Goal: Information Seeking & Learning: Learn about a topic

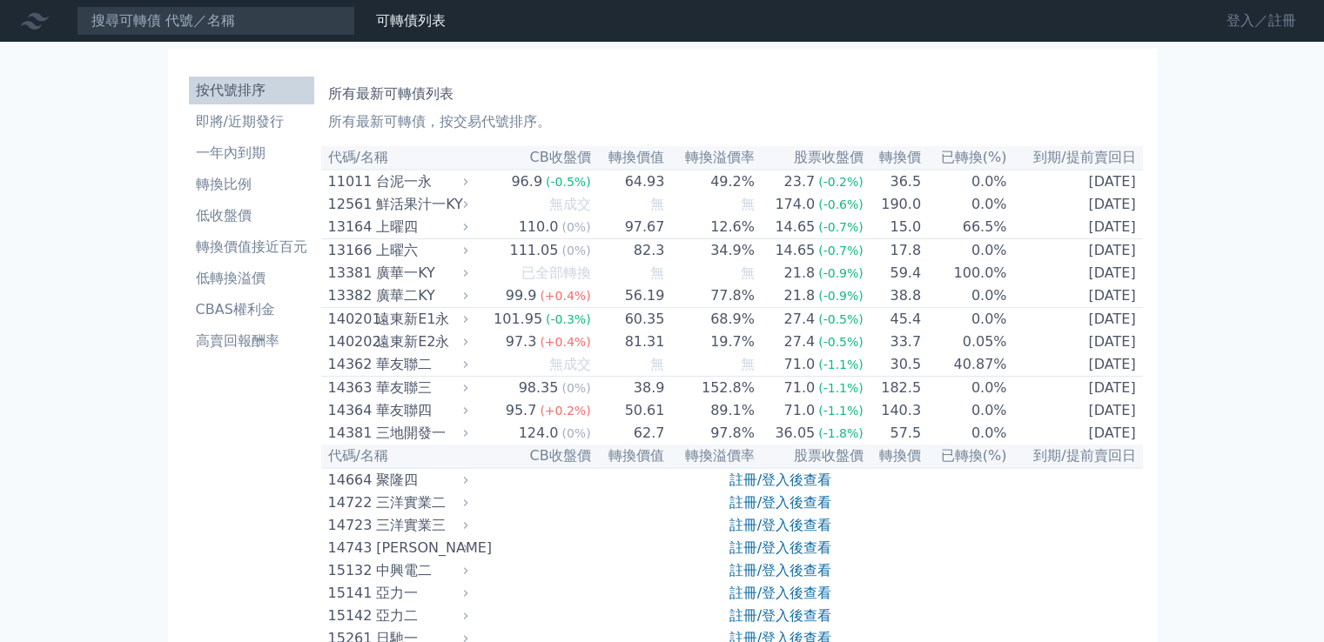
click at [1268, 18] on link "登入／註冊" at bounding box center [1260, 21] width 97 height 28
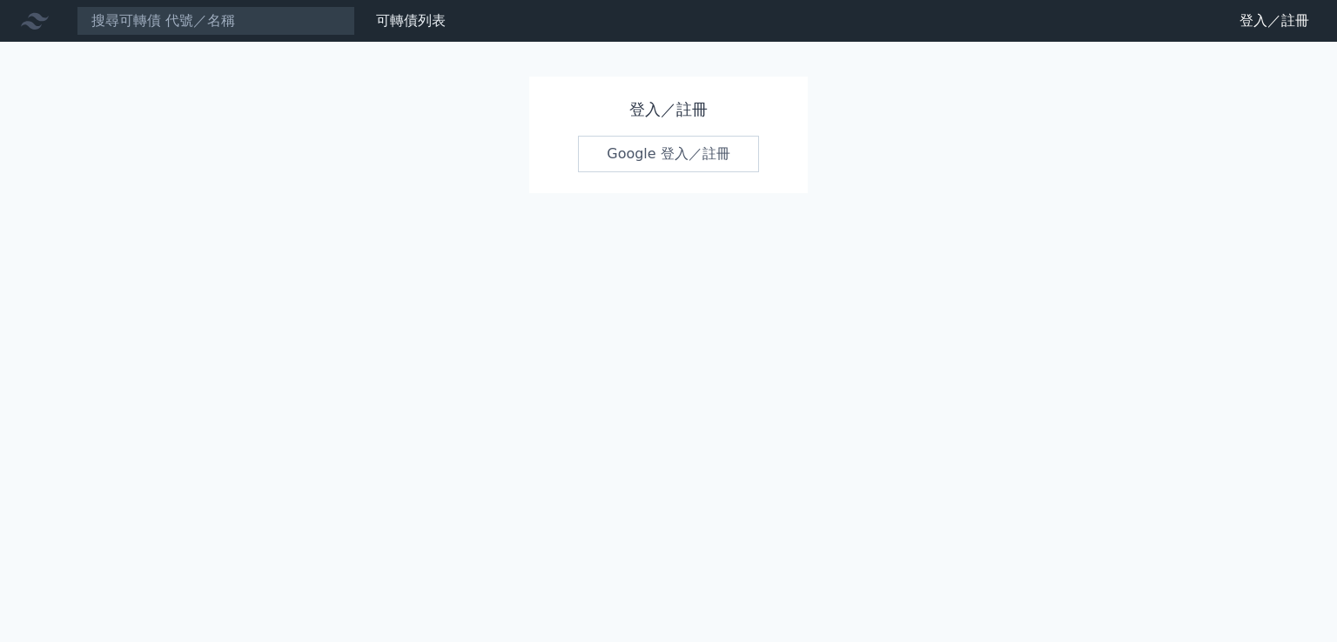
click at [654, 161] on link "Google 登入／註冊" at bounding box center [668, 154] width 181 height 37
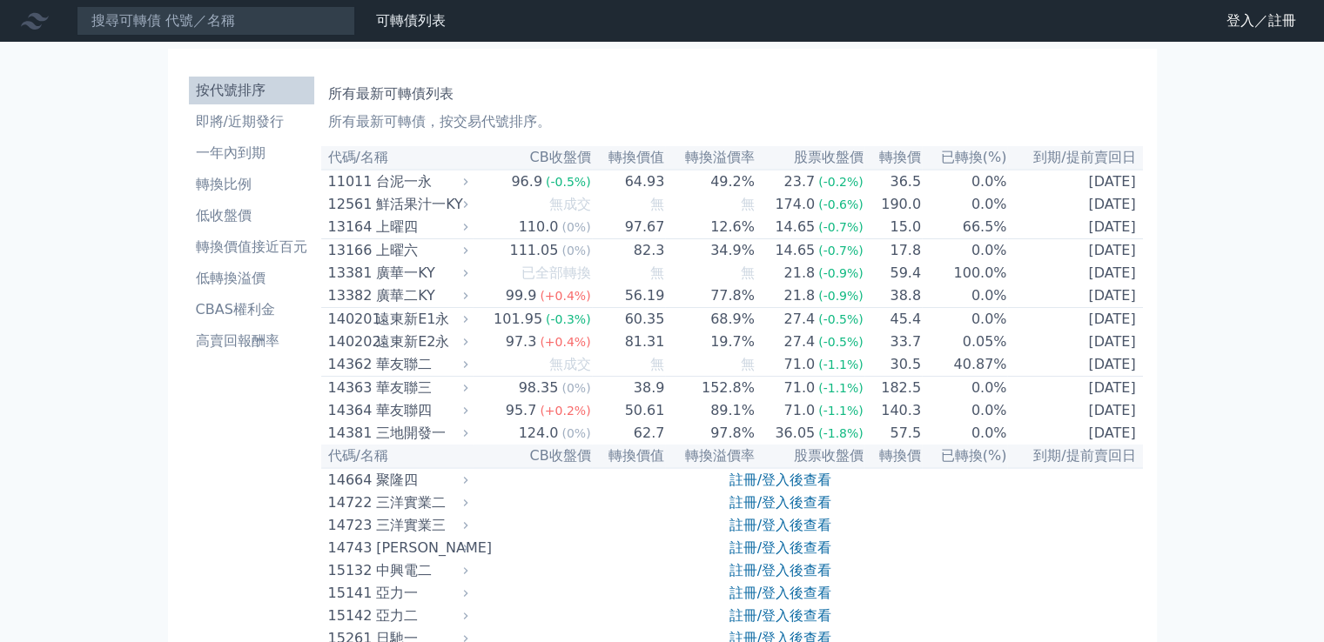
click at [37, 26] on icon at bounding box center [35, 21] width 28 height 28
click at [28, 25] on icon at bounding box center [35, 21] width 28 height 17
click at [173, 25] on input at bounding box center [216, 21] width 278 height 30
click at [238, 121] on li "即將/近期發行" at bounding box center [251, 121] width 125 height 21
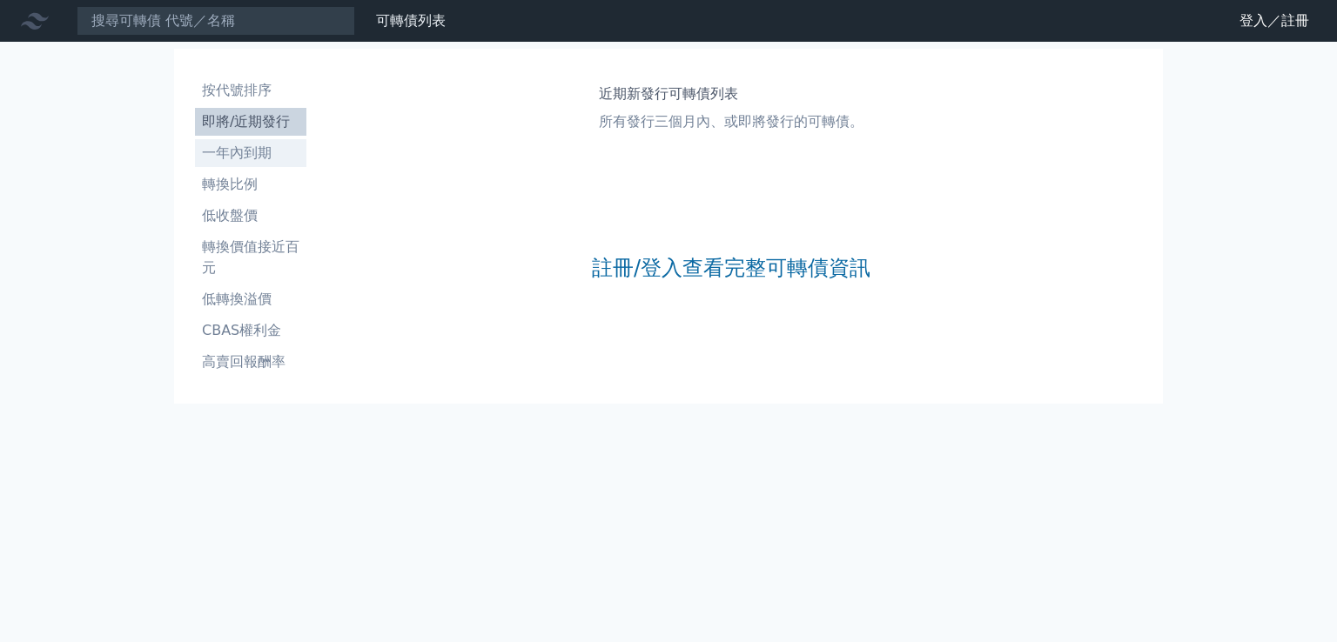
click at [241, 155] on li "一年內到期" at bounding box center [250, 153] width 111 height 21
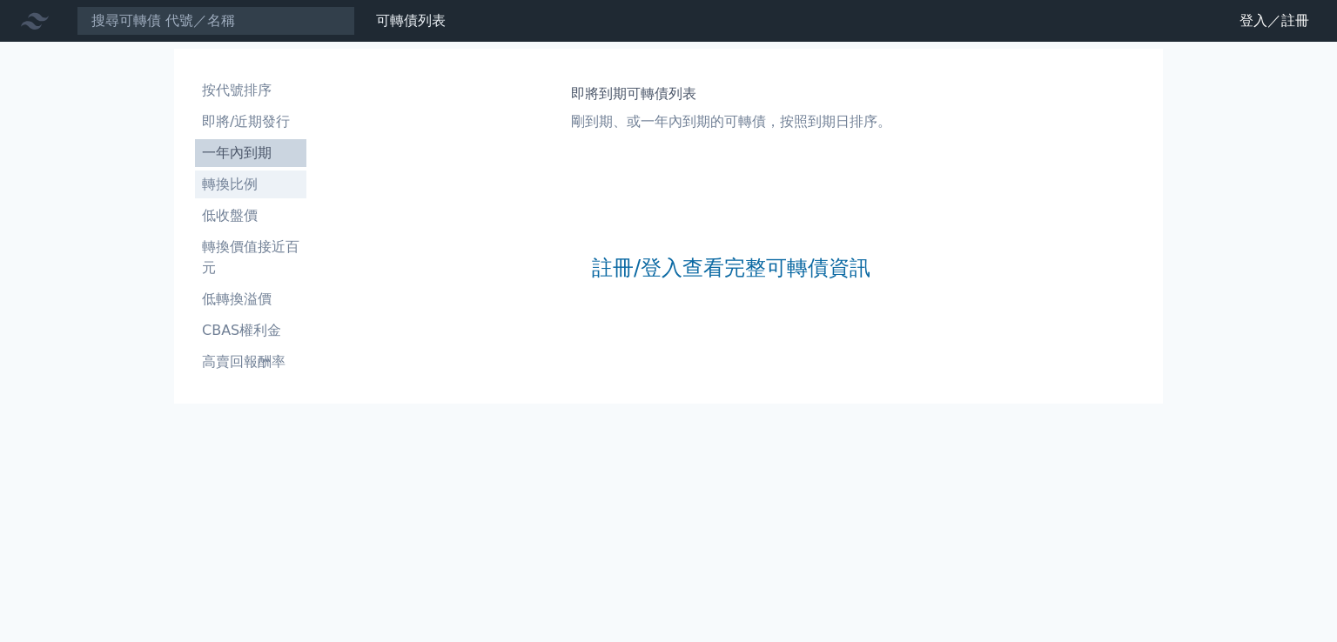
click at [245, 177] on li "轉換比例" at bounding box center [250, 184] width 111 height 21
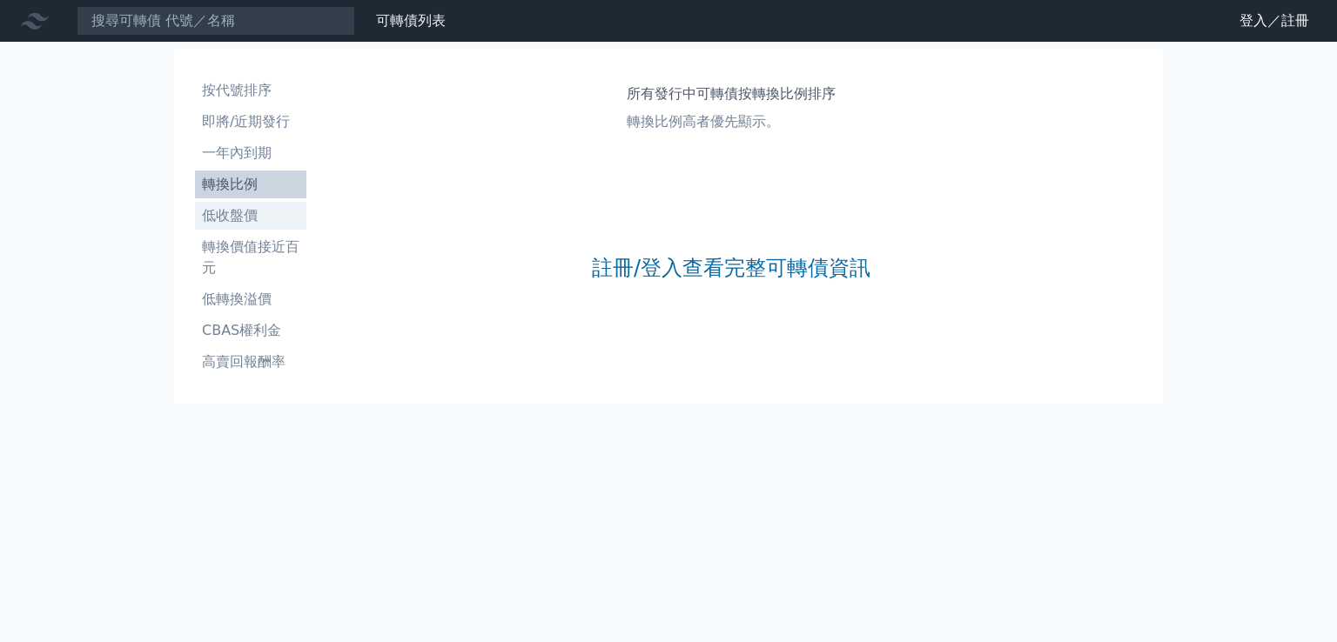
click at [251, 214] on li "低收盤價" at bounding box center [250, 215] width 111 height 21
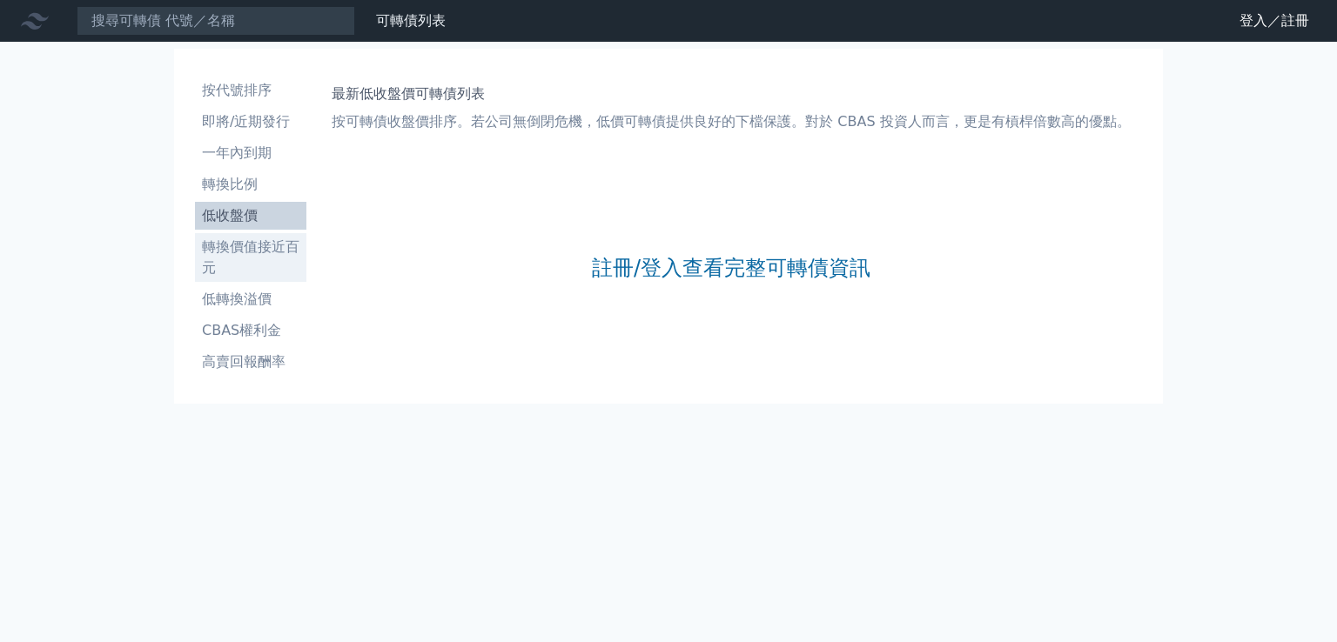
click at [253, 241] on li "轉換價值接近百元" at bounding box center [250, 258] width 111 height 42
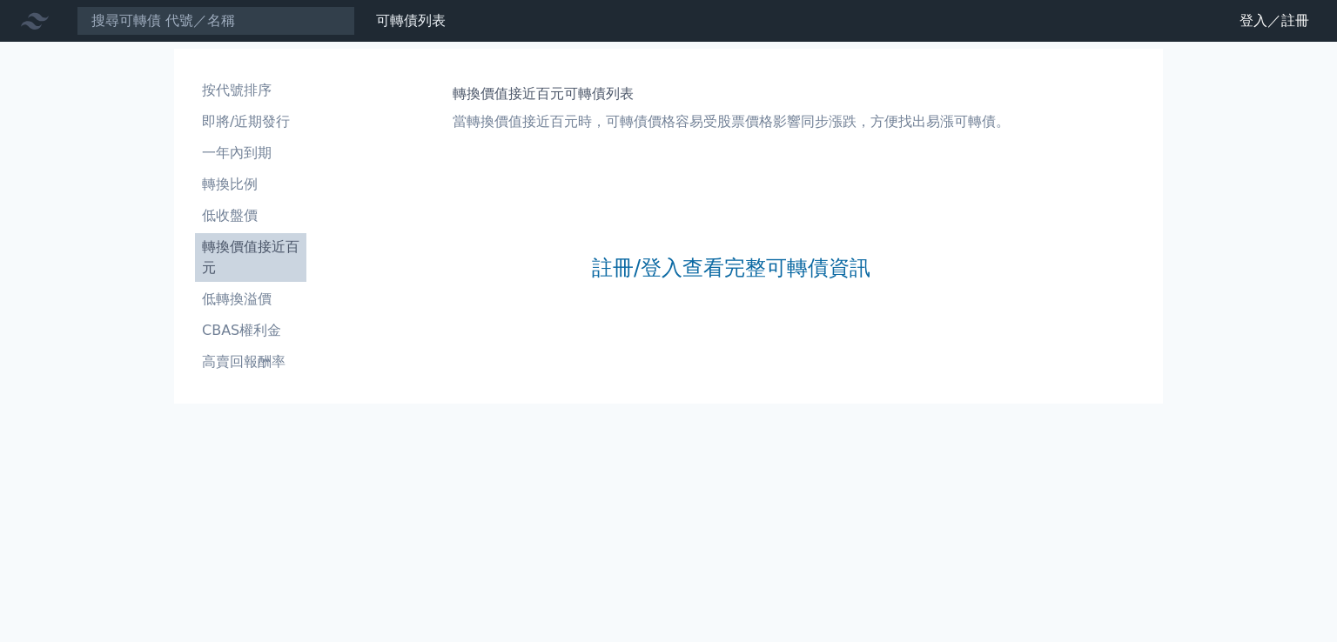
click at [252, 269] on li "轉換價值接近百元" at bounding box center [250, 258] width 111 height 42
click at [247, 304] on li "低轉換溢價" at bounding box center [250, 299] width 111 height 21
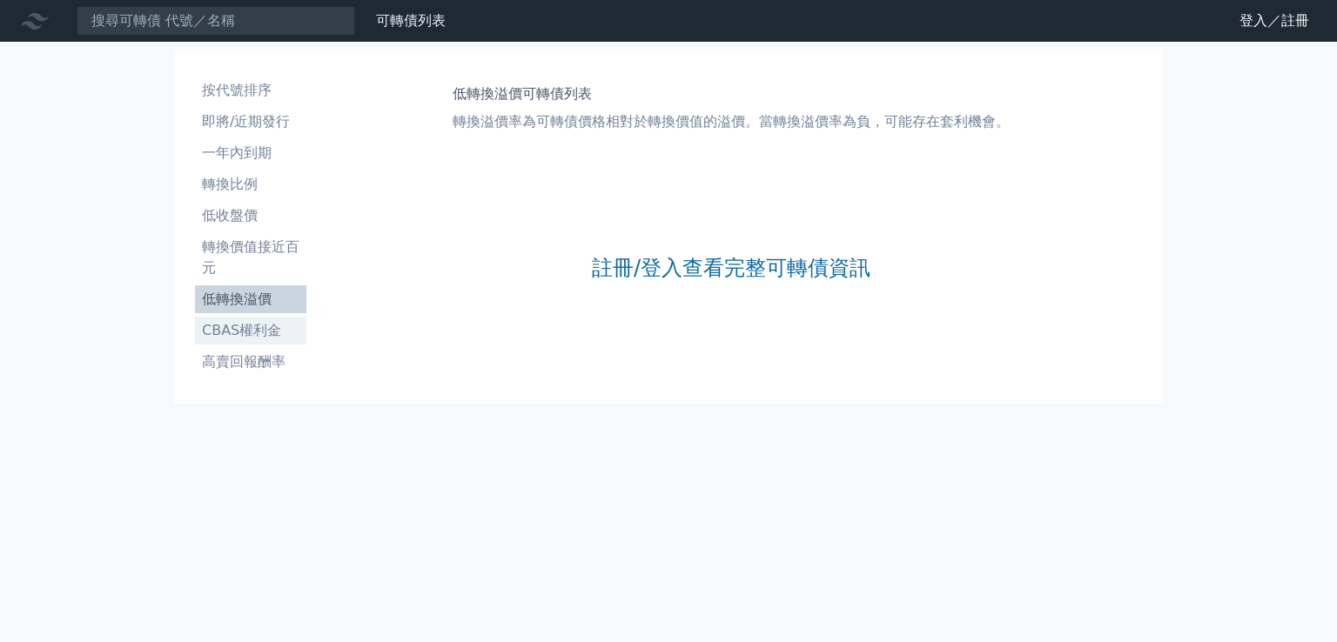
click at [247, 325] on li "CBAS權利金" at bounding box center [250, 330] width 111 height 21
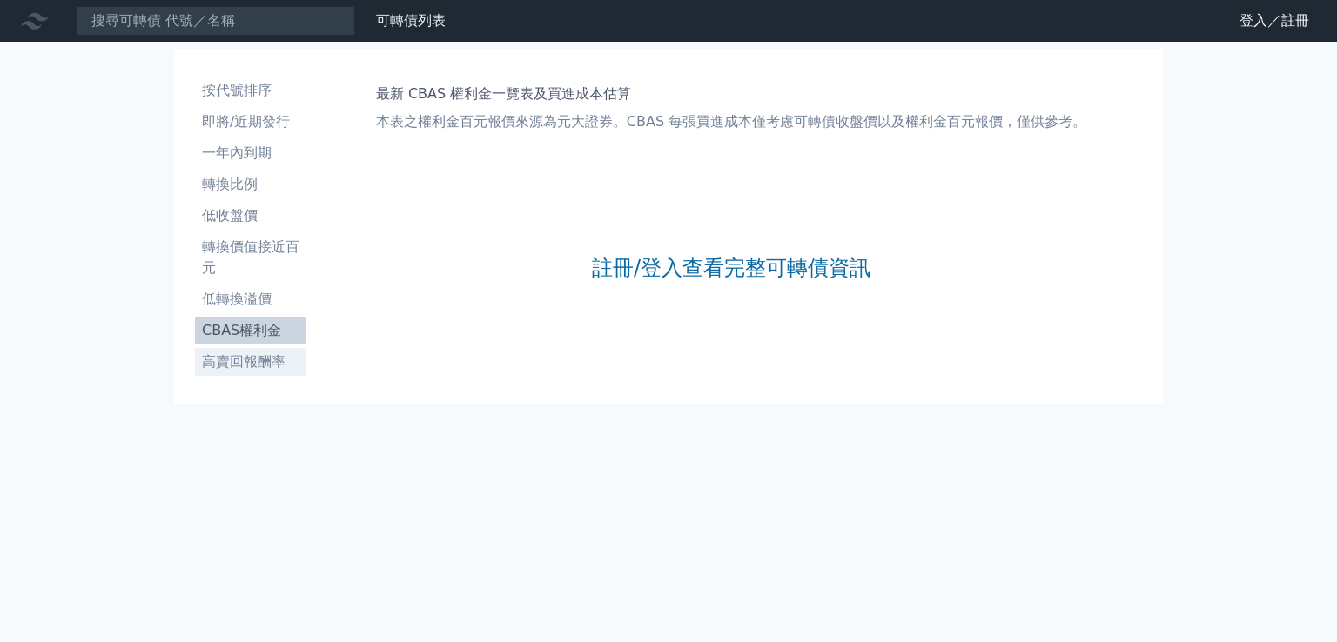
click at [258, 364] on li "高賣回報酬率" at bounding box center [250, 362] width 111 height 21
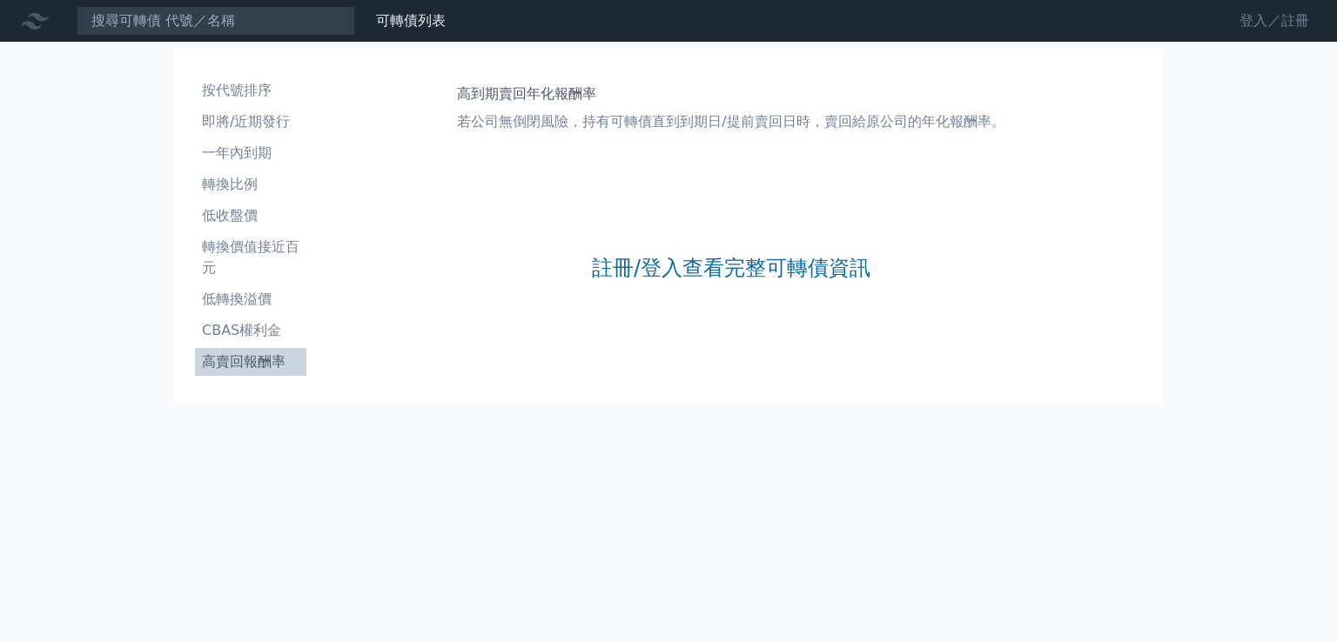
click at [1250, 14] on link "登入／註冊" at bounding box center [1273, 21] width 97 height 28
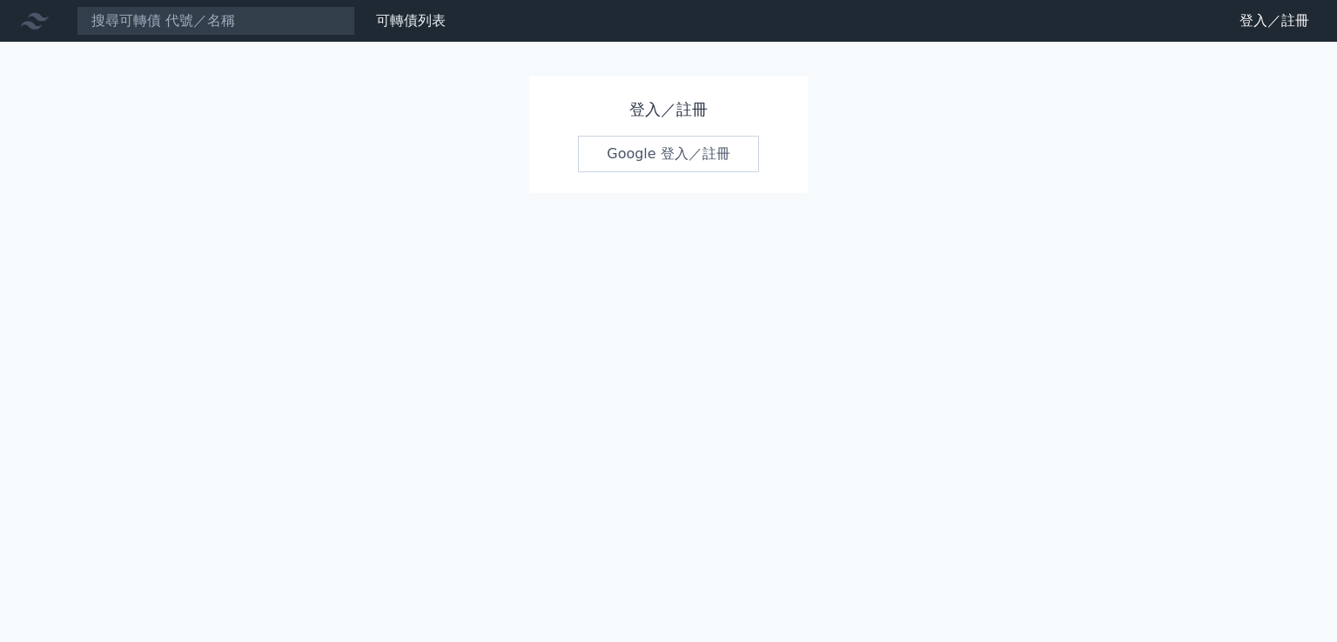
click at [699, 168] on link "Google 登入／註冊" at bounding box center [668, 154] width 181 height 37
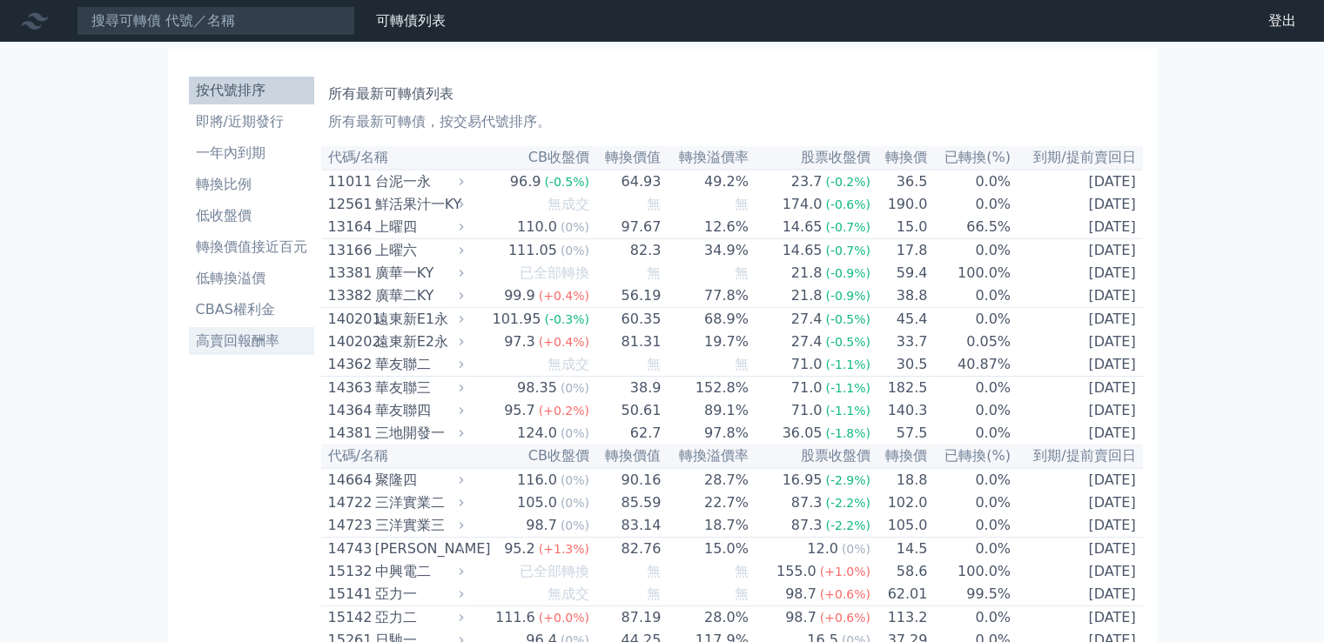
click at [268, 337] on li "高賣回報酬率" at bounding box center [251, 341] width 125 height 21
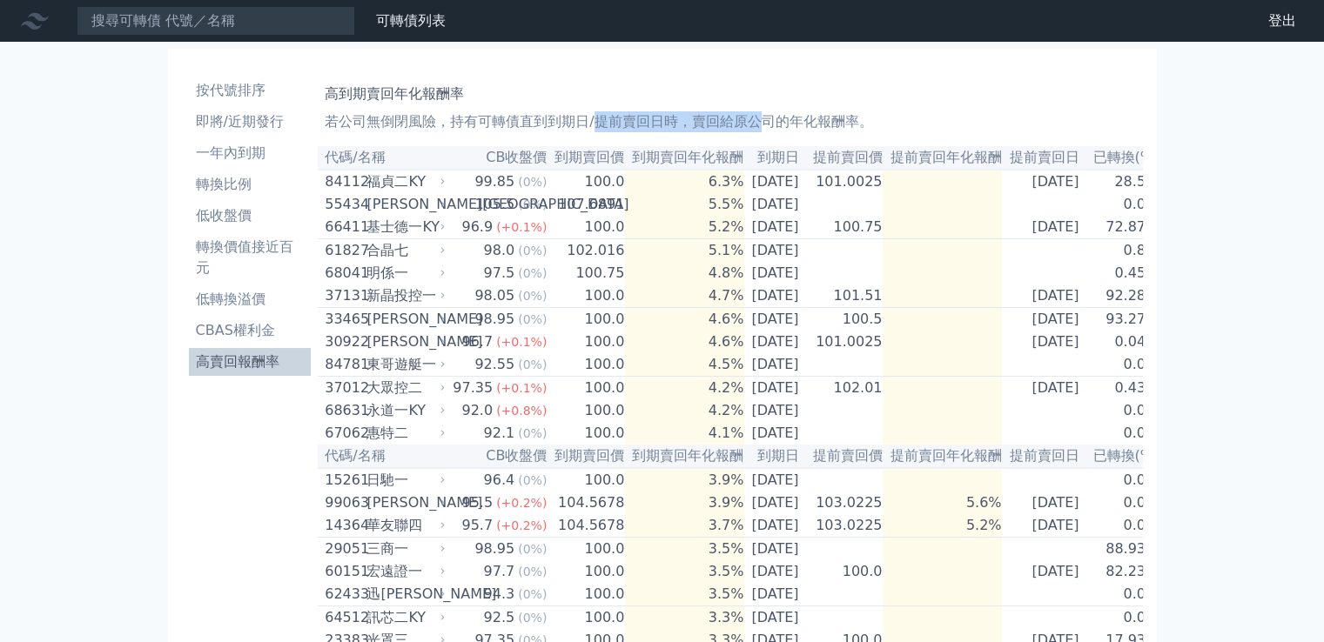
drag, startPoint x: 590, startPoint y: 127, endPoint x: 761, endPoint y: 127, distance: 170.6
click at [761, 127] on p "若公司無倒閉風險，持有可轉債直到到期日/提前賣回日時，賣回給原公司的年化報酬率。" at bounding box center [730, 121] width 810 height 21
click at [861, 119] on p "若公司無倒閉風險，持有可轉債直到到期日/提前賣回日時，賣回給原公司的年化報酬率。" at bounding box center [730, 121] width 810 height 21
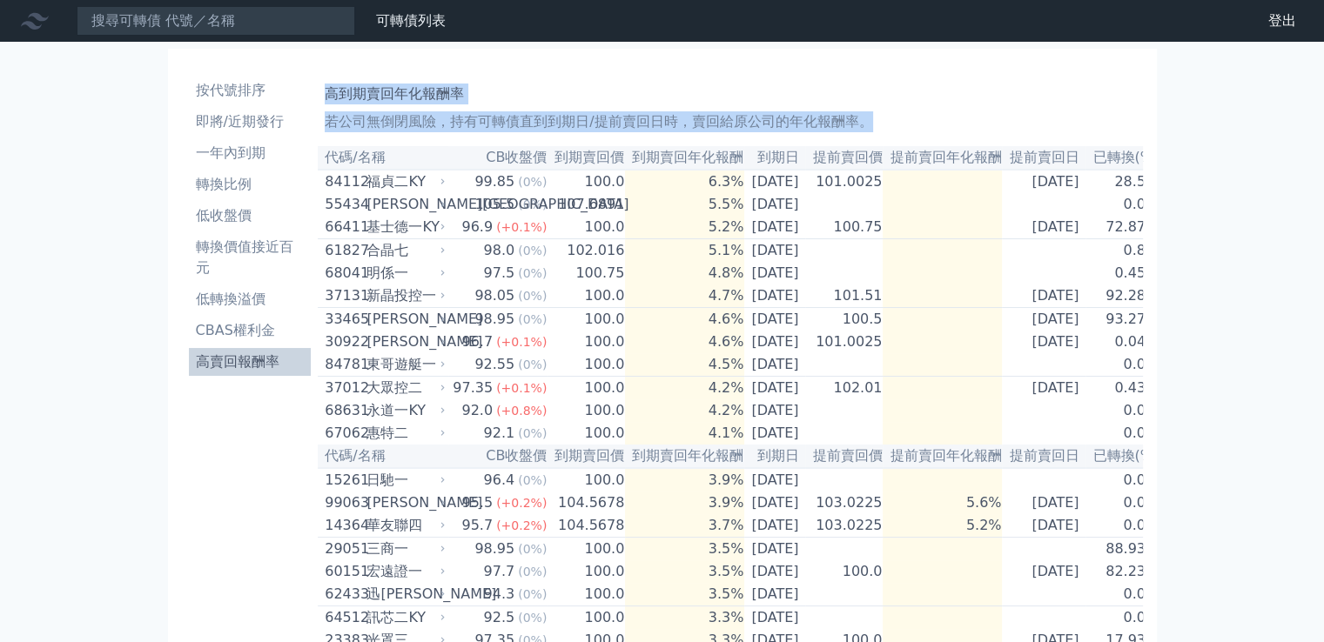
drag, startPoint x: 878, startPoint y: 112, endPoint x: 372, endPoint y: 80, distance: 506.6
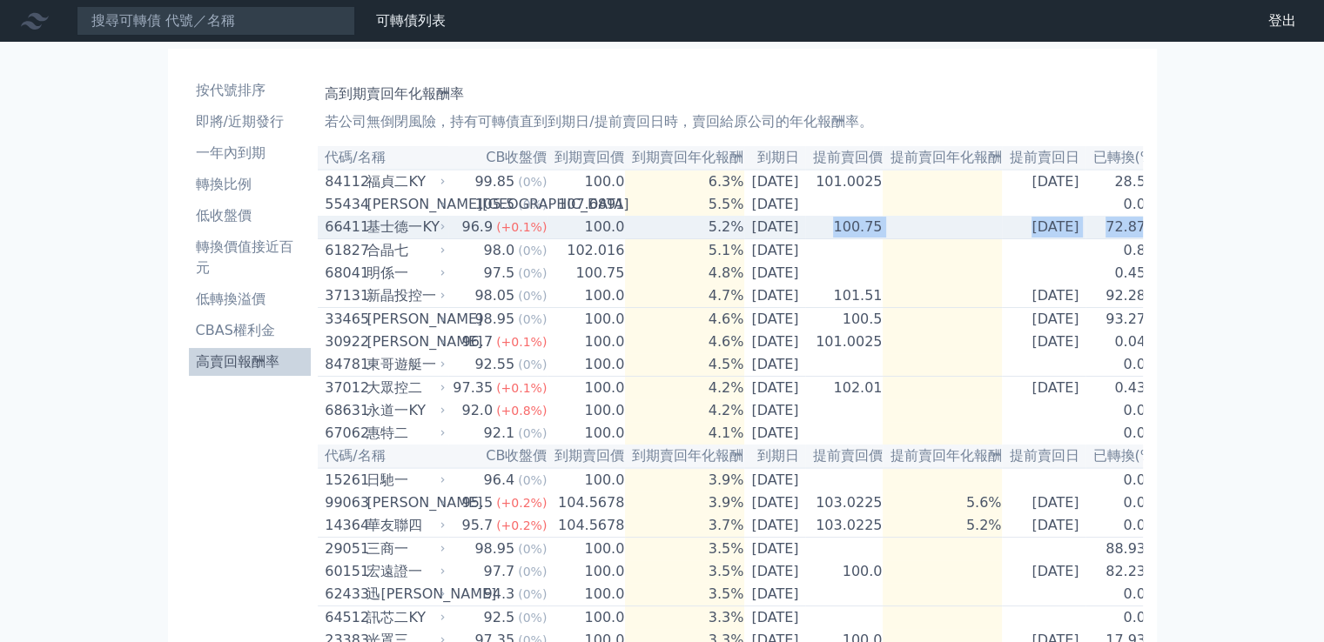
scroll to position [0, 31]
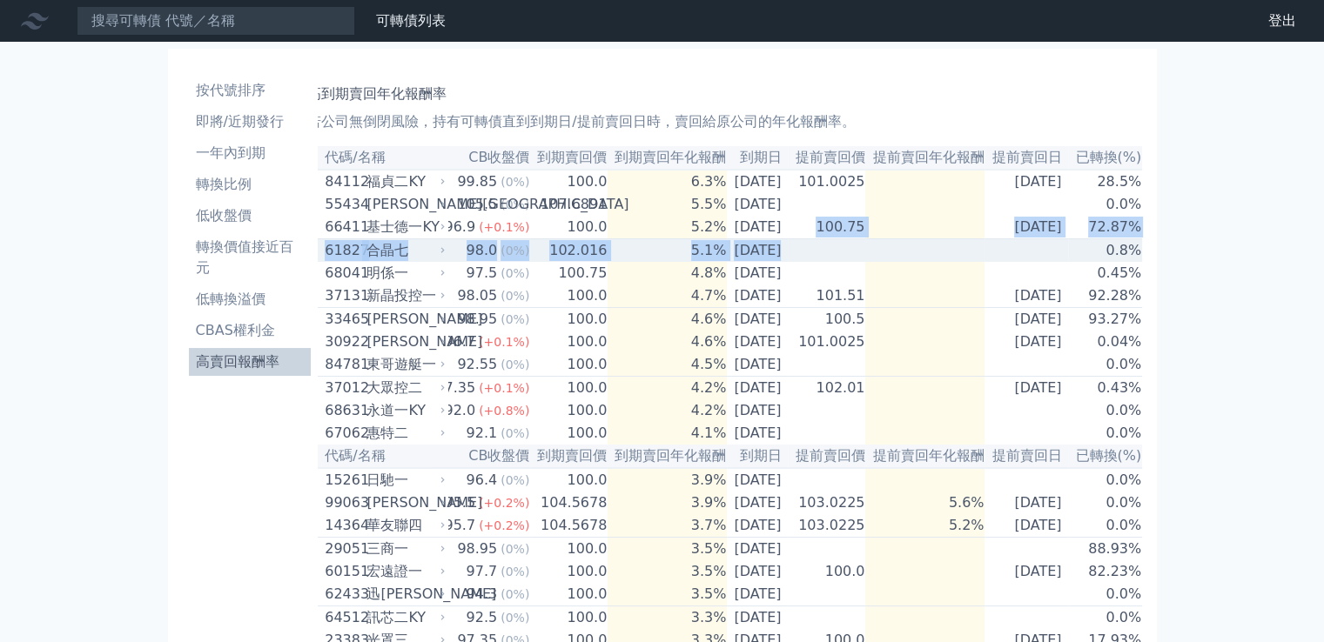
drag, startPoint x: 835, startPoint y: 230, endPoint x: 976, endPoint y: 264, distance: 144.2
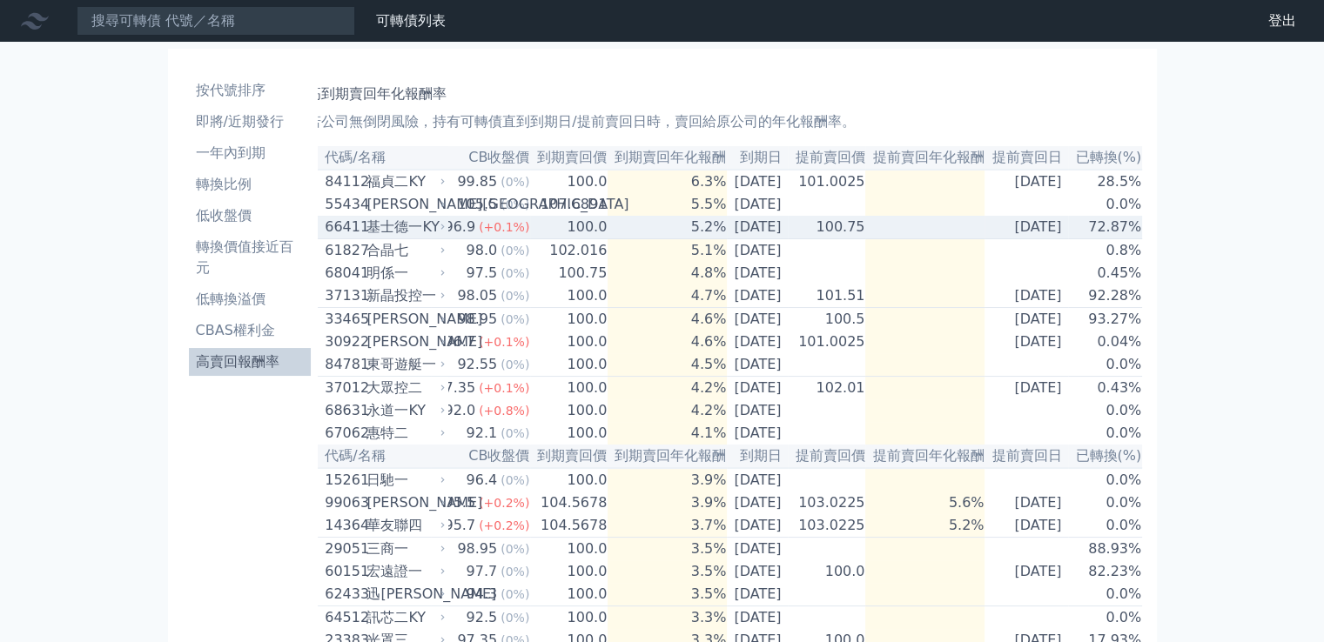
click at [553, 239] on td "100.0" at bounding box center [568, 227] width 77 height 23
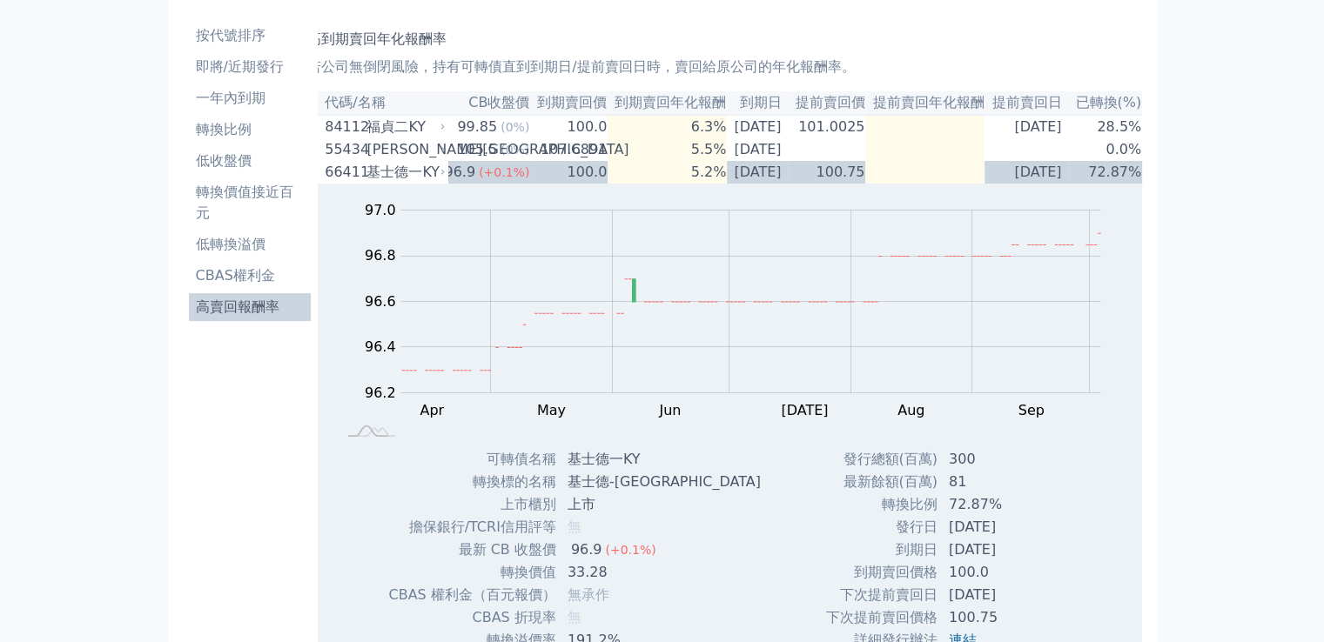
scroll to position [0, 0]
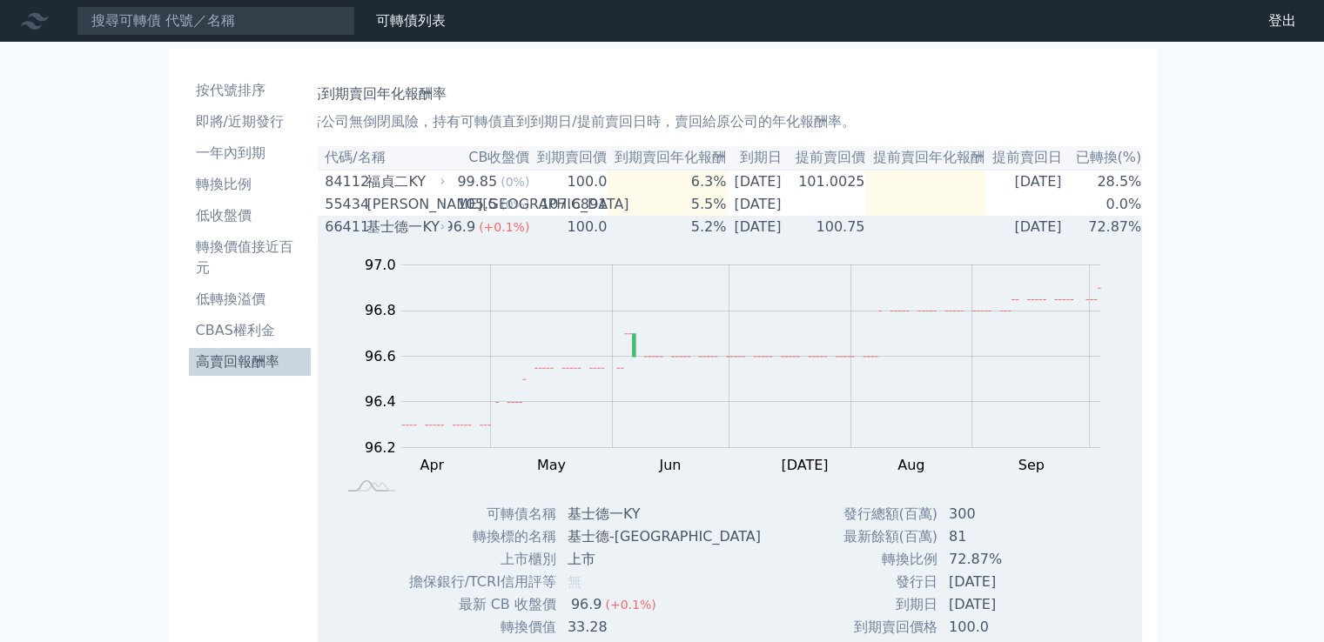
click at [1123, 227] on td "72.87%" at bounding box center [1105, 227] width 74 height 23
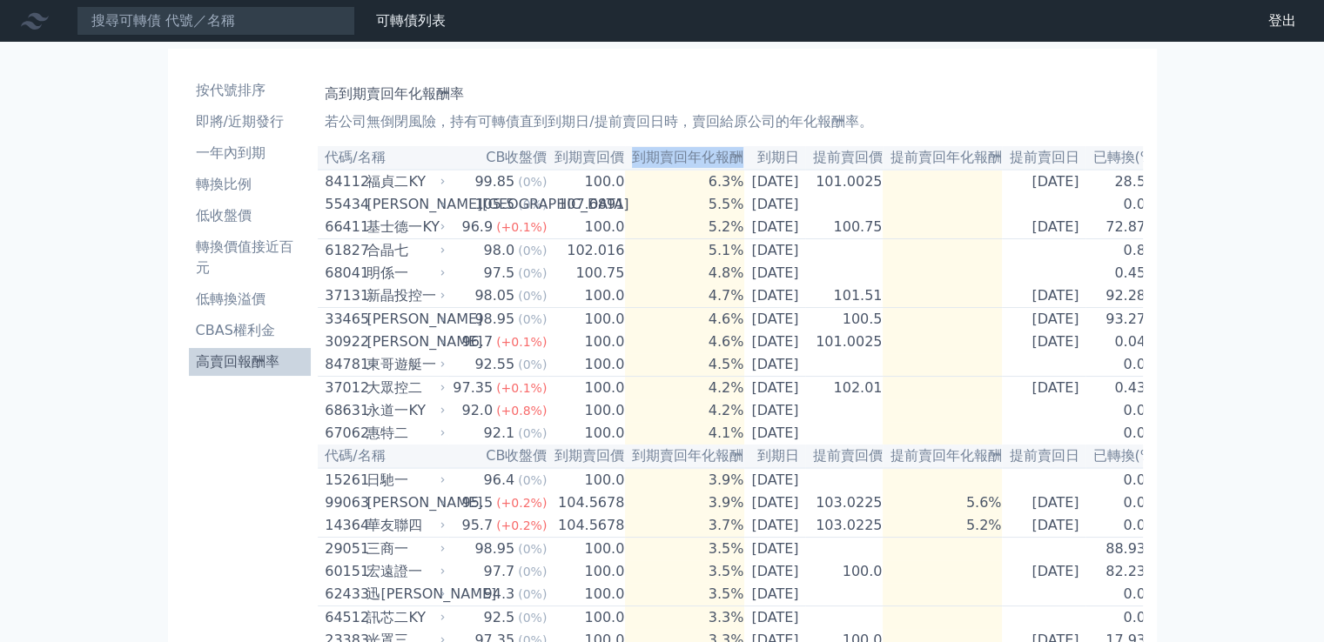
drag, startPoint x: 612, startPoint y: 154, endPoint x: 724, endPoint y: 159, distance: 112.4
click at [724, 159] on th "到期賣回年化報酬" at bounding box center [684, 157] width 119 height 23
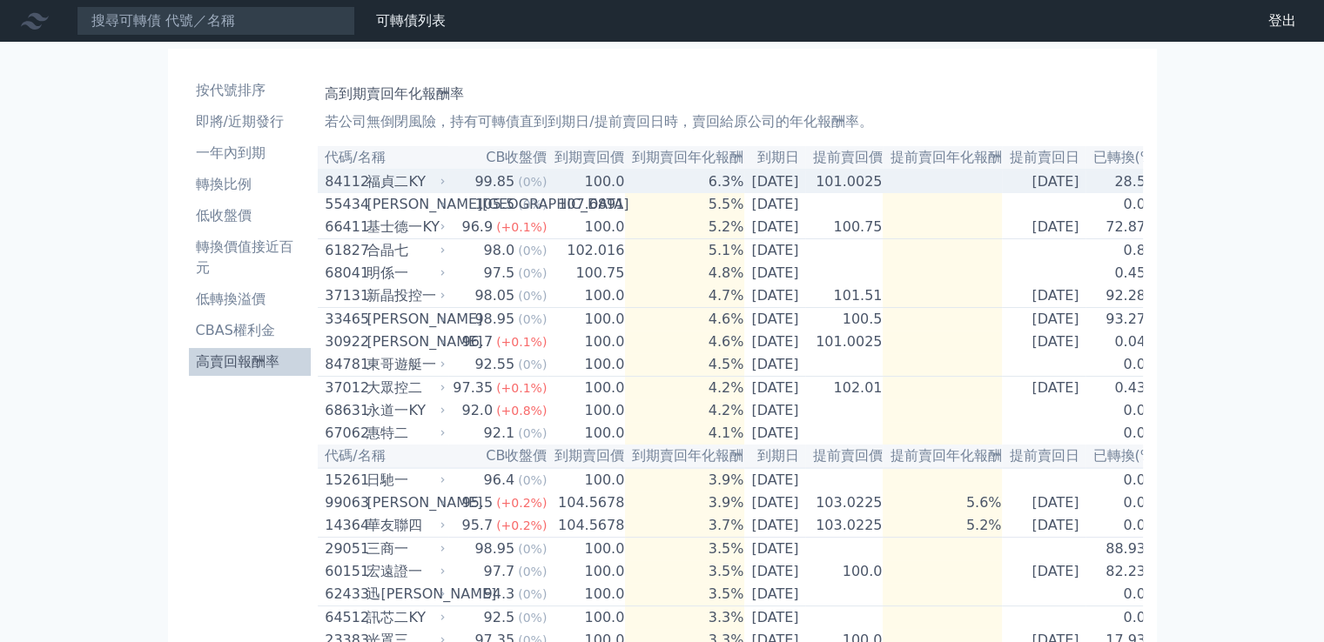
click at [403, 189] on div "福貞二KY" at bounding box center [403, 181] width 75 height 21
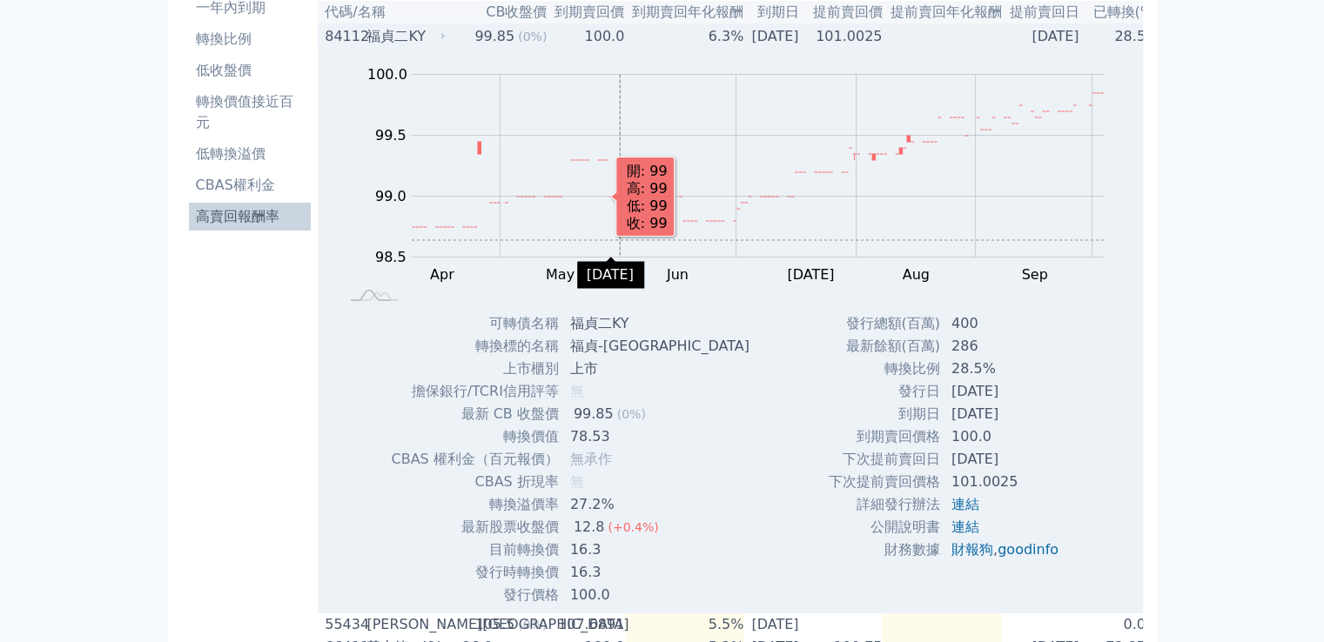
scroll to position [174, 0]
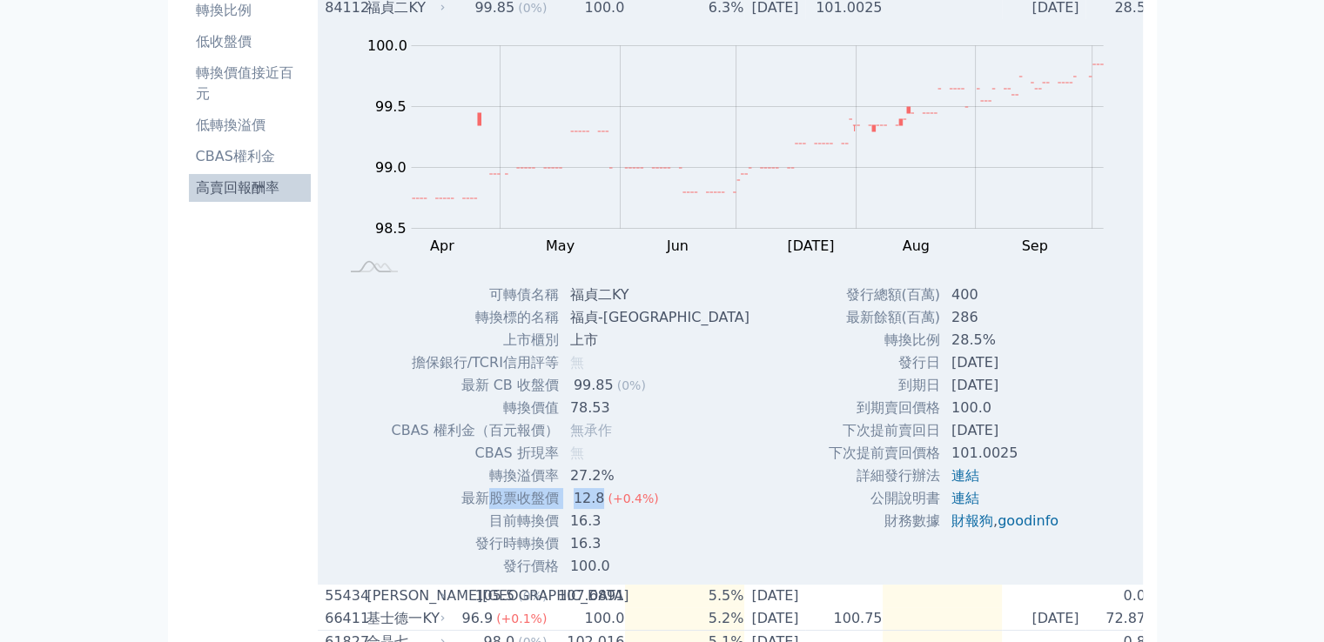
drag, startPoint x: 491, startPoint y: 504, endPoint x: 605, endPoint y: 508, distance: 114.1
click at [605, 508] on tr "最新股票收盤價 12.8 (+0.4%)" at bounding box center [577, 498] width 372 height 23
drag, startPoint x: 600, startPoint y: 526, endPoint x: 564, endPoint y: 525, distance: 36.6
click at [564, 525] on td "16.3" at bounding box center [662, 521] width 204 height 23
drag, startPoint x: 613, startPoint y: 544, endPoint x: 561, endPoint y: 550, distance: 51.7
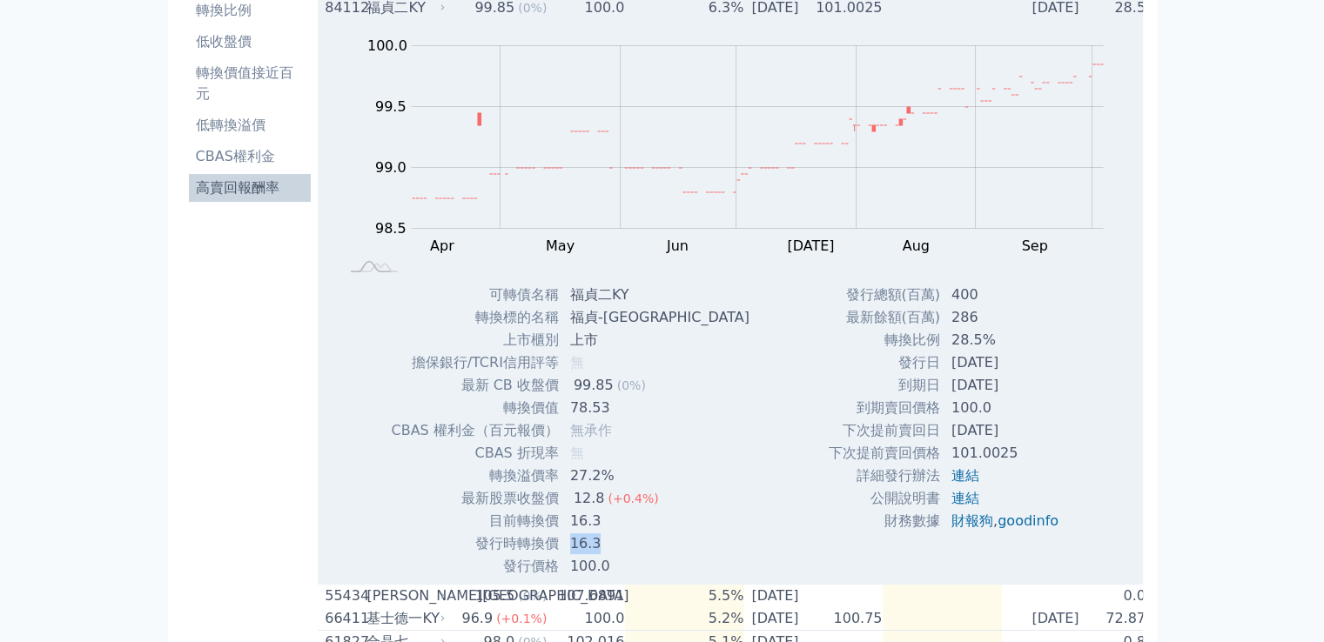
click at [561, 550] on td "16.3" at bounding box center [662, 544] width 204 height 23
drag, startPoint x: 603, startPoint y: 567, endPoint x: 555, endPoint y: 554, distance: 49.6
click at [525, 569] on tr "發行價格 100.0" at bounding box center [577, 566] width 372 height 23
click at [964, 304] on td "400" at bounding box center [1006, 295] width 131 height 23
click at [972, 346] on td "28.5%" at bounding box center [1006, 340] width 131 height 23
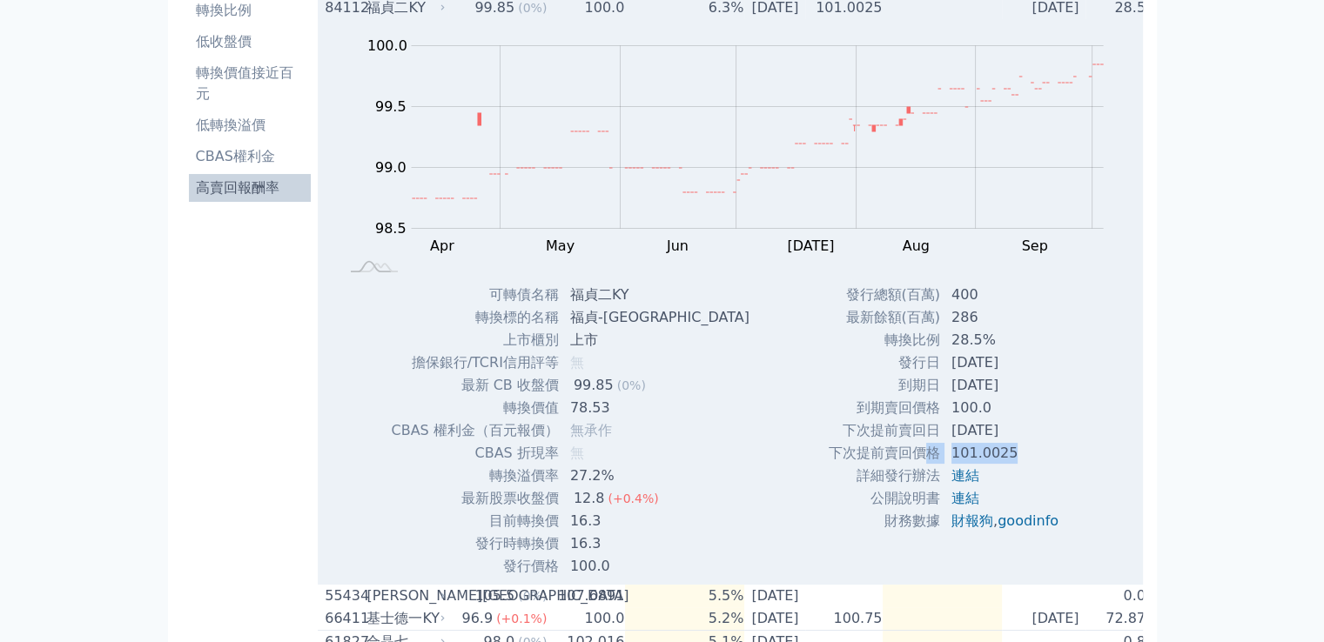
drag, startPoint x: 1009, startPoint y: 452, endPoint x: 912, endPoint y: 459, distance: 97.8
click at [912, 459] on tr "下次提前賣回價格 101.0025" at bounding box center [950, 453] width 245 height 23
click at [873, 400] on td "到期賣回價格" at bounding box center [884, 408] width 113 height 23
drag, startPoint x: 469, startPoint y: 392, endPoint x: 647, endPoint y: 399, distance: 178.5
click at [647, 397] on tr "最新 CB 收盤價 99.85 (0%)" at bounding box center [577, 385] width 372 height 23
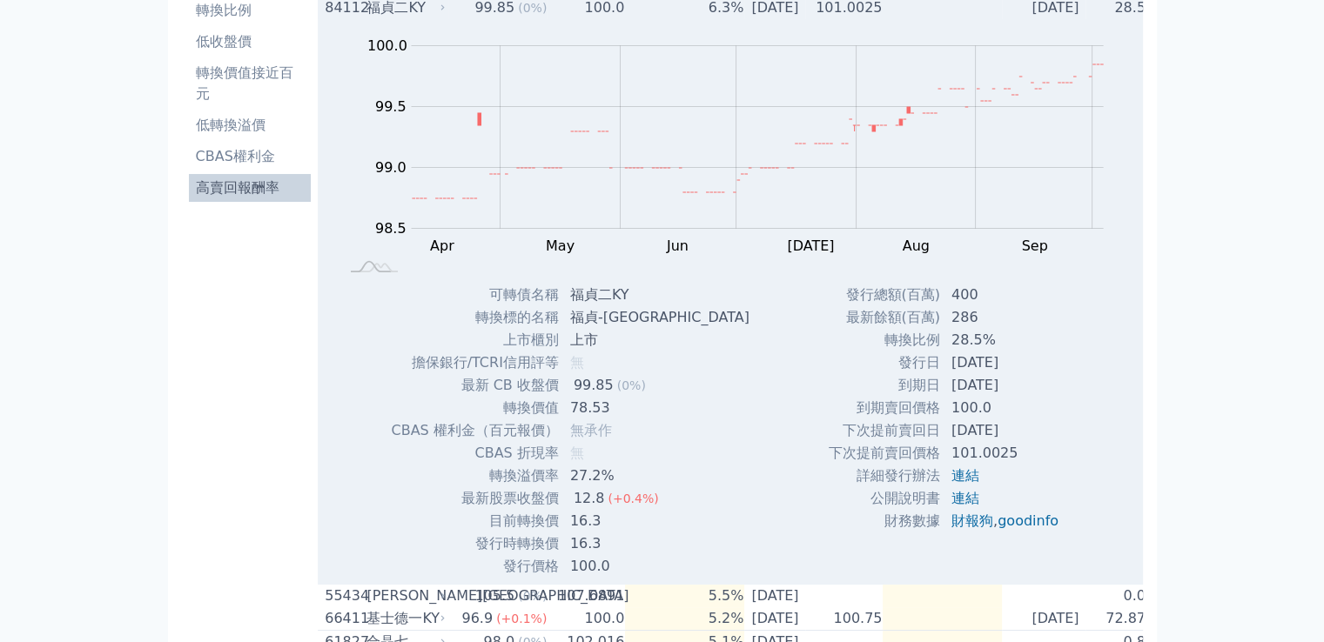
click at [567, 429] on td "無承作" at bounding box center [662, 430] width 204 height 23
drag, startPoint x: 558, startPoint y: 412, endPoint x: 623, endPoint y: 412, distance: 65.3
click at [623, 412] on td "78.53" at bounding box center [662, 408] width 204 height 23
click at [707, 401] on div "Zoom Out 100.0 97.5 98.0 98.5 99.0 99.5 100.0 100.5 L Apr May Jun Jul Aug Sep O…" at bounding box center [731, 298] width 827 height 559
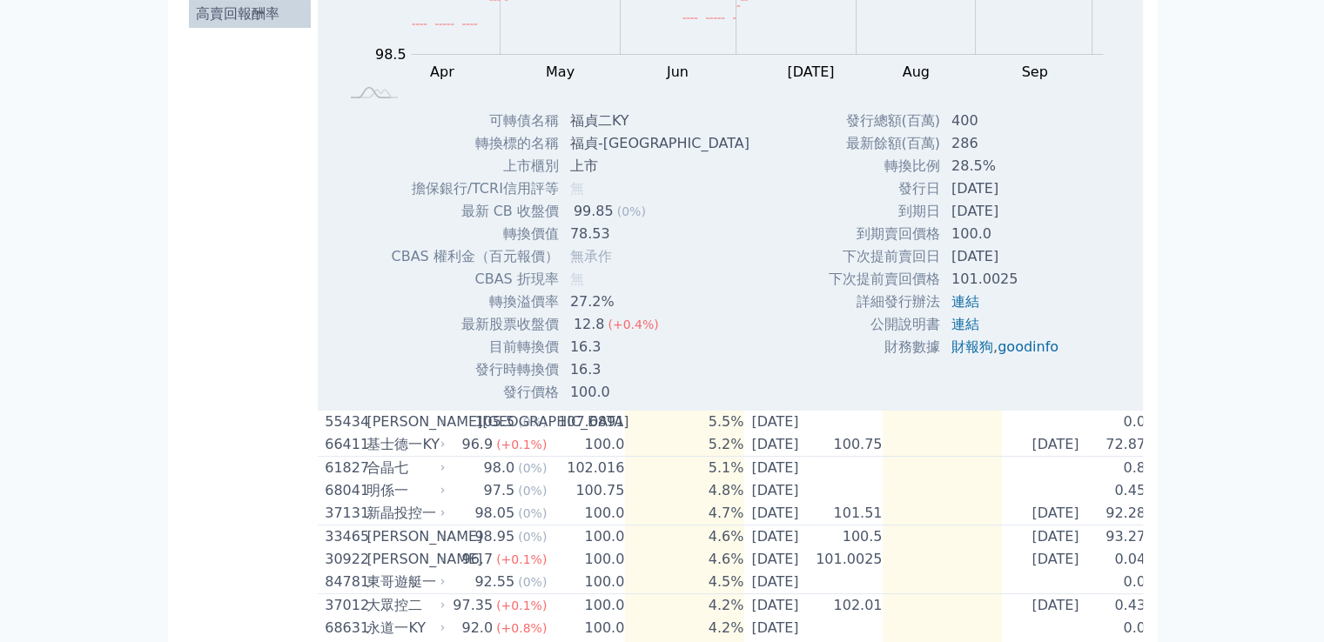
scroll to position [522, 0]
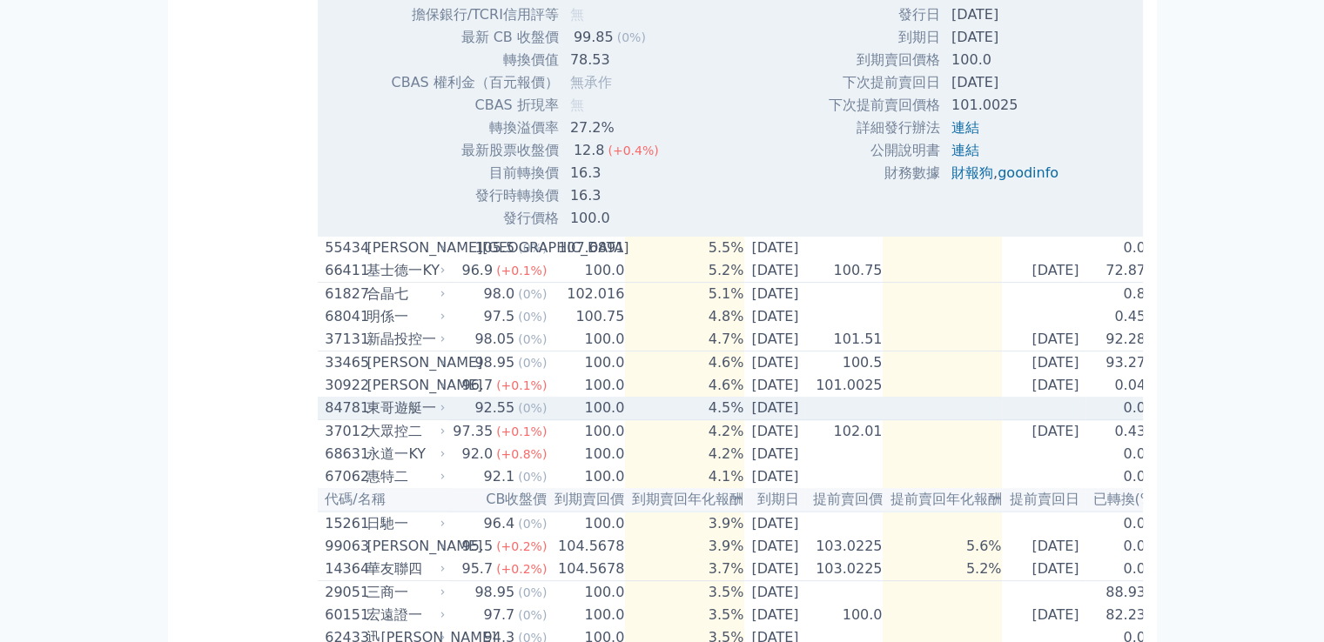
click at [632, 420] on td "4.5%" at bounding box center [684, 408] width 119 height 23
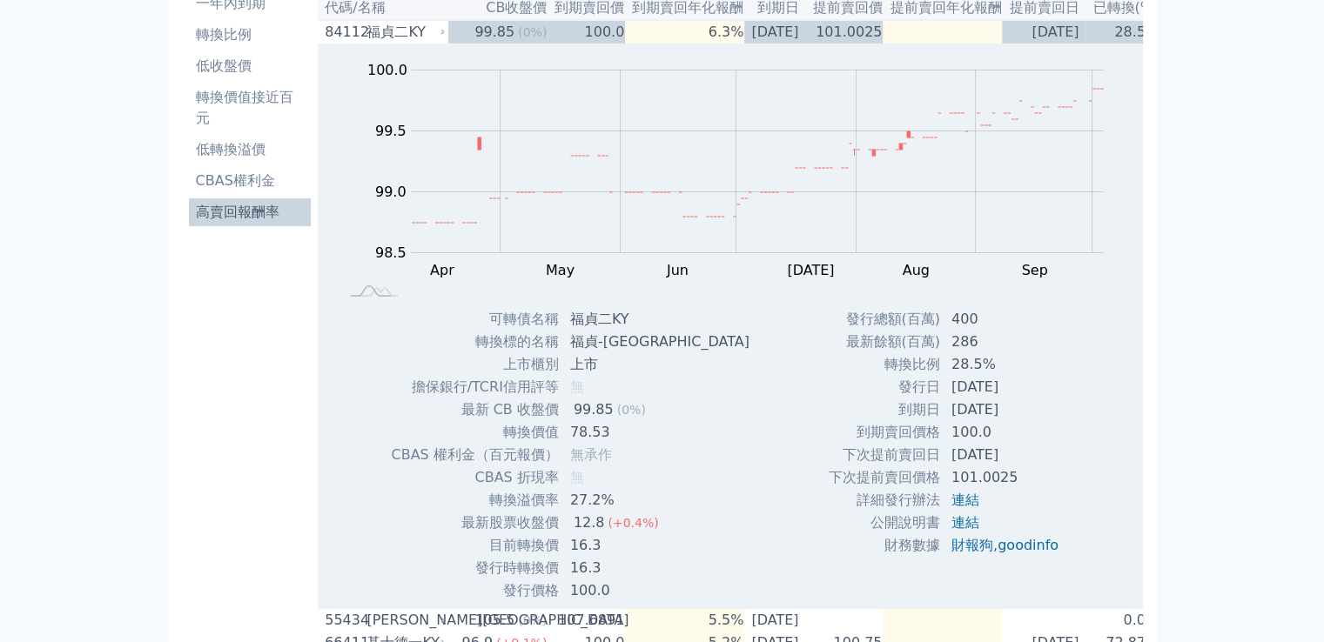
scroll to position [0, 0]
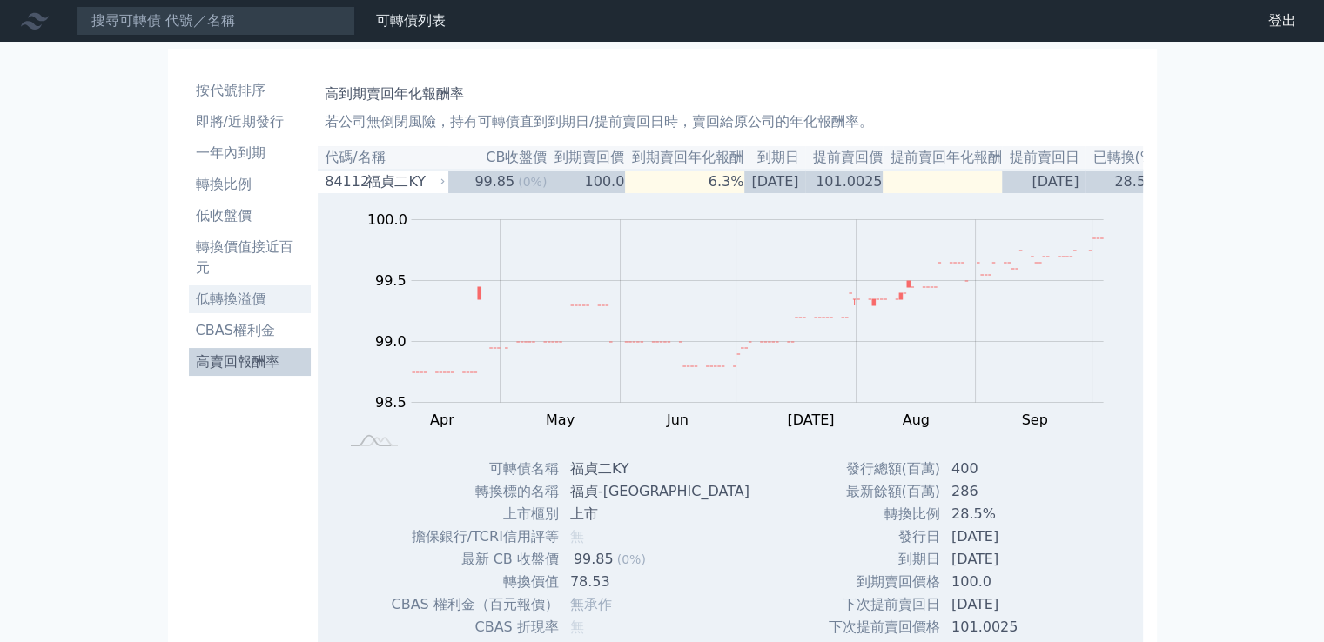
click at [272, 298] on li "低轉換溢價" at bounding box center [250, 299] width 123 height 21
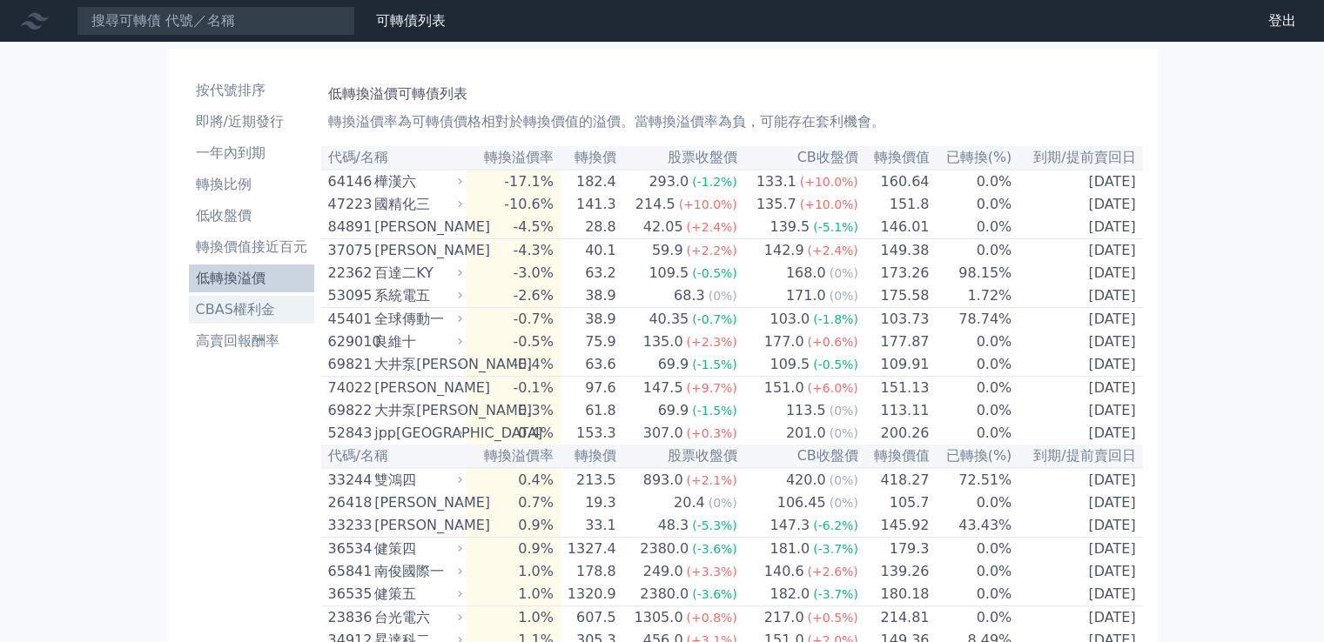
drag, startPoint x: 272, startPoint y: 298, endPoint x: 231, endPoint y: 302, distance: 41.0
click at [231, 302] on li "CBAS權利金" at bounding box center [251, 309] width 125 height 21
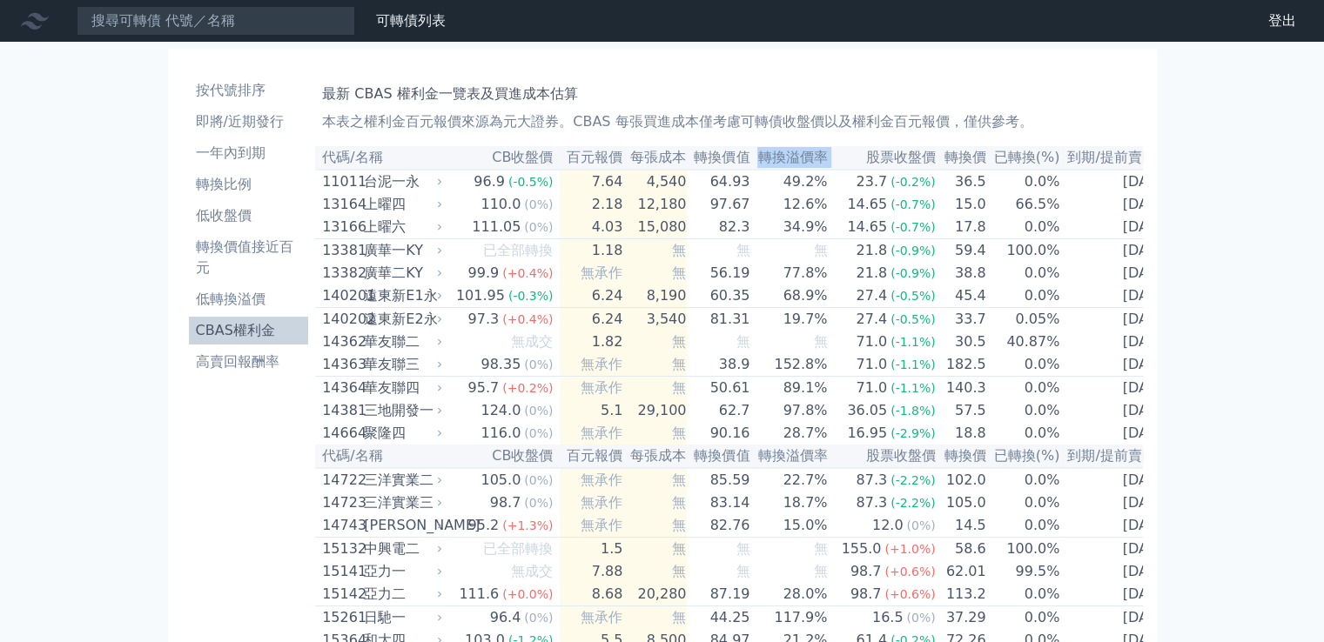
drag, startPoint x: 748, startPoint y: 155, endPoint x: 811, endPoint y: 158, distance: 63.6
click at [822, 159] on tr "代碼/名稱 CB收盤價 百元報價 每張成本 轉換價值 轉換溢價率 股票收盤價 轉換價 已轉換(%) 到期/提前賣回日" at bounding box center [746, 157] width 862 height 23
click at [809, 161] on th "轉換溢價率" at bounding box center [788, 157] width 77 height 23
click at [811, 159] on th "轉換溢價率" at bounding box center [788, 157] width 77 height 23
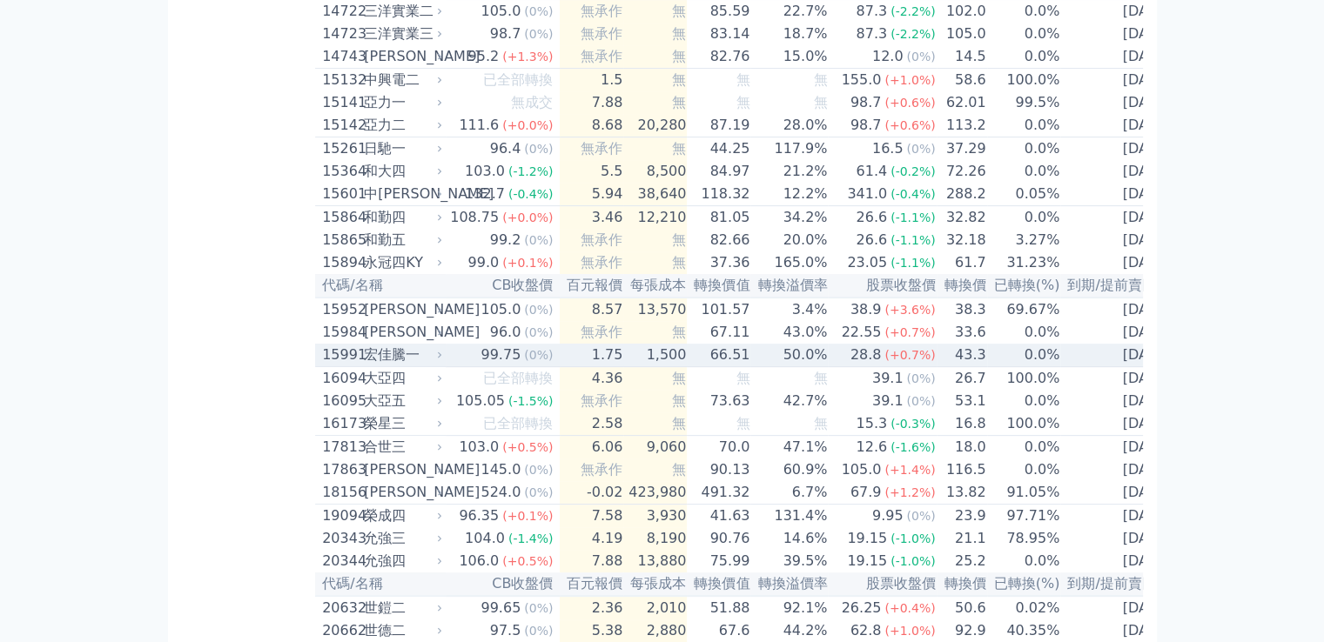
scroll to position [522, 0]
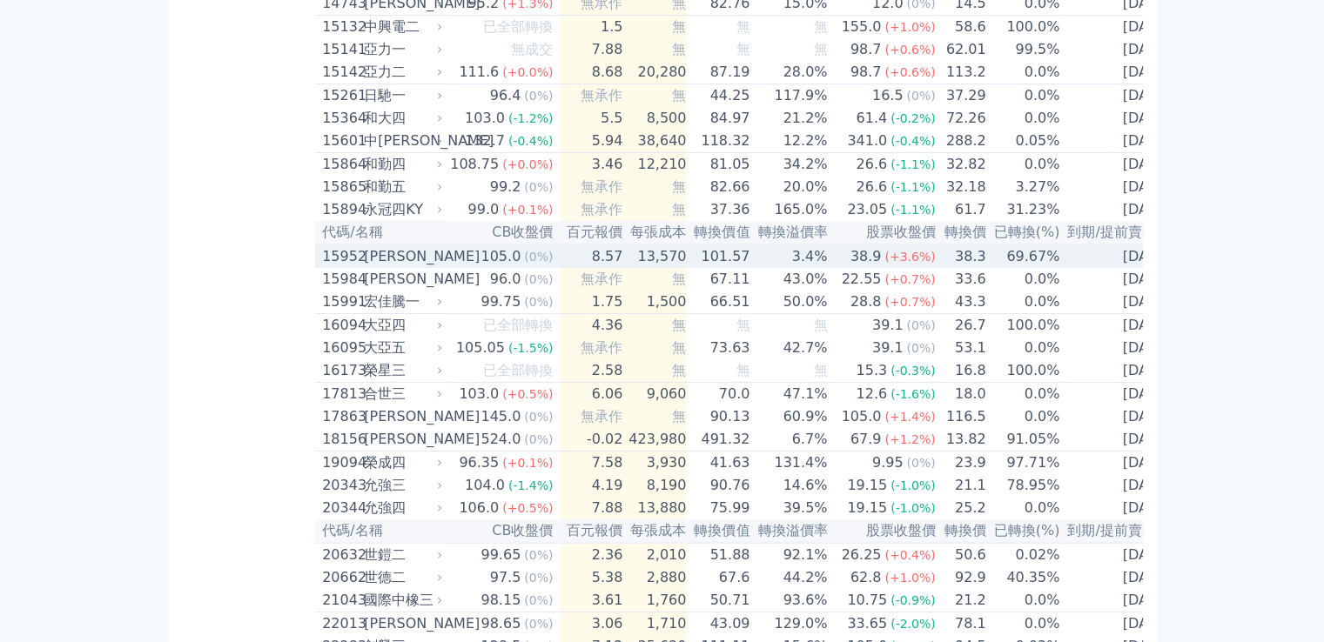
click at [445, 262] on icon at bounding box center [439, 256] width 10 height 10
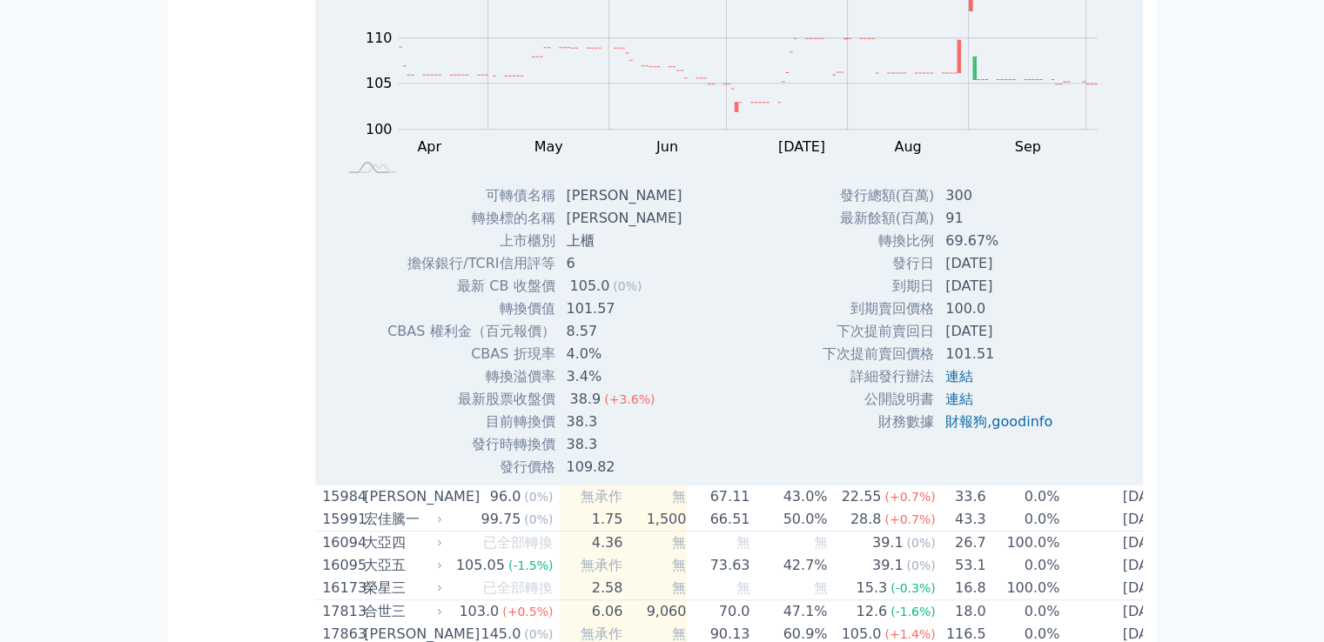
scroll to position [0, 0]
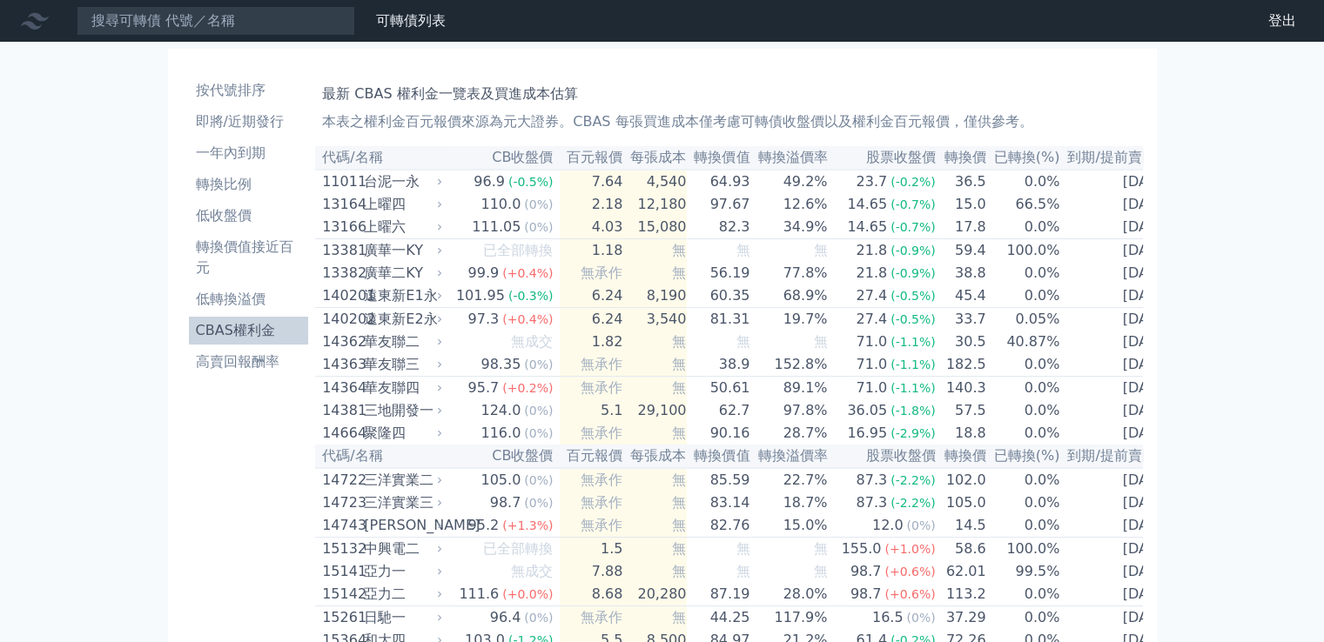
click at [38, 25] on icon at bounding box center [35, 21] width 28 height 28
click at [1290, 23] on link "登出" at bounding box center [1282, 21] width 56 height 28
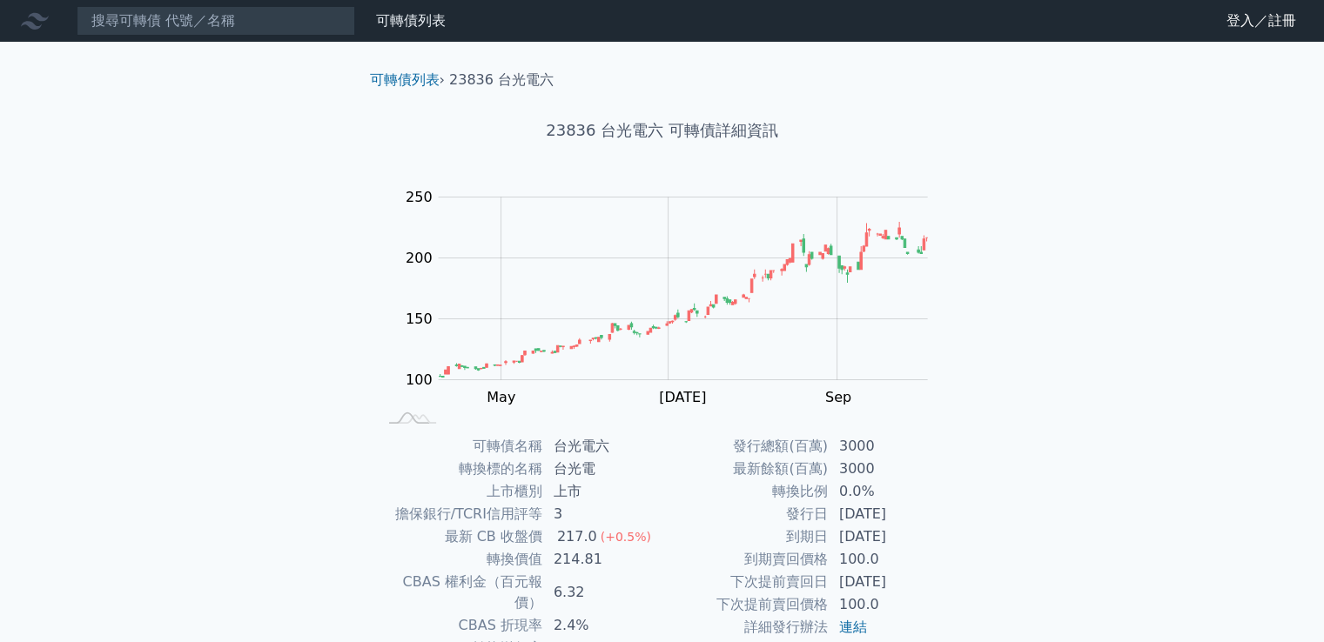
scroll to position [164, 0]
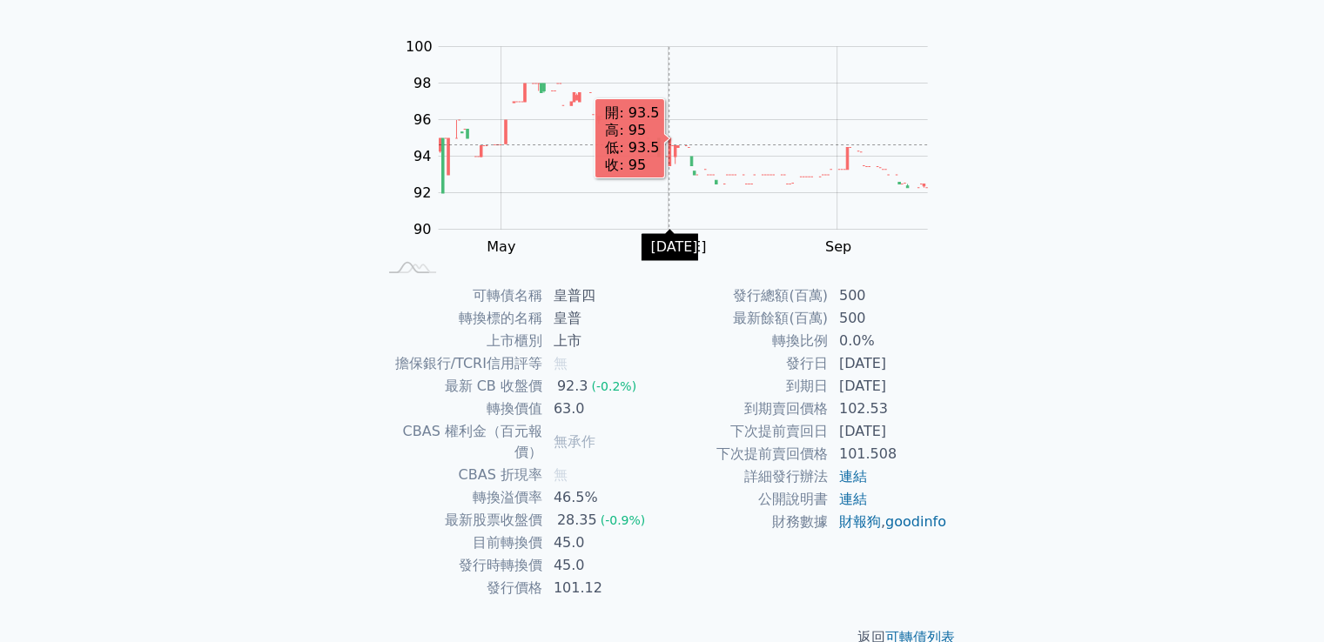
scroll to position [164, 0]
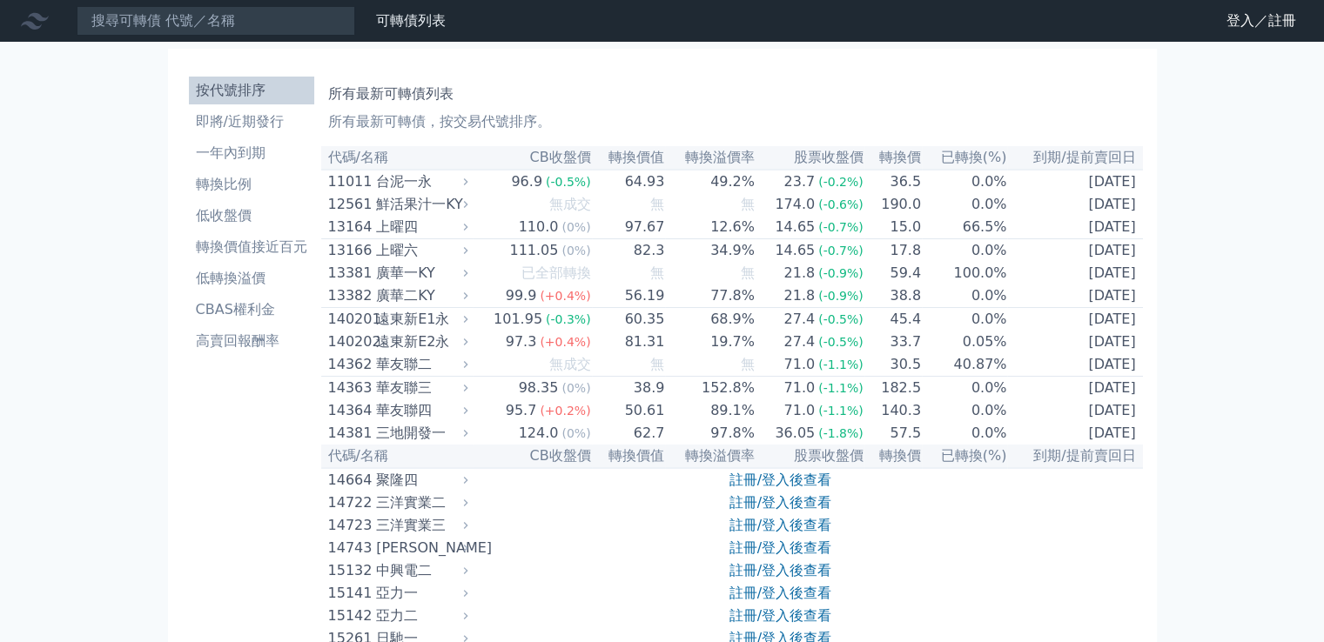
click at [587, 158] on th "CB收盤價" at bounding box center [532, 157] width 119 height 23
click at [285, 121] on li "即將/近期發行" at bounding box center [251, 121] width 125 height 21
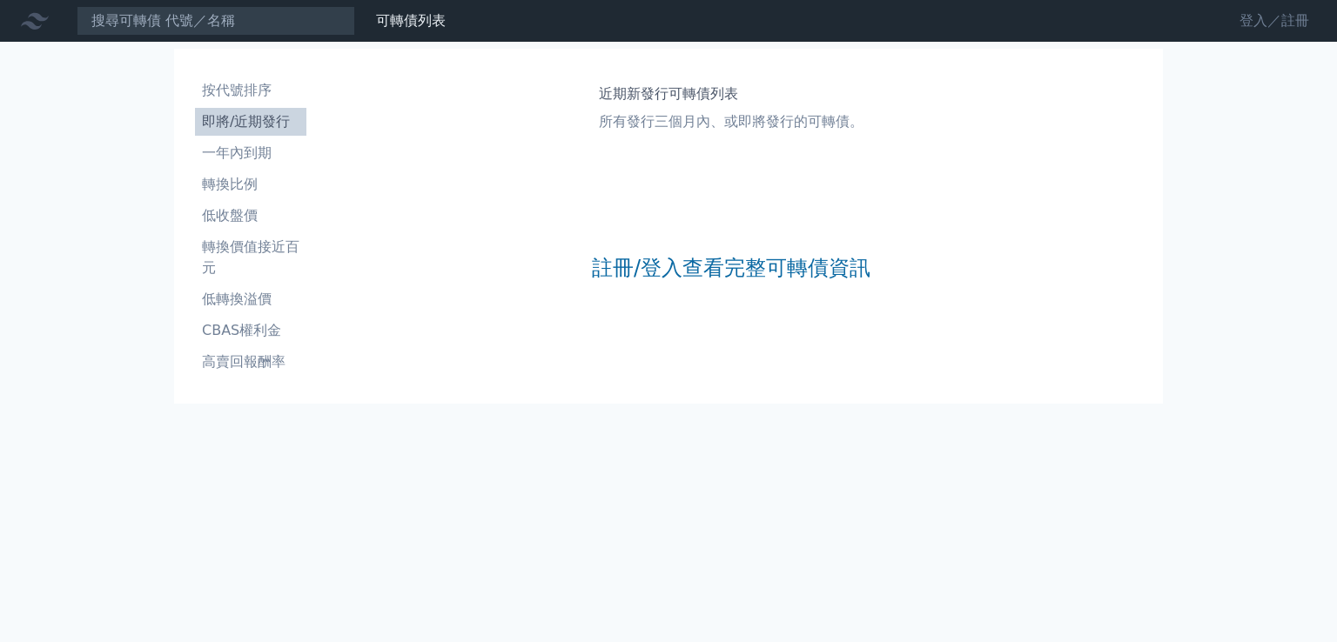
click at [1260, 22] on link "登入／註冊" at bounding box center [1273, 21] width 97 height 28
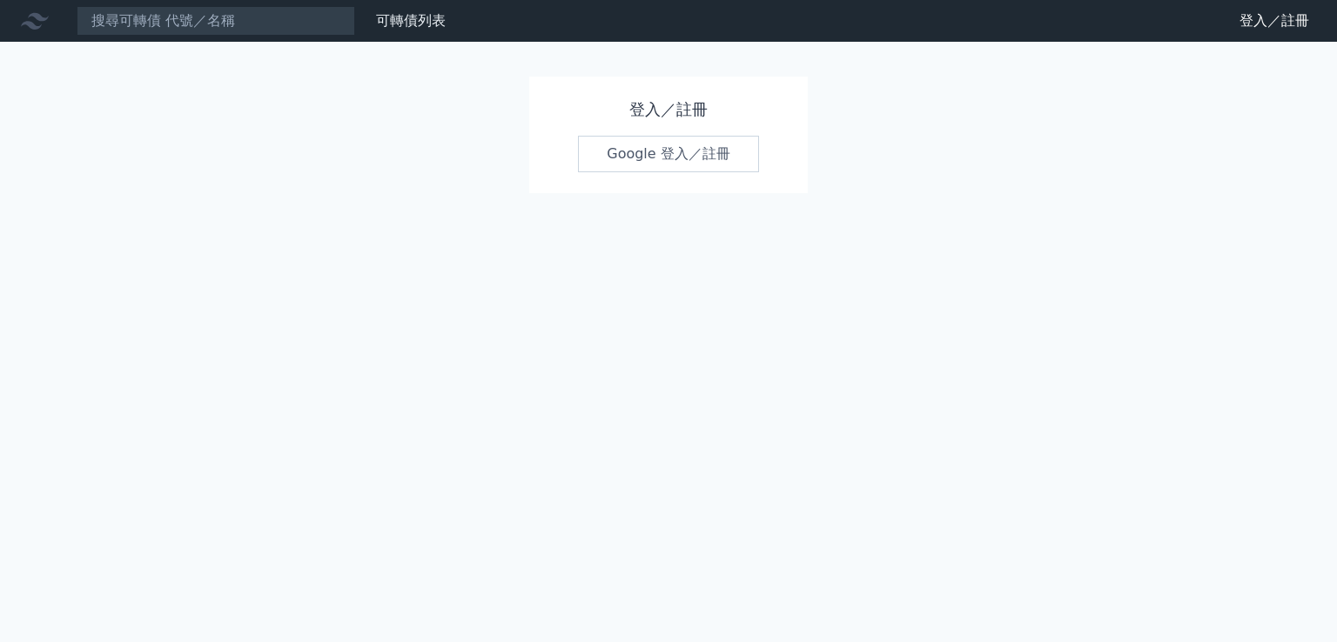
click at [694, 168] on link "Google 登入／註冊" at bounding box center [668, 154] width 181 height 37
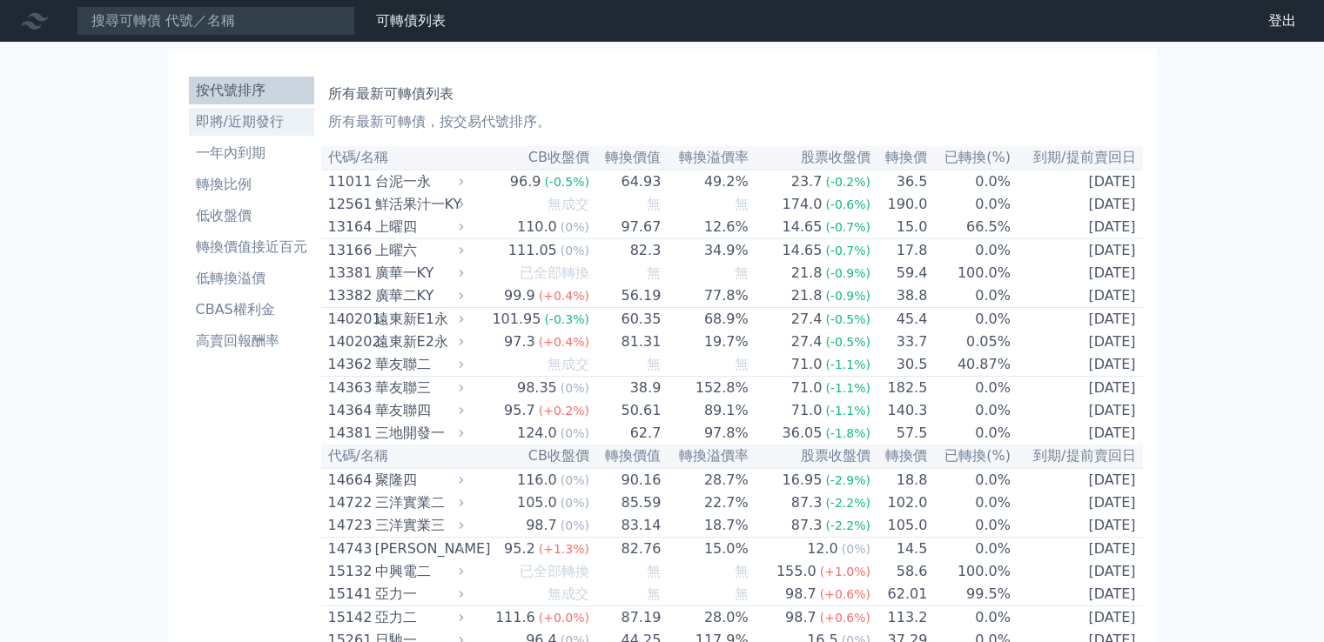
click at [219, 126] on li "即將/近期發行" at bounding box center [251, 121] width 125 height 21
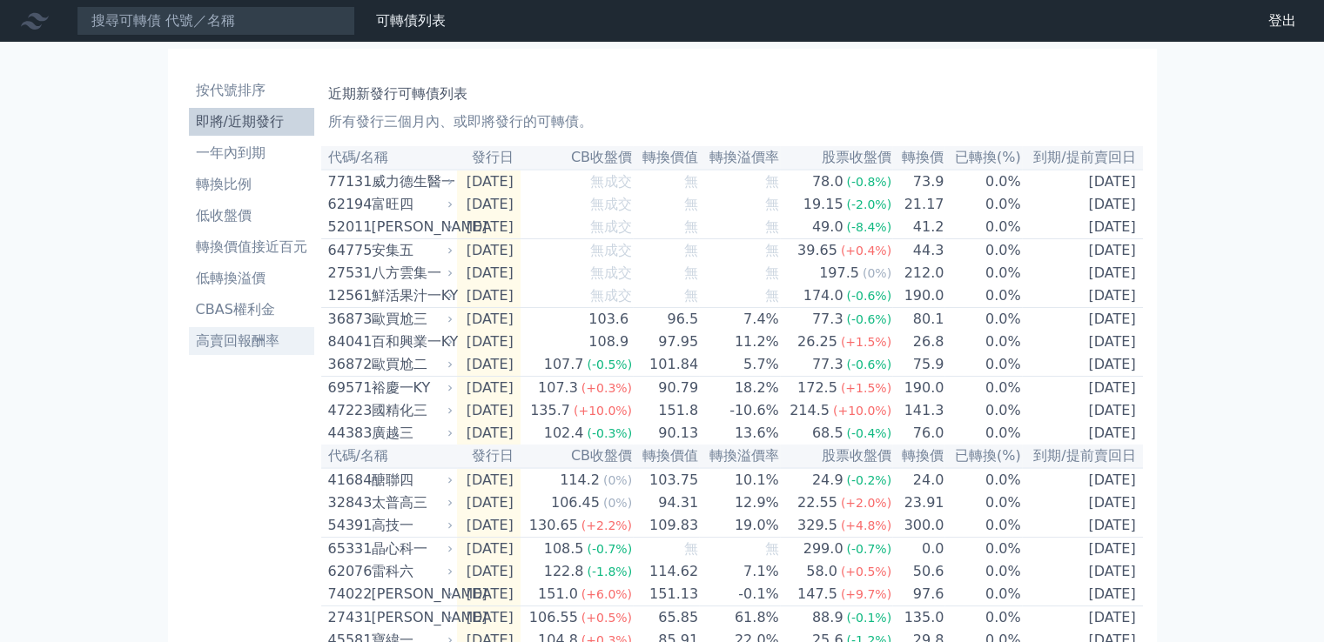
click at [282, 339] on li "高賣回報酬率" at bounding box center [251, 341] width 125 height 21
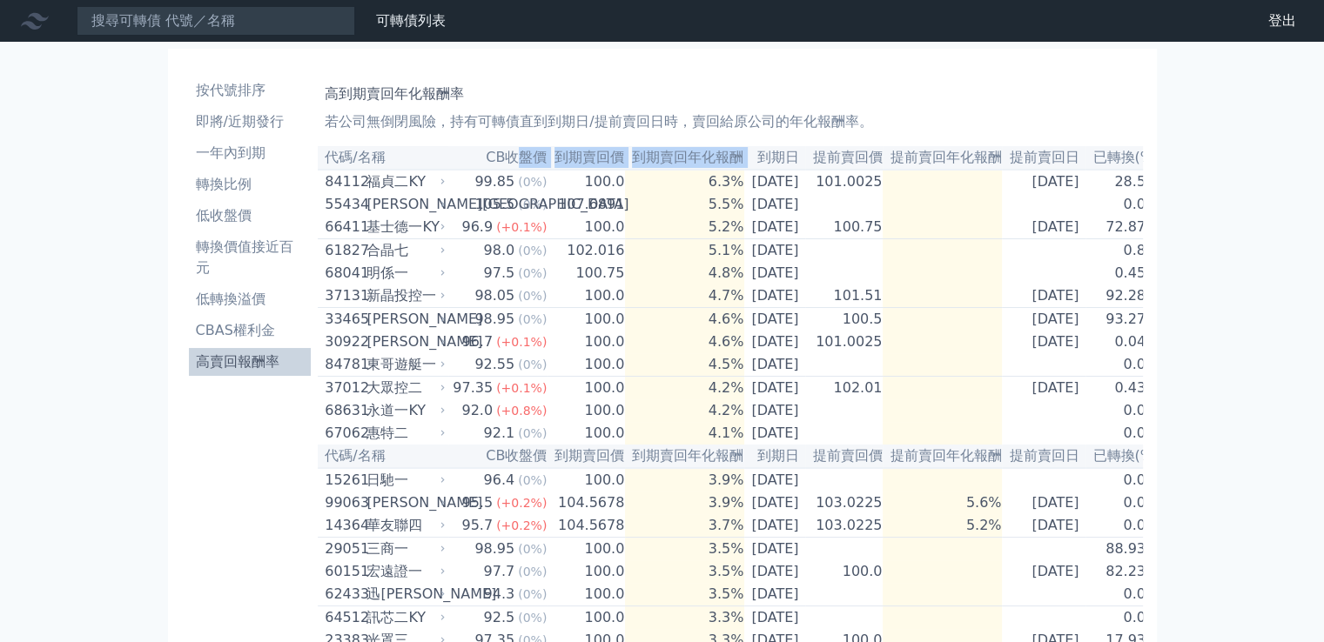
drag, startPoint x: 773, startPoint y: 158, endPoint x: 502, endPoint y: 165, distance: 270.8
click at [502, 165] on tr "代碼/名稱 CB收盤價 到期賣回價 到期賣回年化報酬 到期日 提前賣回價 提前賣回年化報酬 提前賣回日 已轉換(%)" at bounding box center [739, 157] width 842 height 23
click at [547, 158] on th "到期賣回價" at bounding box center [585, 157] width 77 height 23
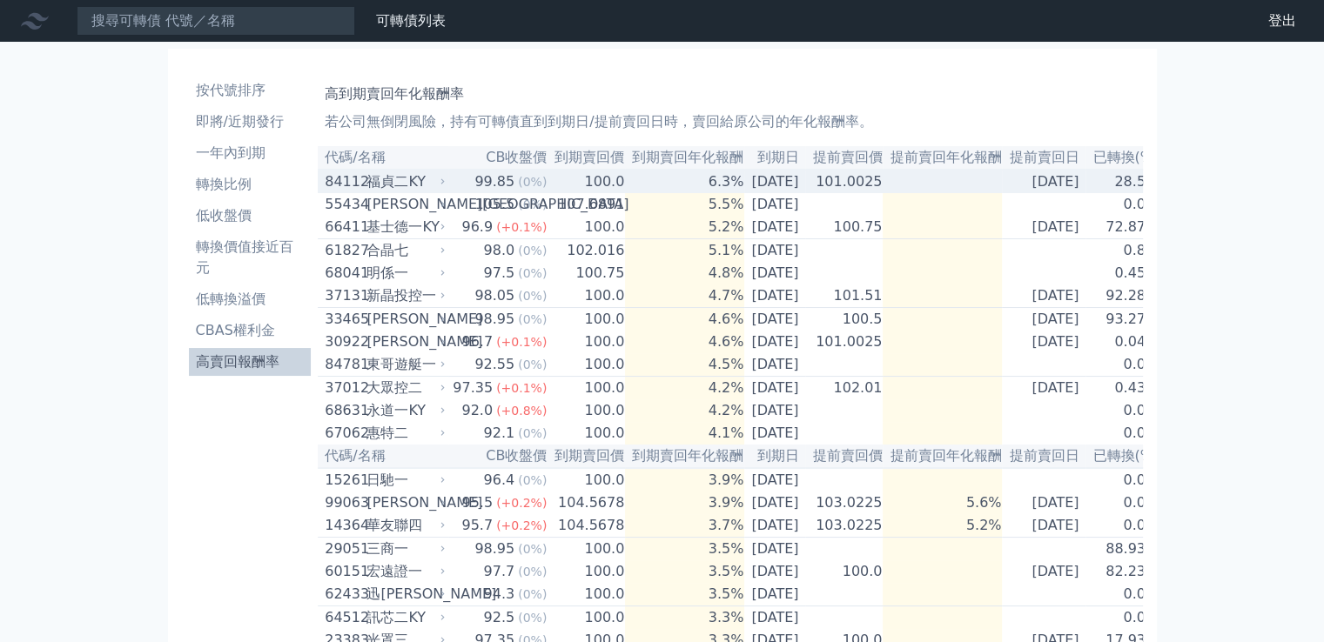
click at [705, 186] on td "6.3%" at bounding box center [684, 181] width 119 height 23
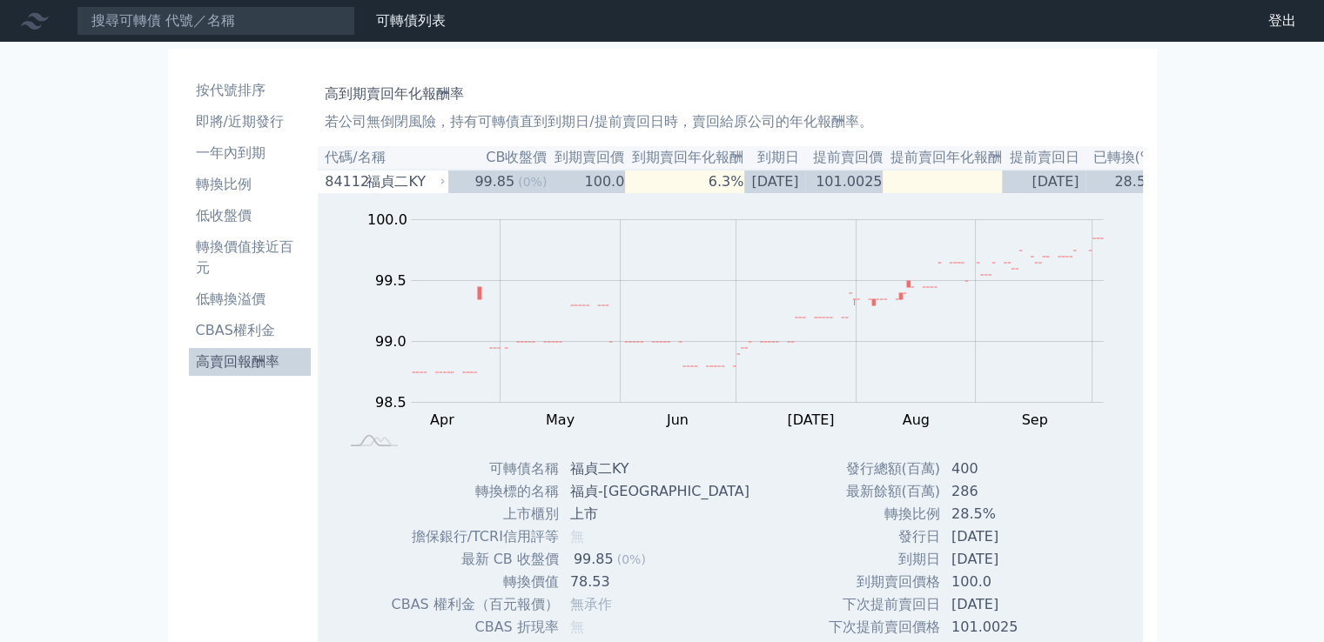
click at [607, 159] on th "到期賣回價" at bounding box center [585, 157] width 77 height 23
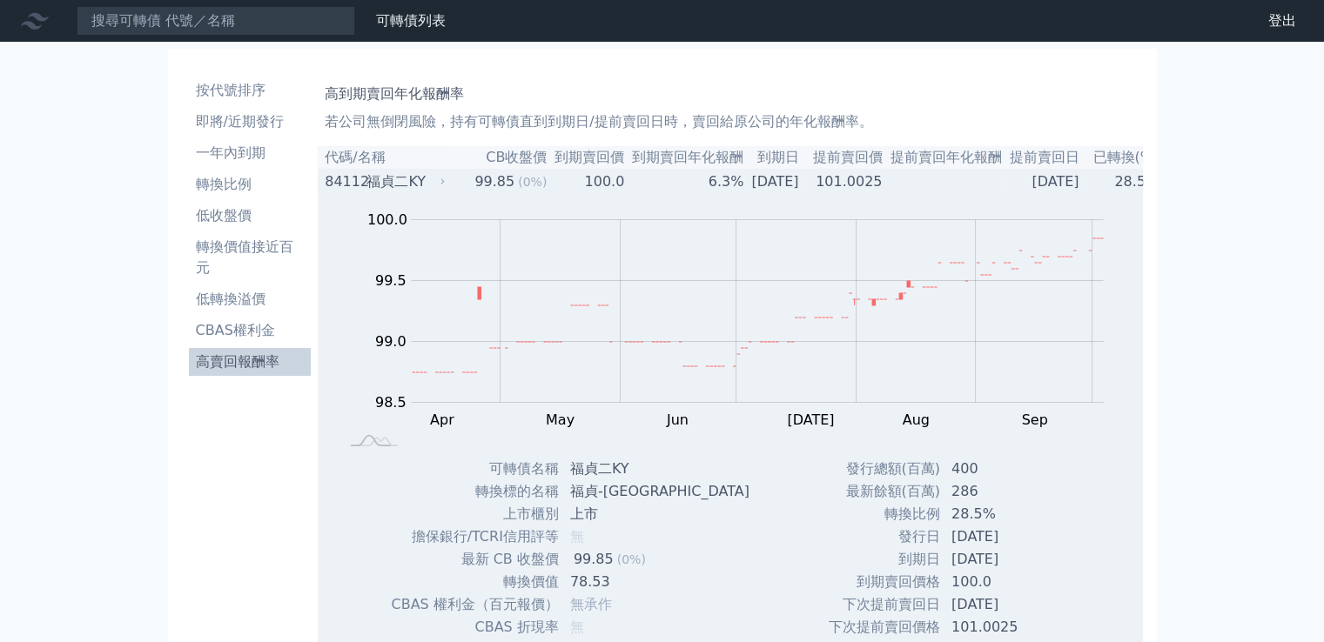
click at [439, 185] on icon at bounding box center [443, 182] width 10 height 10
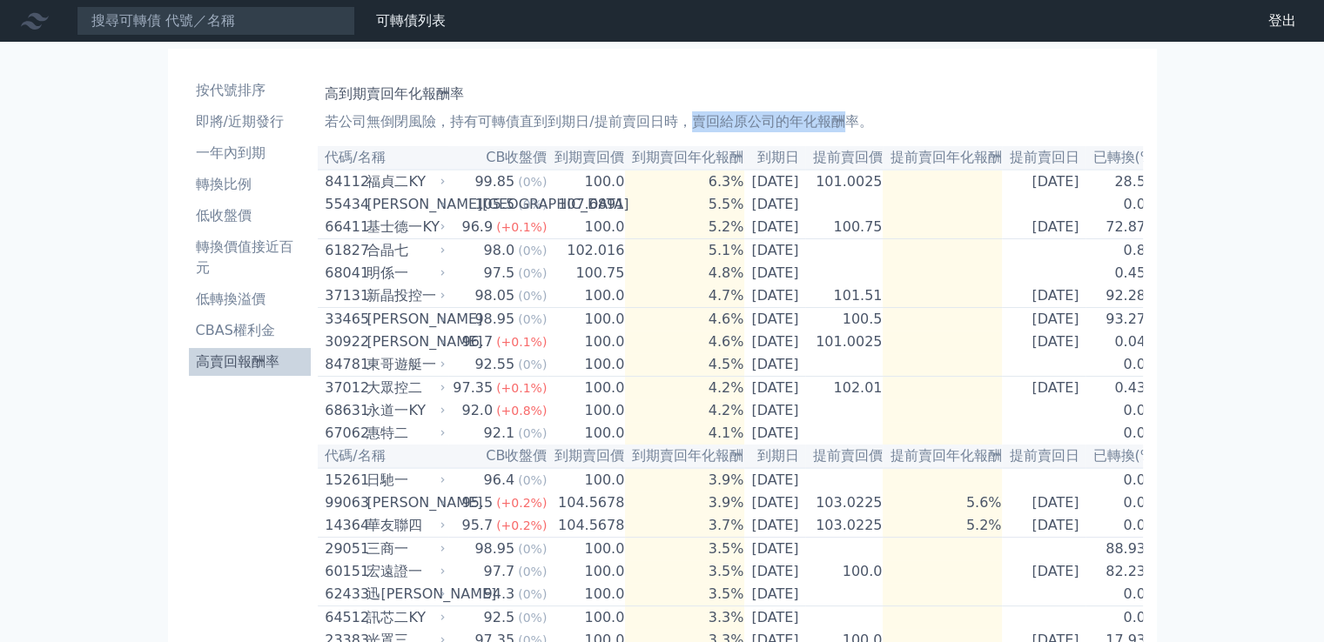
drag, startPoint x: 689, startPoint y: 117, endPoint x: 849, endPoint y: 109, distance: 160.3
click at [849, 109] on div "高到期賣回年化報酬率 若公司無倒閉風險，持有可轉債直到到期日/提前賣回日時，賣回給原公司的年化報酬率。" at bounding box center [730, 105] width 810 height 56
click at [543, 121] on p "若公司無倒閉風險，持有可轉債直到到期日/提前賣回日時，賣回給原公司的年化報酬率。" at bounding box center [730, 121] width 810 height 21
drag, startPoint x: 673, startPoint y: 112, endPoint x: 752, endPoint y: 100, distance: 80.1
click at [460, 130] on p "若公司無倒閉風險，持有可轉債直到到期日/提前賣回日時，賣回給原公司的年化報酬率。" at bounding box center [730, 121] width 810 height 21
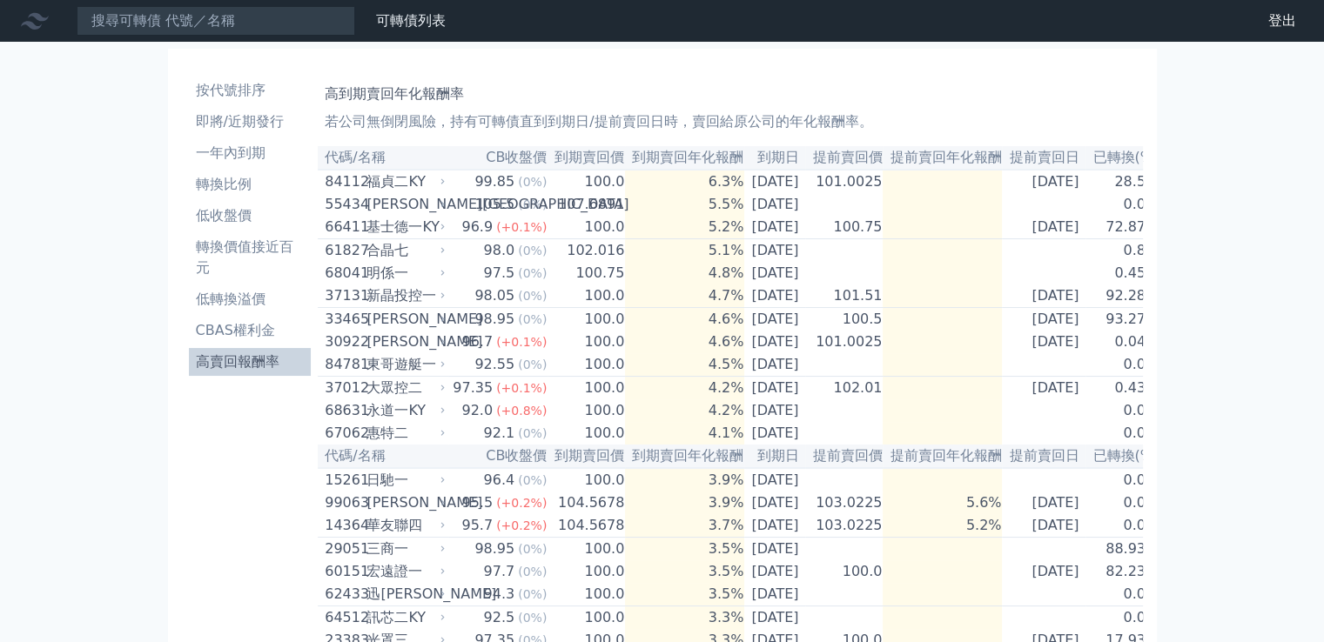
click at [803, 102] on h1 "高到期賣回年化報酬率" at bounding box center [730, 94] width 810 height 21
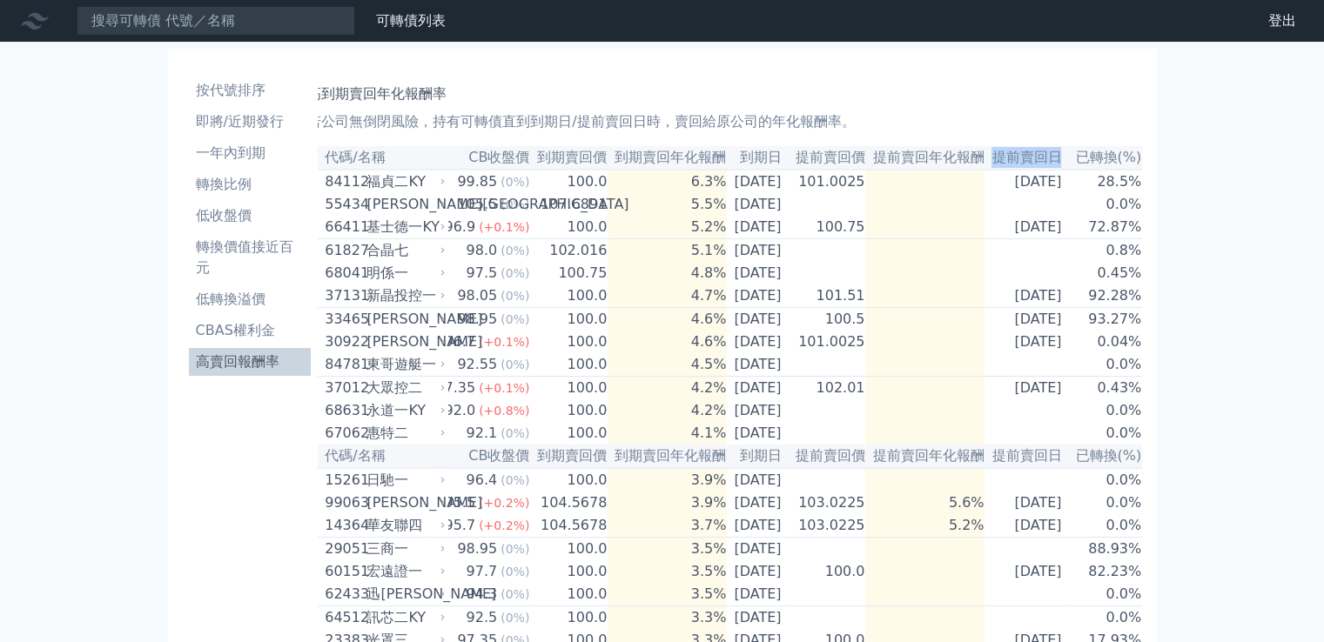
drag, startPoint x: 1096, startPoint y: 158, endPoint x: 988, endPoint y: 168, distance: 108.4
click at [988, 168] on th "提前賣回日" at bounding box center [1026, 157] width 84 height 23
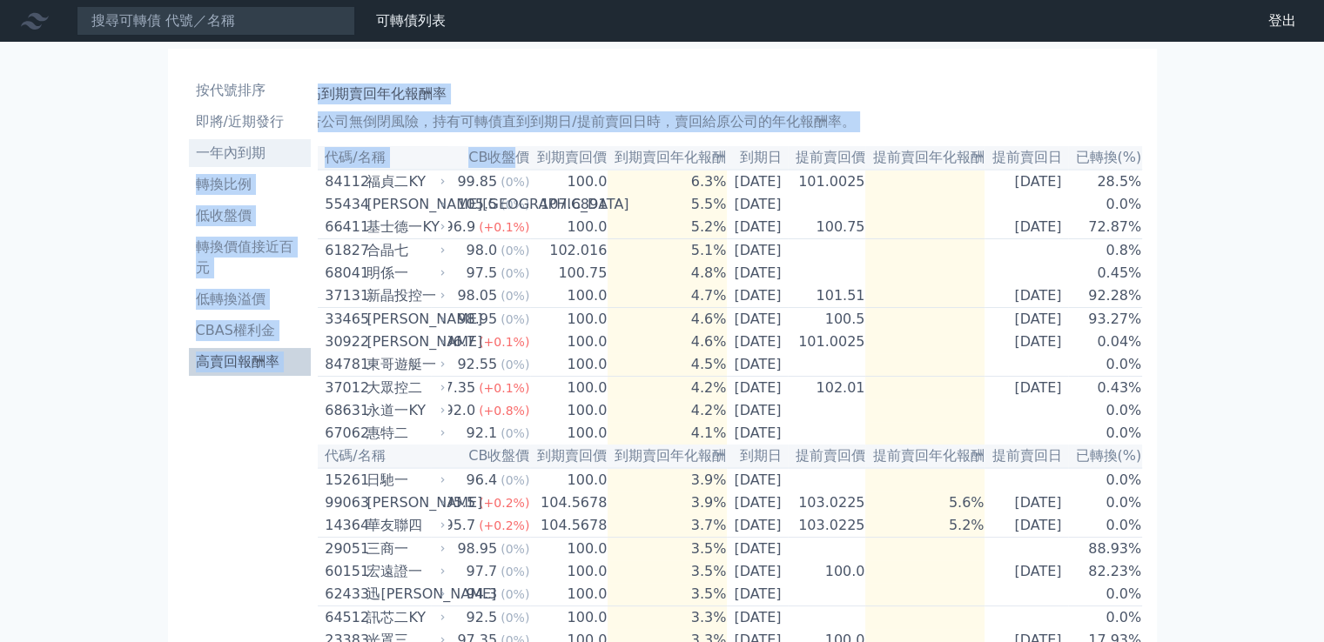
scroll to position [0, 0]
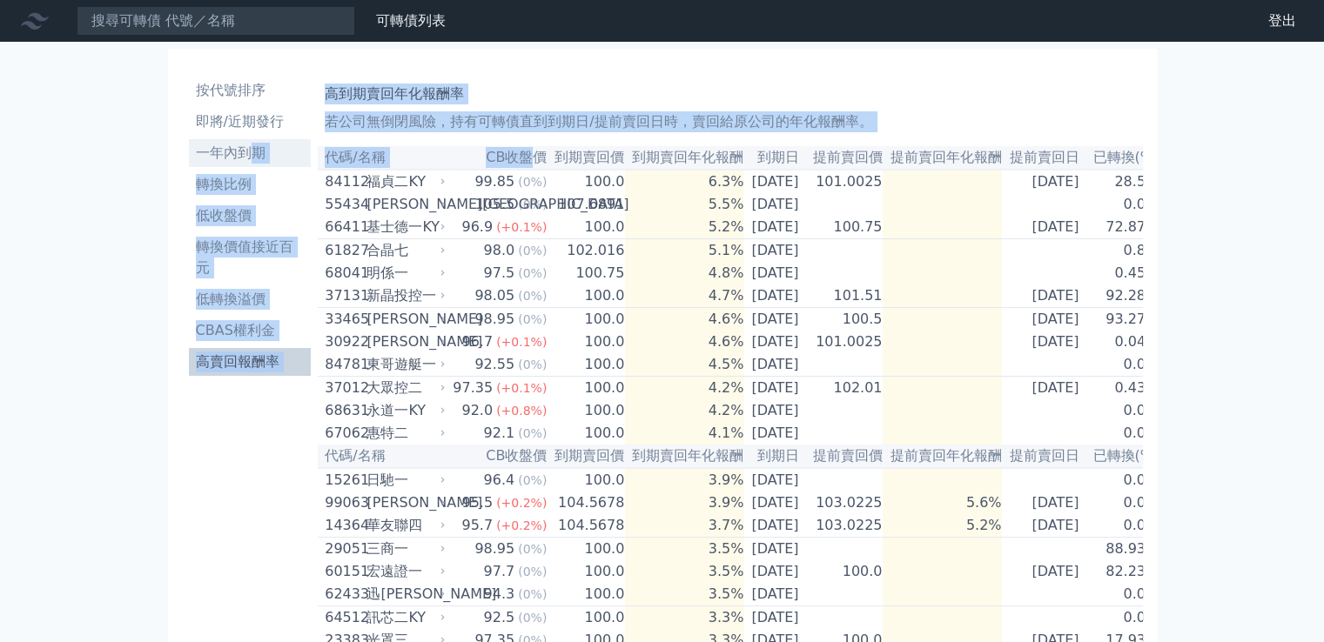
drag, startPoint x: 491, startPoint y: 158, endPoint x: 257, endPoint y: 156, distance: 234.1
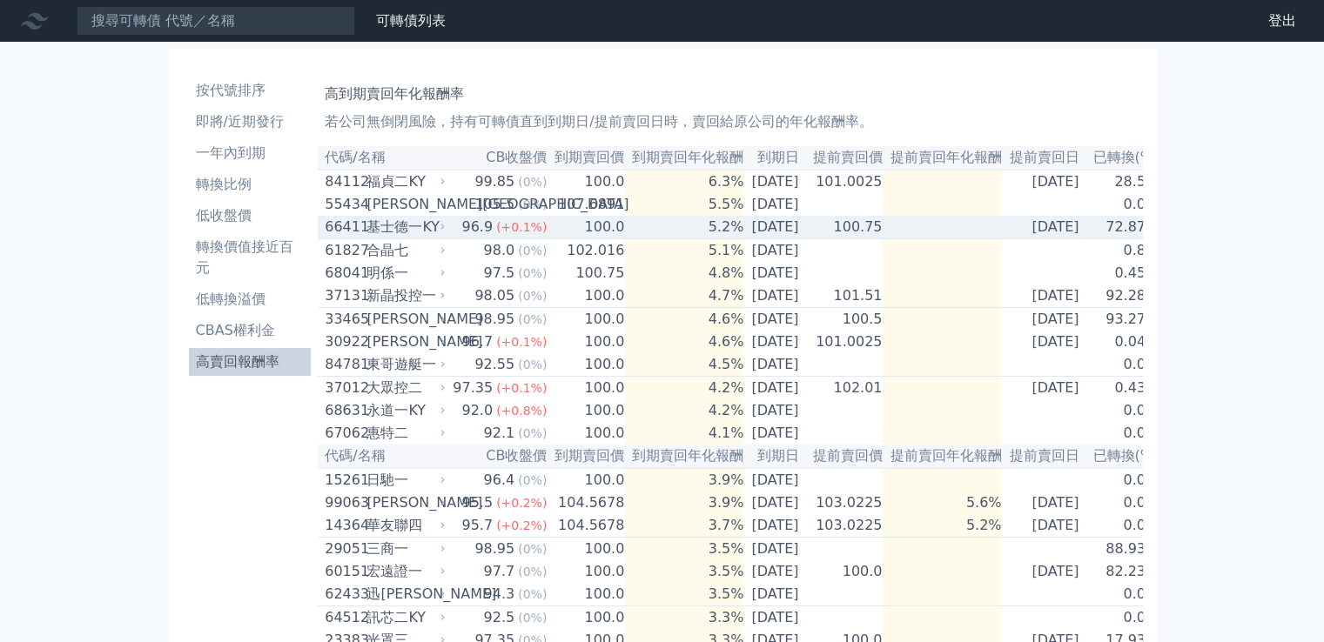
click at [406, 234] on div "基士德一KY" at bounding box center [403, 227] width 75 height 21
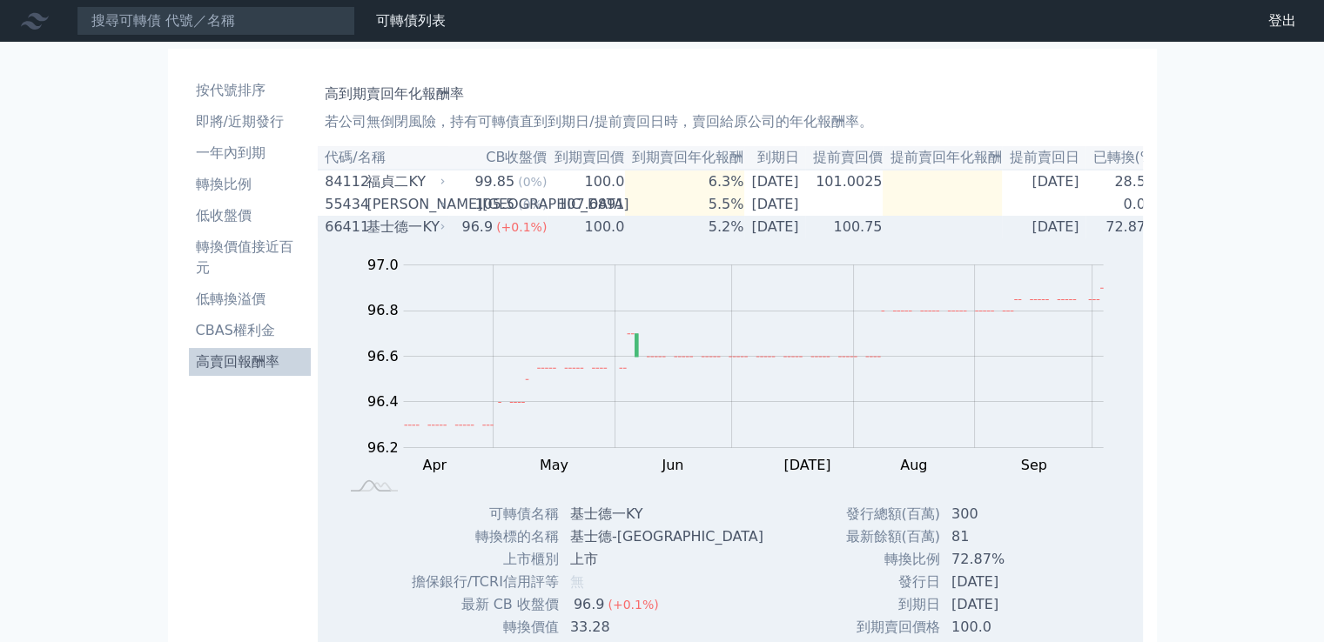
click at [438, 232] on icon at bounding box center [443, 227] width 10 height 10
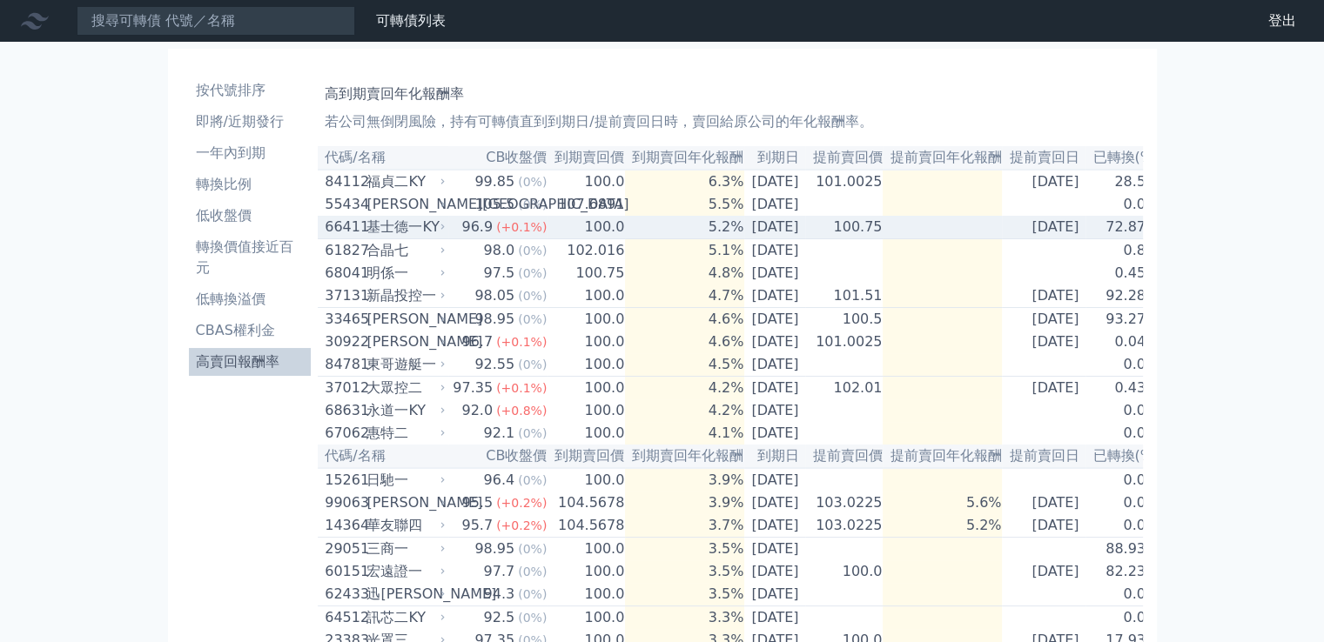
click at [367, 232] on div "基士德一KY" at bounding box center [403, 227] width 75 height 21
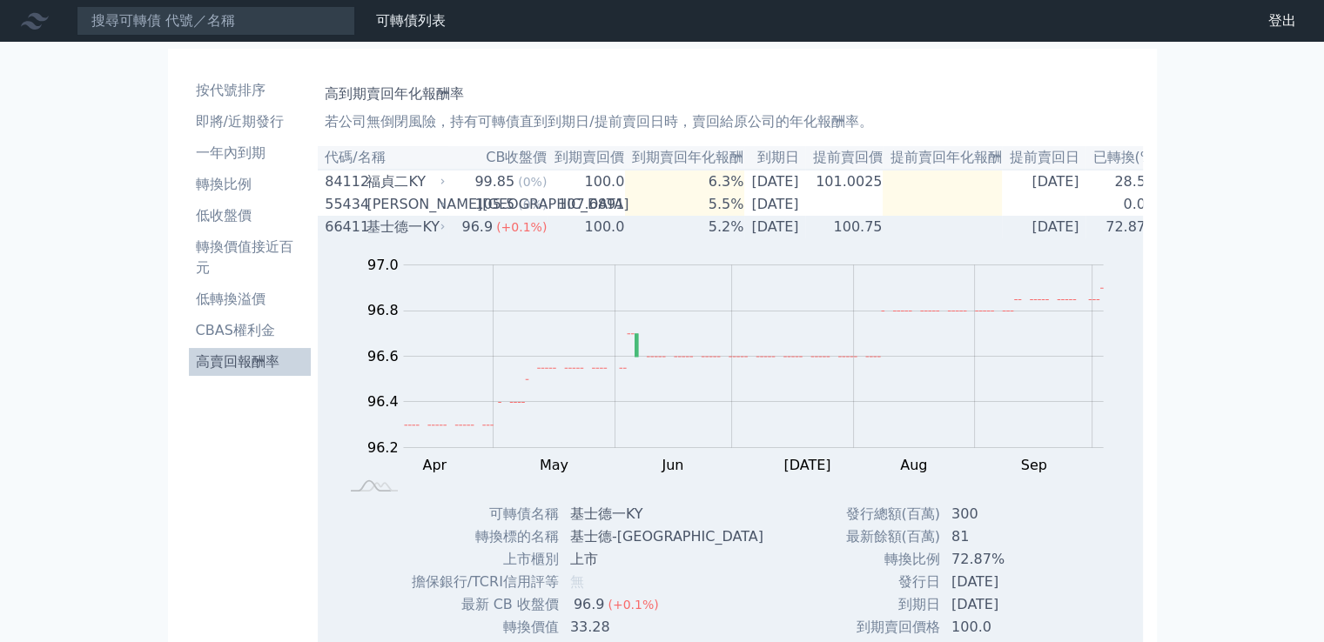
click at [416, 229] on div "基士德一KY" at bounding box center [403, 227] width 75 height 21
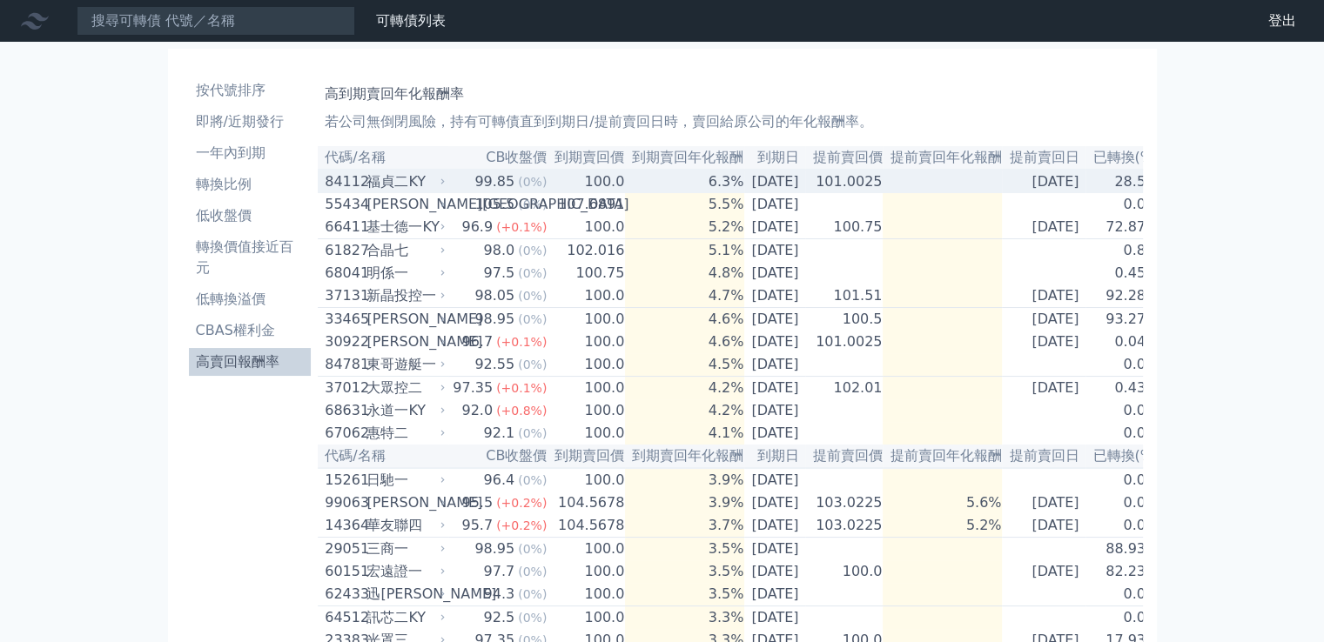
click at [359, 184] on div "84112 福貞二KY" at bounding box center [381, 181] width 112 height 21
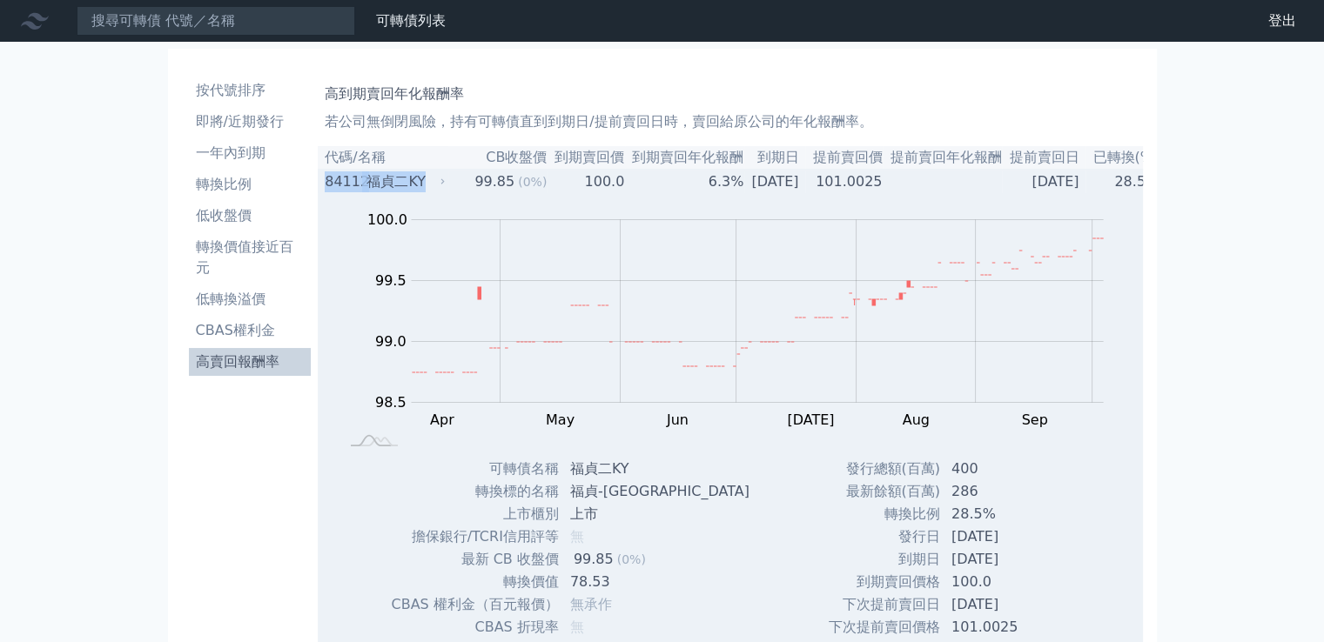
drag, startPoint x: 321, startPoint y: 182, endPoint x: 424, endPoint y: 184, distance: 102.7
click at [424, 184] on td "84112 福貞二KY" at bounding box center [383, 181] width 131 height 23
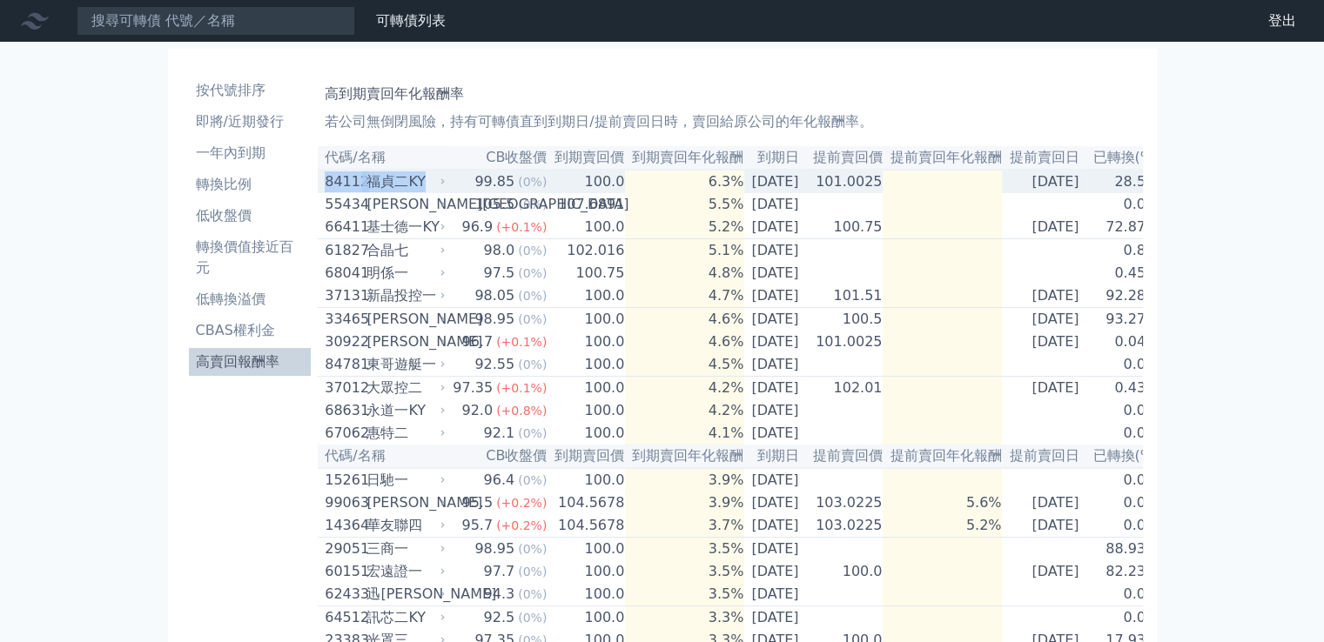
copy div "84112 福貞二KY"
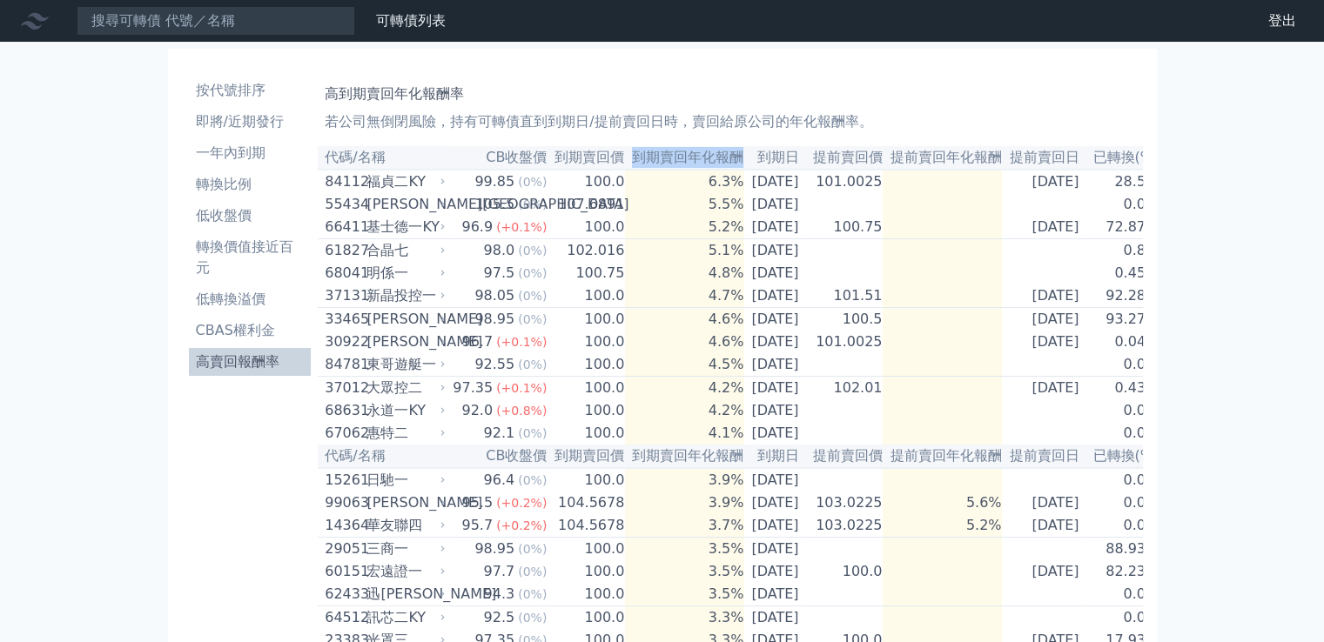
drag, startPoint x: 620, startPoint y: 156, endPoint x: 725, endPoint y: 158, distance: 105.3
click at [725, 158] on th "到期賣回年化報酬" at bounding box center [684, 157] width 119 height 23
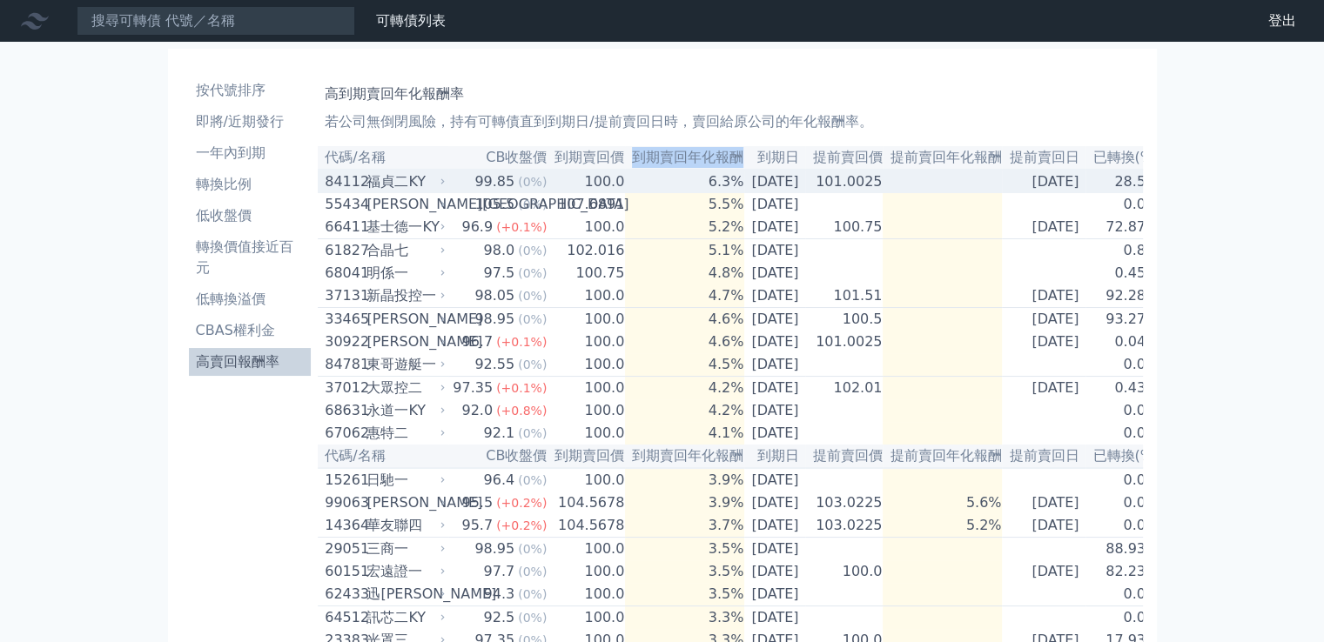
copy th "到期賣回年化報酬"
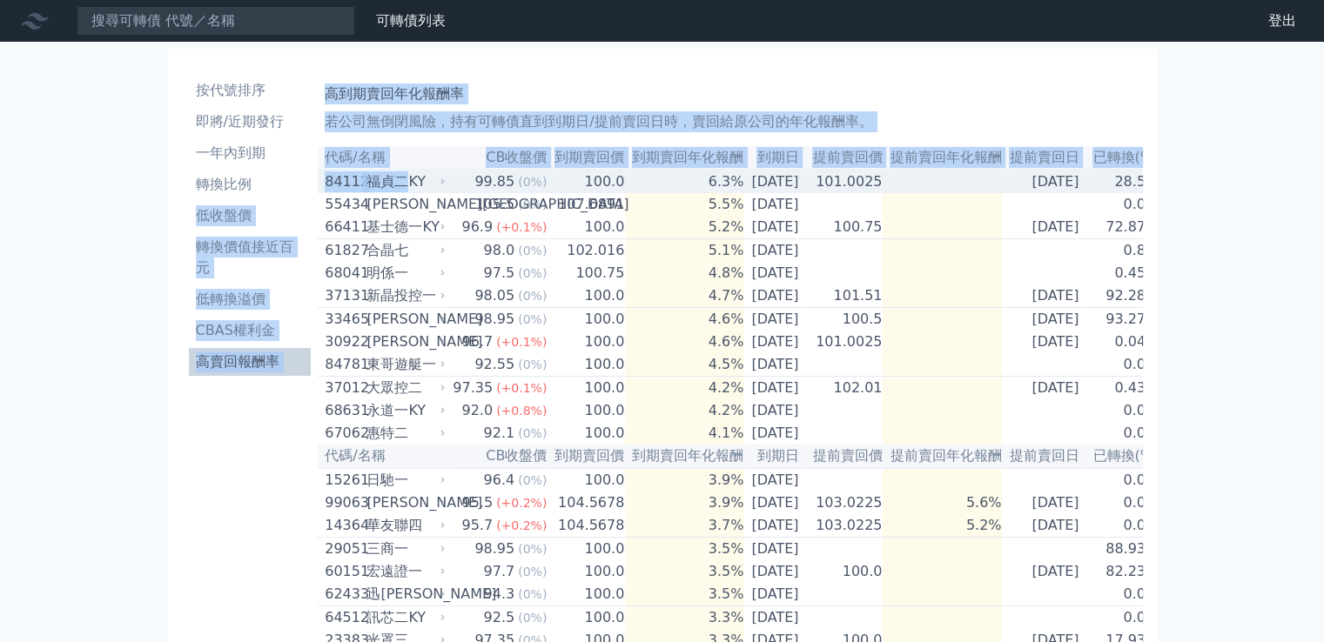
drag, startPoint x: 317, startPoint y: 185, endPoint x: 408, endPoint y: 184, distance: 91.4
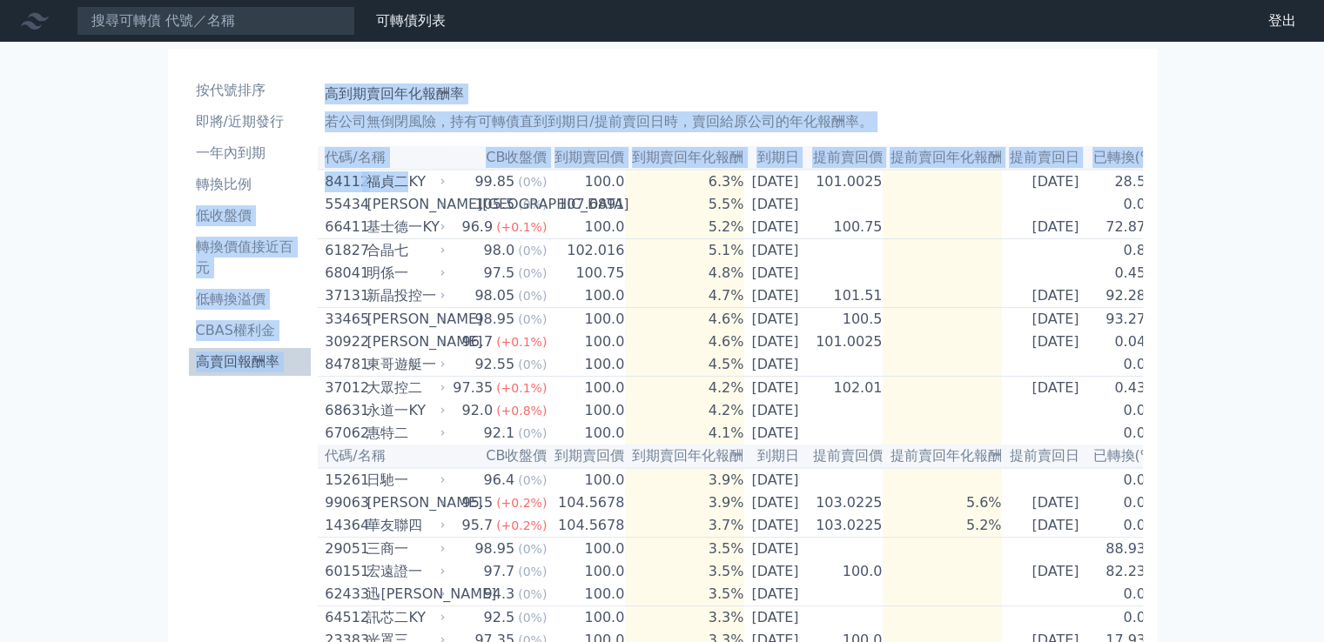
click at [534, 77] on div "高到期賣回年化報酬率 若公司無倒閉風險，持有可轉債直到到期日/提前賣回日時，賣回給原公司的年化報酬率。" at bounding box center [730, 105] width 810 height 56
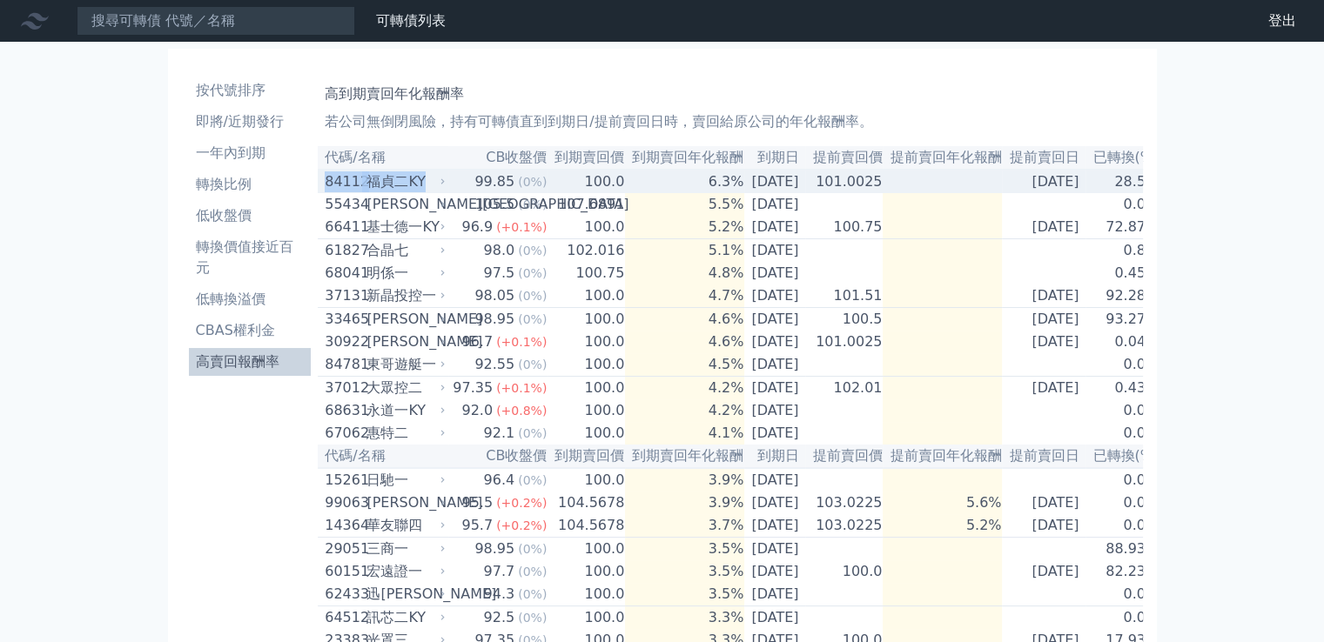
drag, startPoint x: 315, startPoint y: 182, endPoint x: 419, endPoint y: 184, distance: 104.5
click at [419, 184] on td "84112 福貞二KY" at bounding box center [383, 181] width 131 height 23
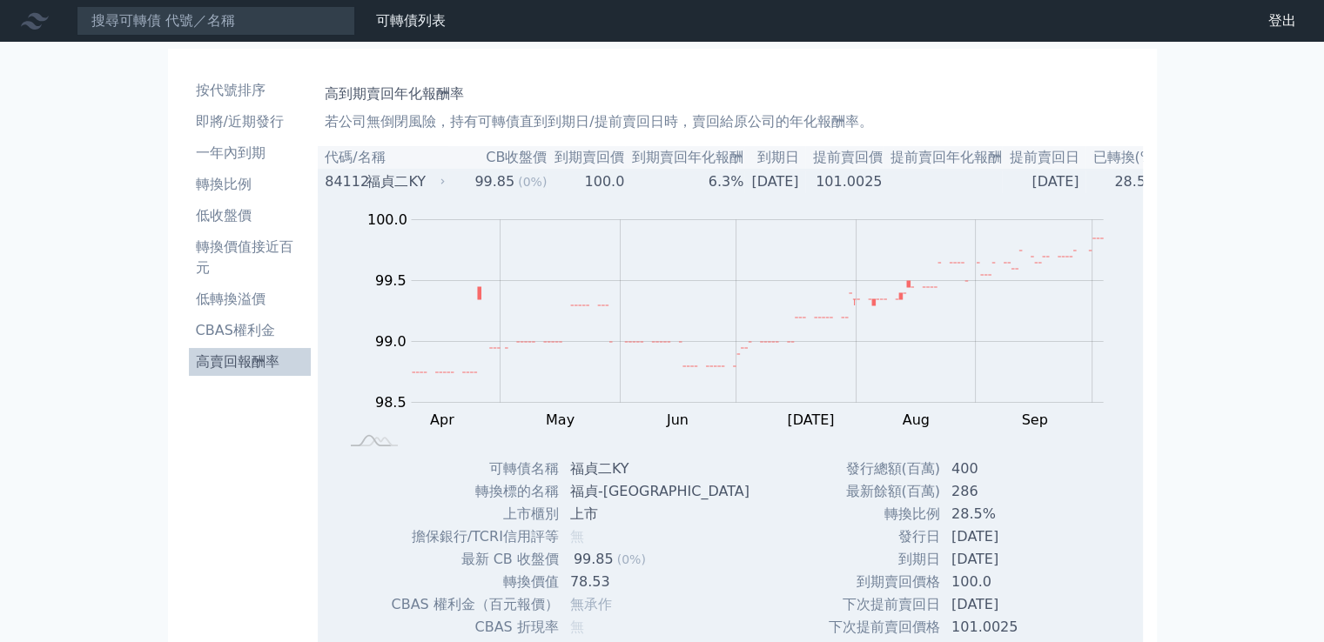
click at [438, 184] on icon at bounding box center [443, 182] width 10 height 10
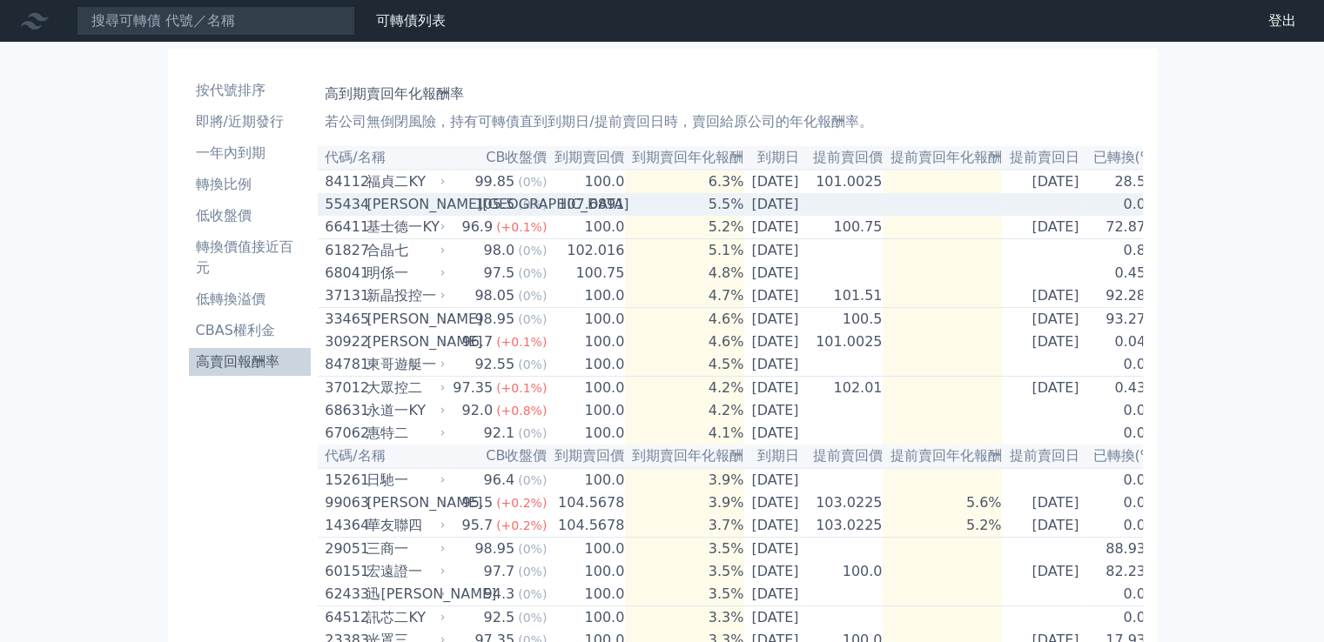
click at [422, 205] on div "[PERSON_NAME][GEOGRAPHIC_DATA]" at bounding box center [403, 204] width 75 height 21
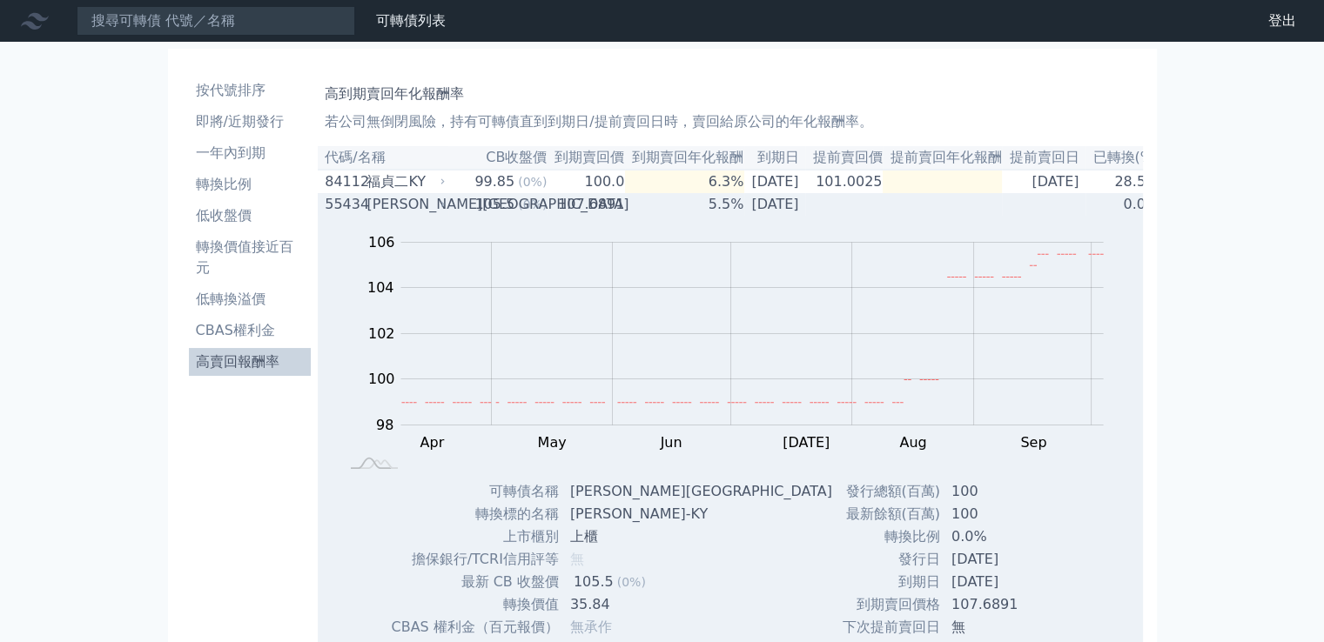
click at [418, 208] on div "[PERSON_NAME][GEOGRAPHIC_DATA]" at bounding box center [403, 204] width 75 height 21
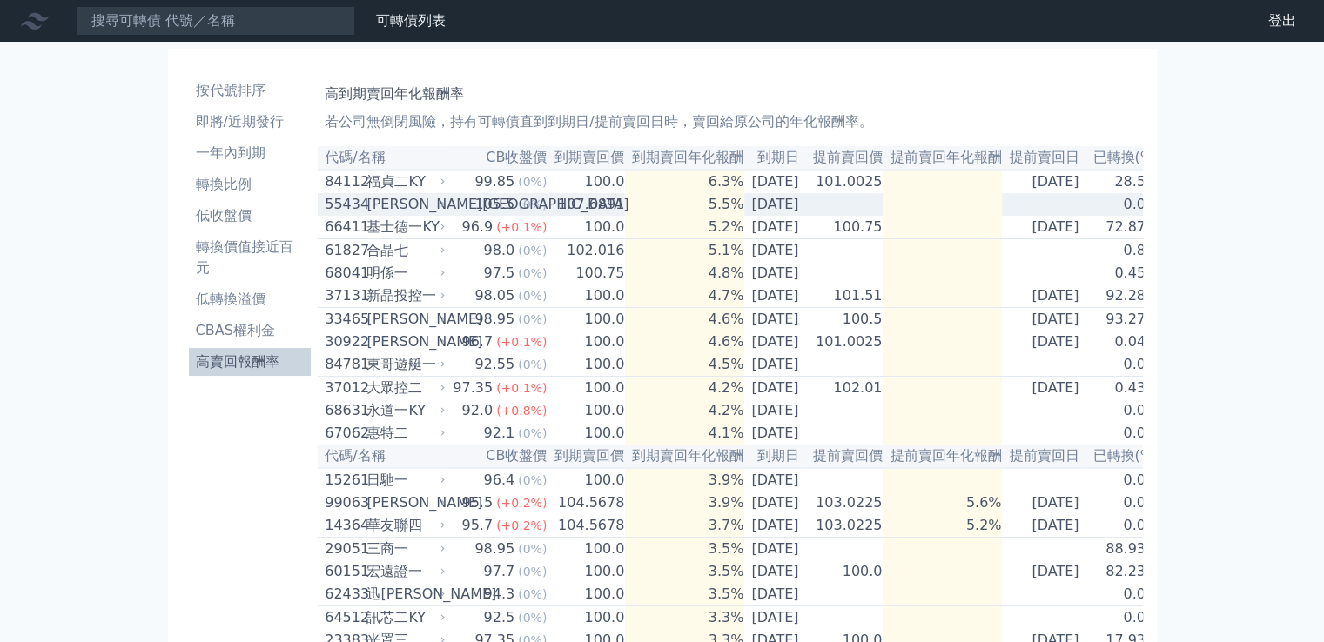
click at [419, 208] on div "[PERSON_NAME][GEOGRAPHIC_DATA]" at bounding box center [403, 204] width 75 height 21
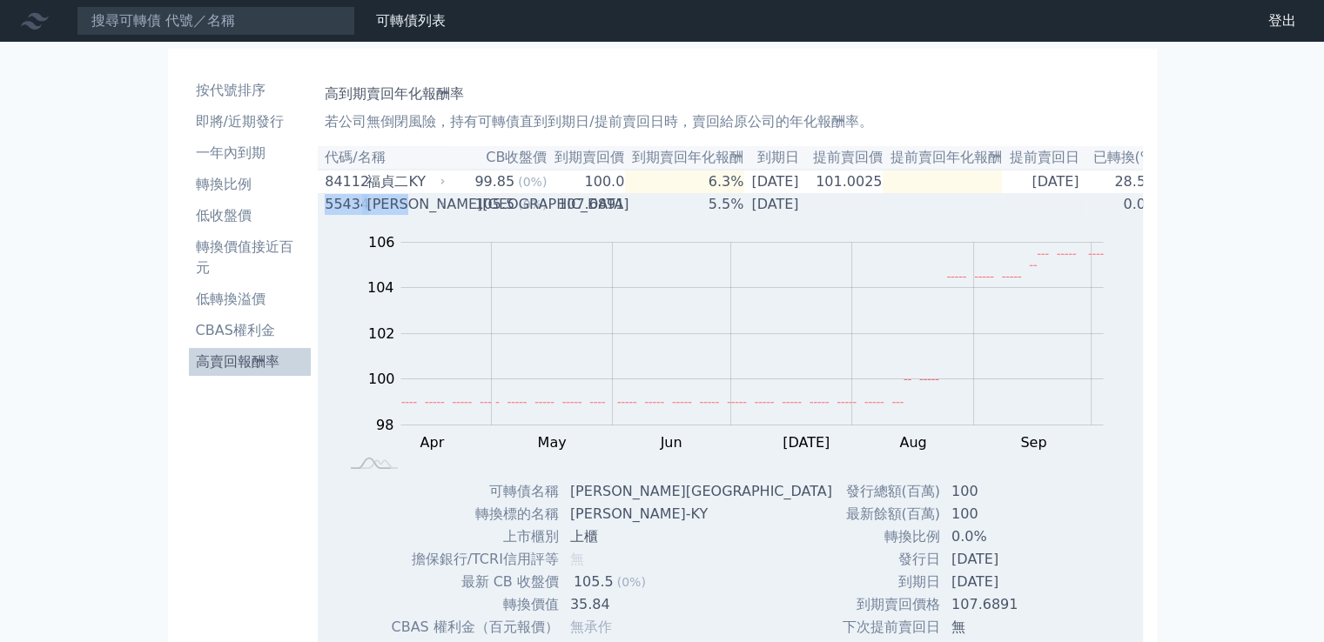
drag, startPoint x: 320, startPoint y: 212, endPoint x: 419, endPoint y: 213, distance: 99.2
click at [419, 213] on td "55434 [PERSON_NAME][GEOGRAPHIC_DATA]" at bounding box center [383, 204] width 131 height 23
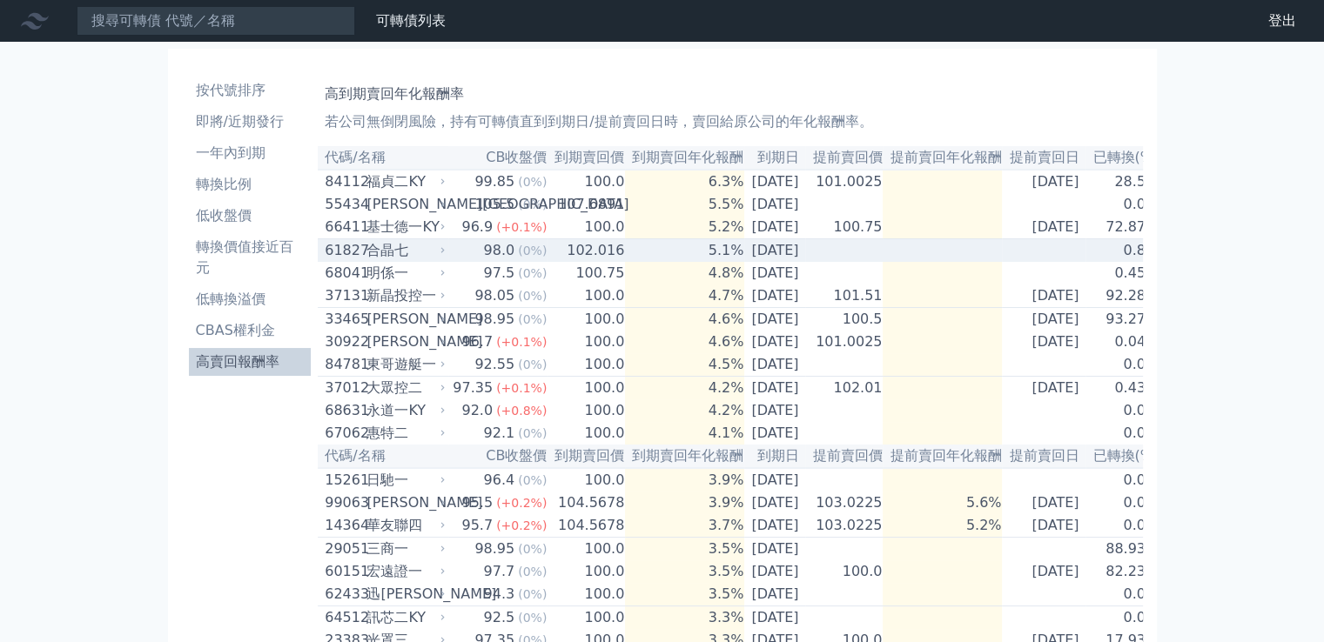
click at [398, 261] on div "合晶七" at bounding box center [403, 250] width 75 height 21
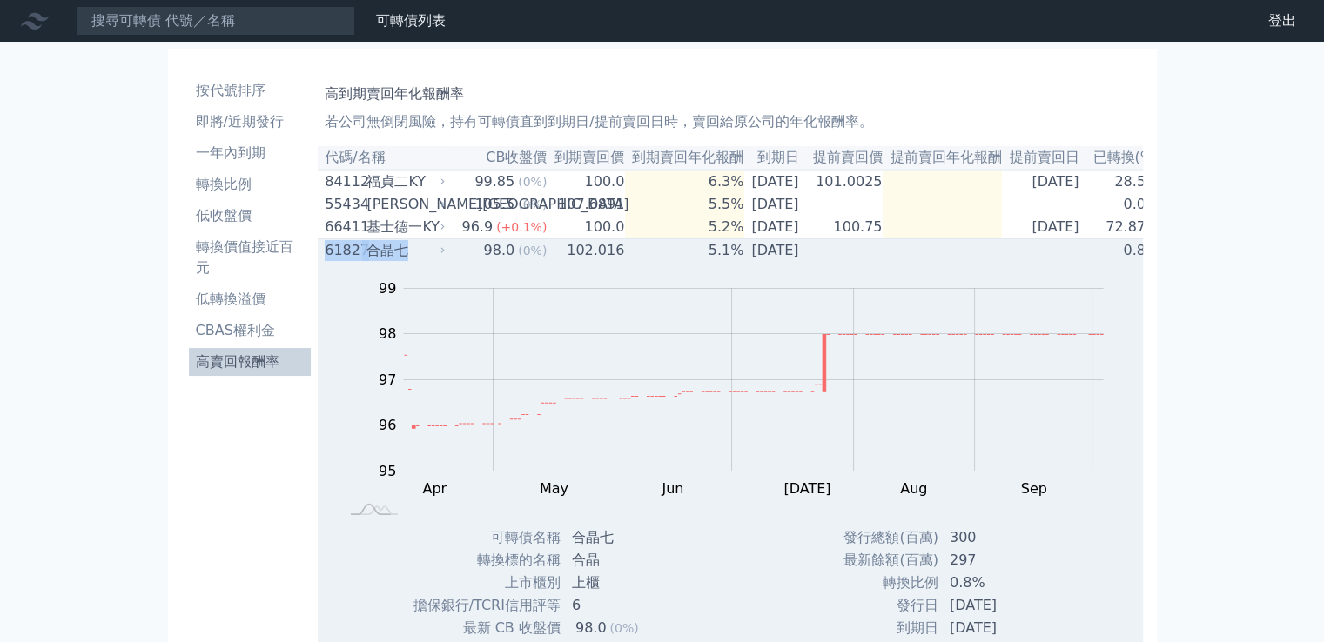
drag, startPoint x: 324, startPoint y: 256, endPoint x: 401, endPoint y: 258, distance: 77.5
click at [401, 258] on div "61827 合[PERSON_NAME]" at bounding box center [381, 250] width 112 height 21
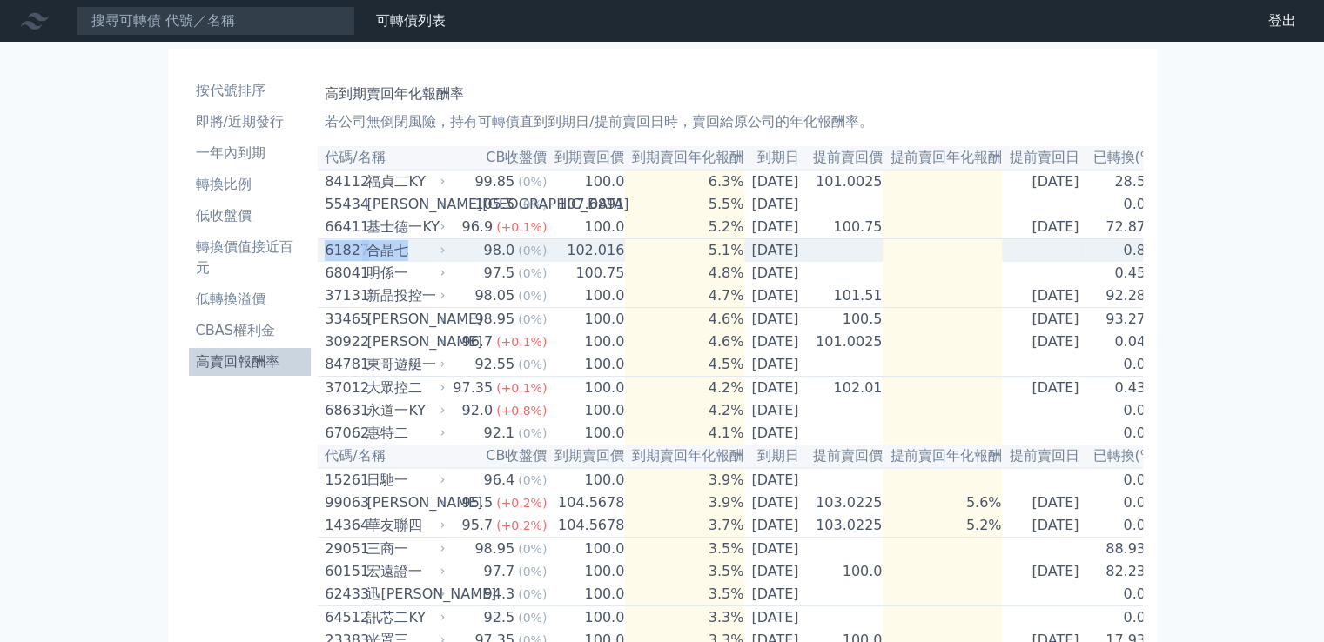
copy div "61827 合[PERSON_NAME]"
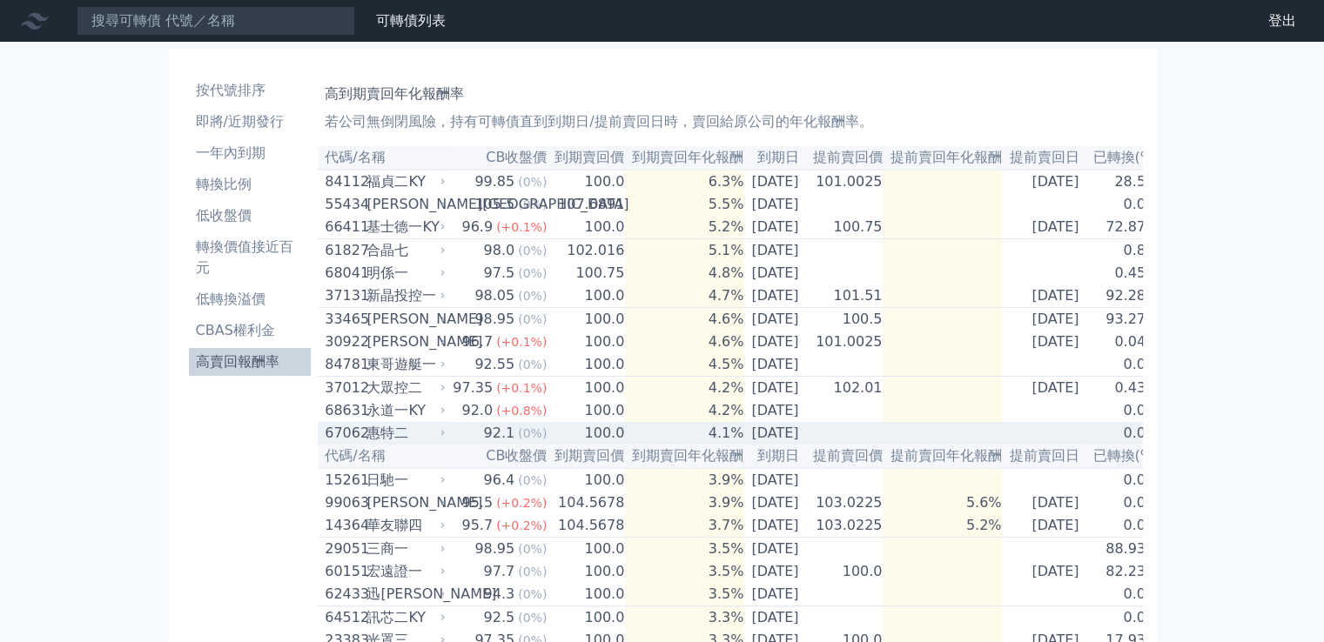
click at [433, 444] on div "惠特二" at bounding box center [403, 433] width 75 height 21
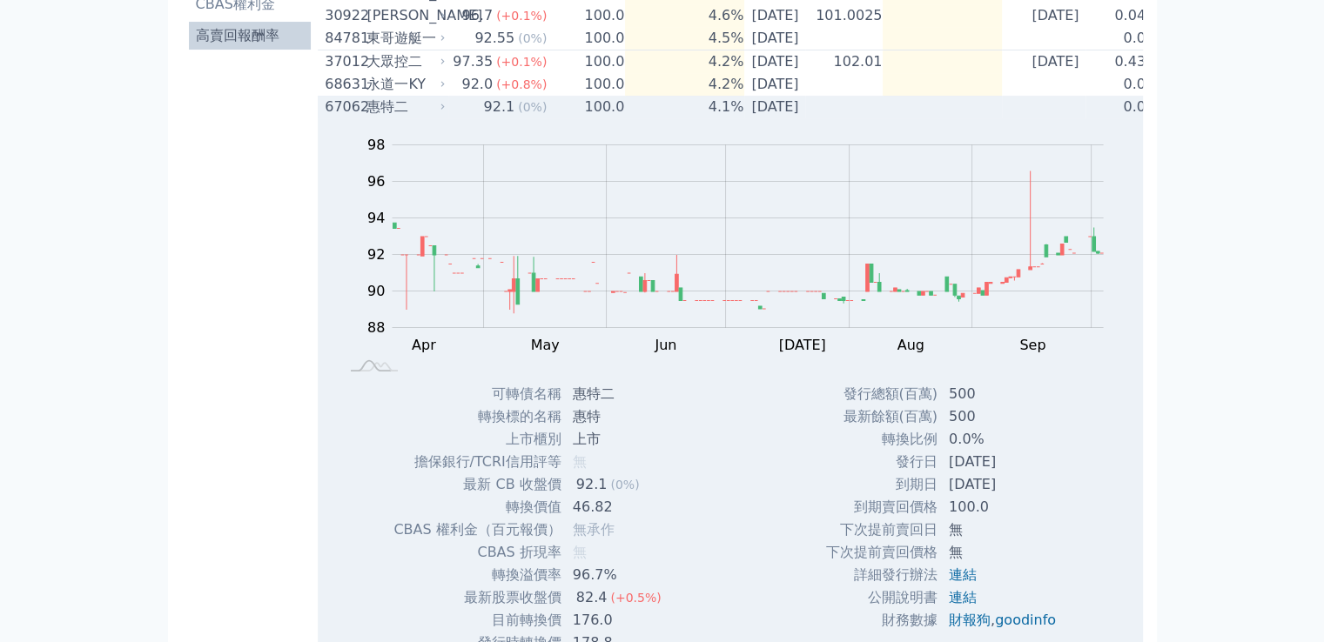
scroll to position [522, 0]
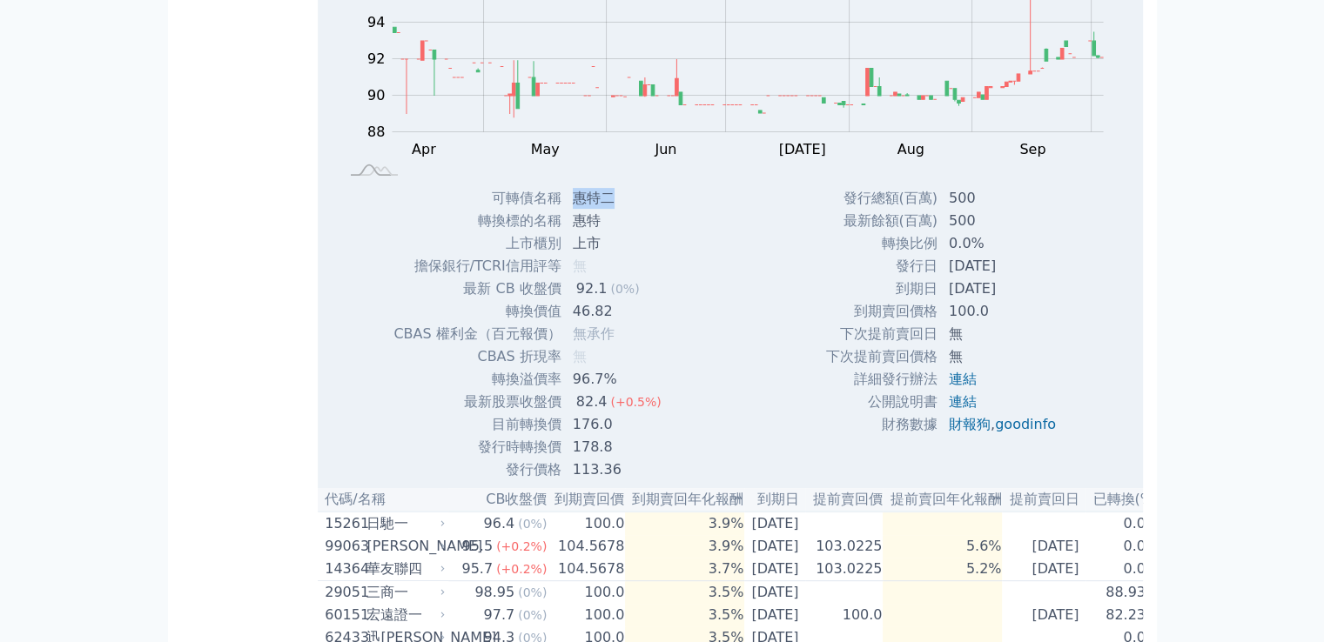
drag, startPoint x: 571, startPoint y: 217, endPoint x: 603, endPoint y: 217, distance: 32.2
click at [613, 210] on td "惠特二" at bounding box center [618, 198] width 113 height 23
copy td "惠特二"
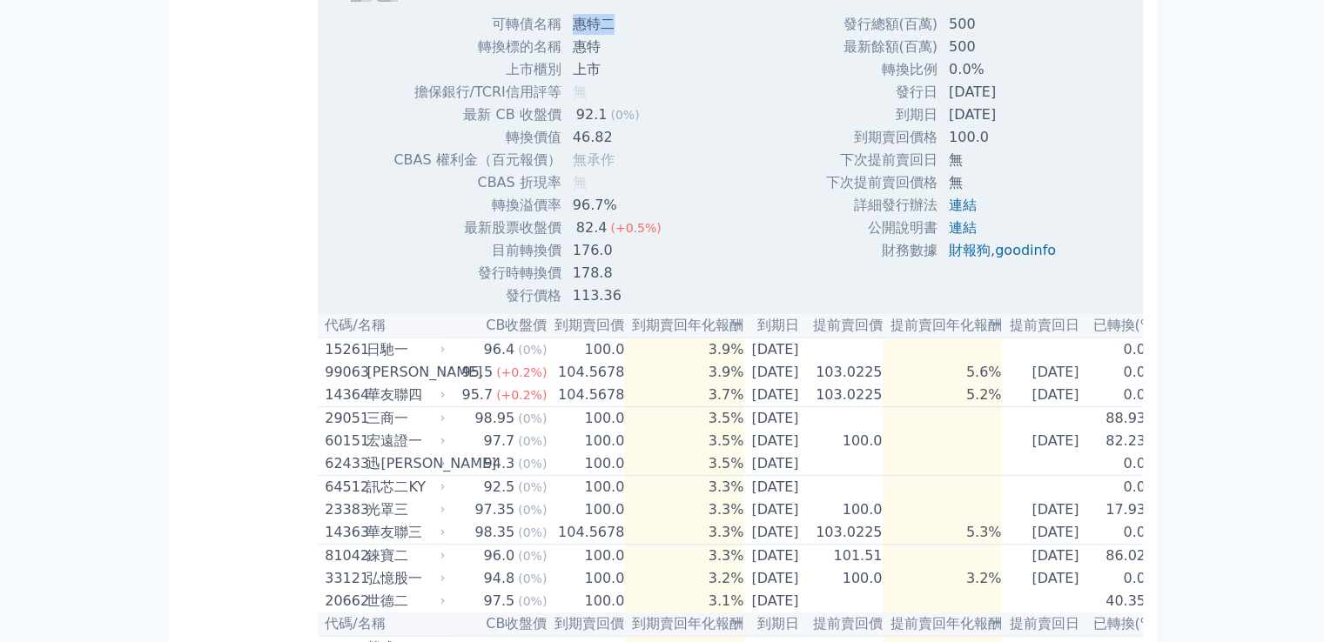
scroll to position [0, 0]
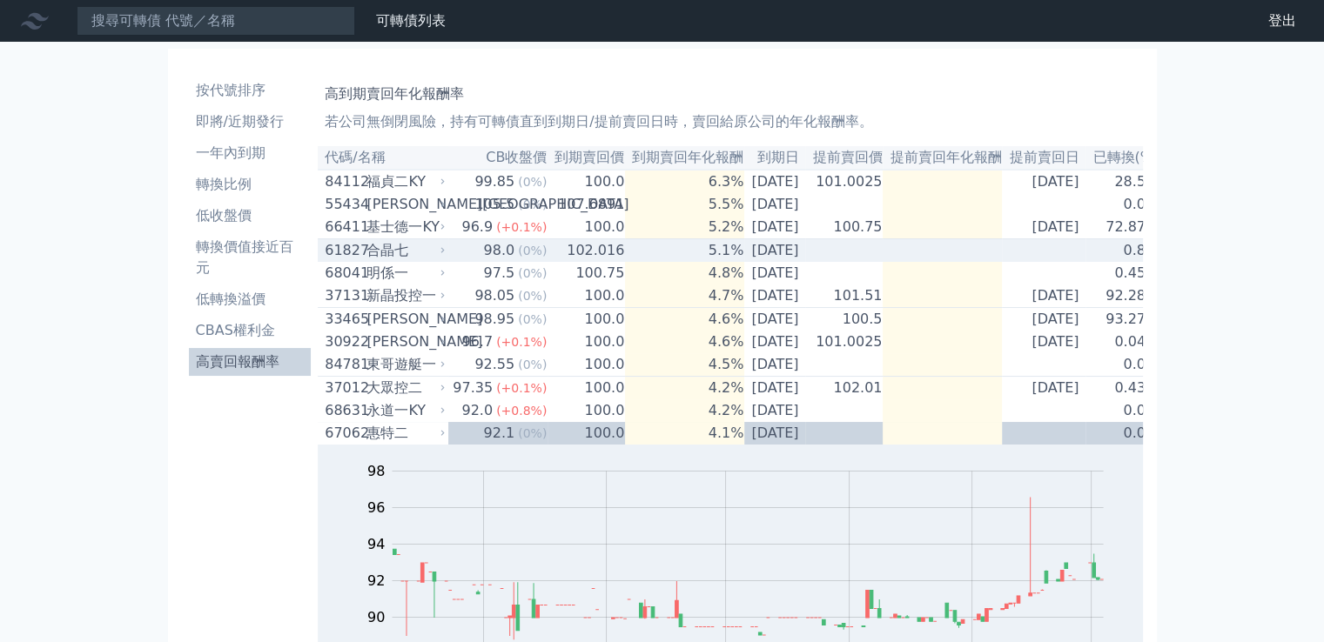
click at [433, 258] on div "合晶七" at bounding box center [403, 250] width 75 height 21
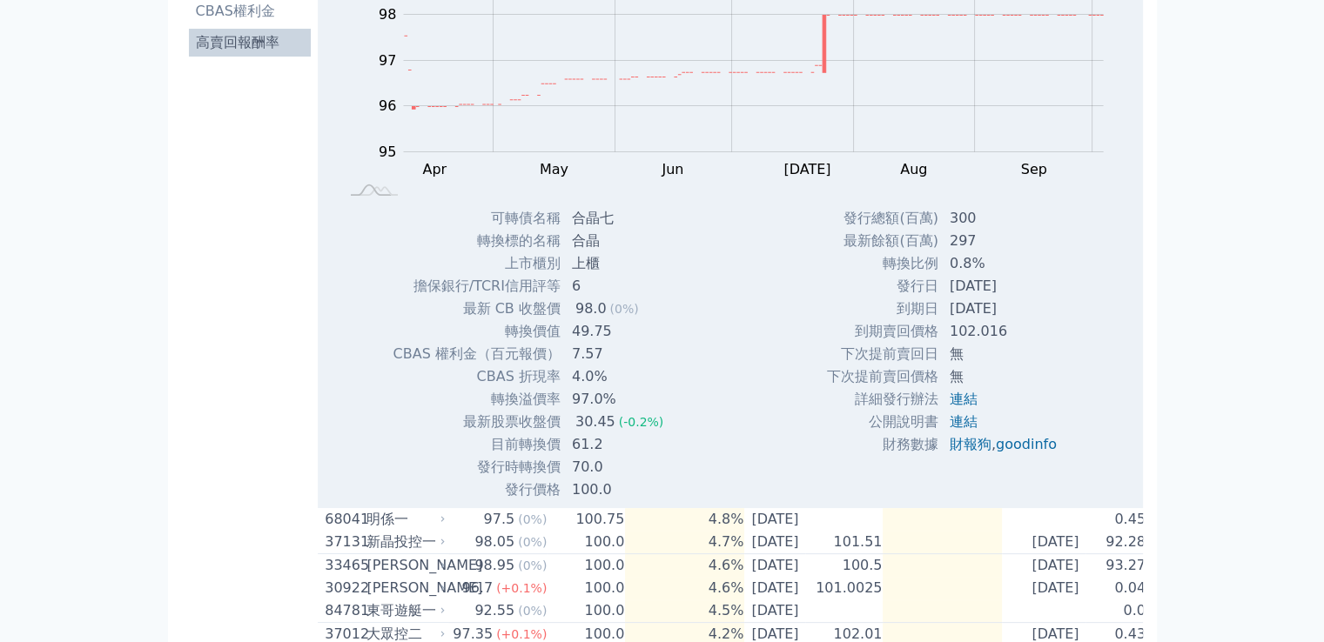
scroll to position [348, 0]
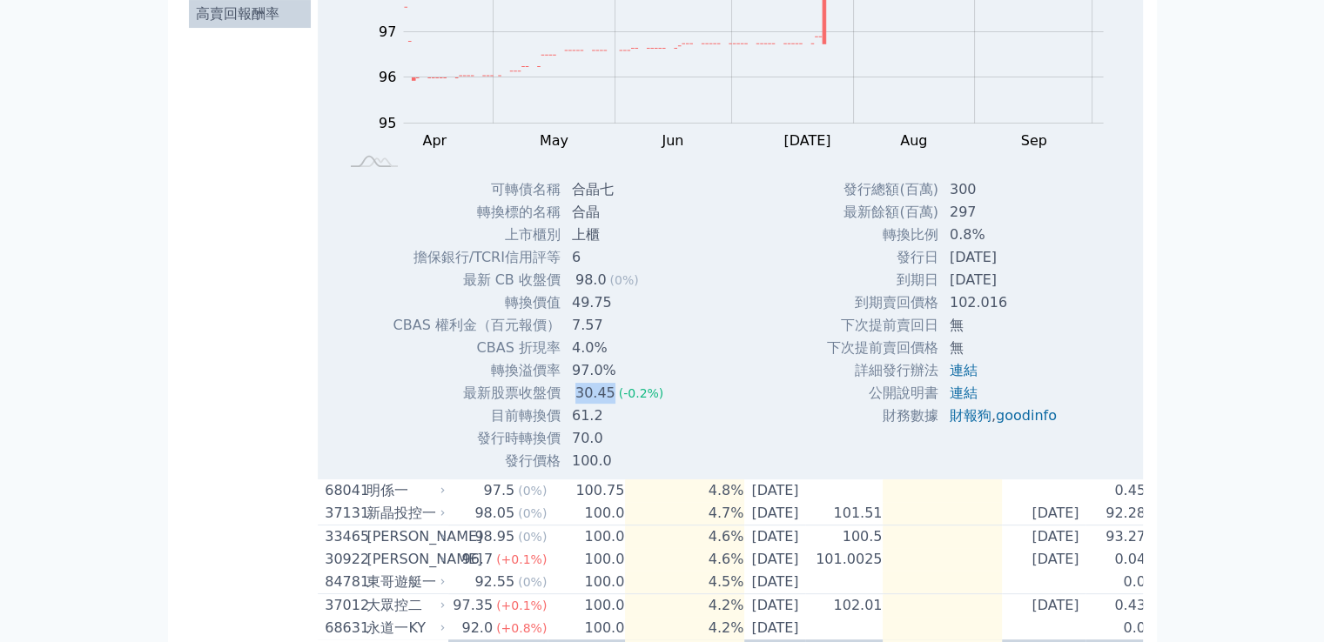
drag, startPoint x: 571, startPoint y: 405, endPoint x: 609, endPoint y: 408, distance: 38.4
click at [609, 404] on div "30.45" at bounding box center [595, 393] width 47 height 21
drag, startPoint x: 598, startPoint y: 422, endPoint x: 563, endPoint y: 428, distance: 35.3
click at [563, 427] on td "61.2" at bounding box center [619, 416] width 116 height 23
click at [610, 439] on td "70.0" at bounding box center [619, 438] width 116 height 23
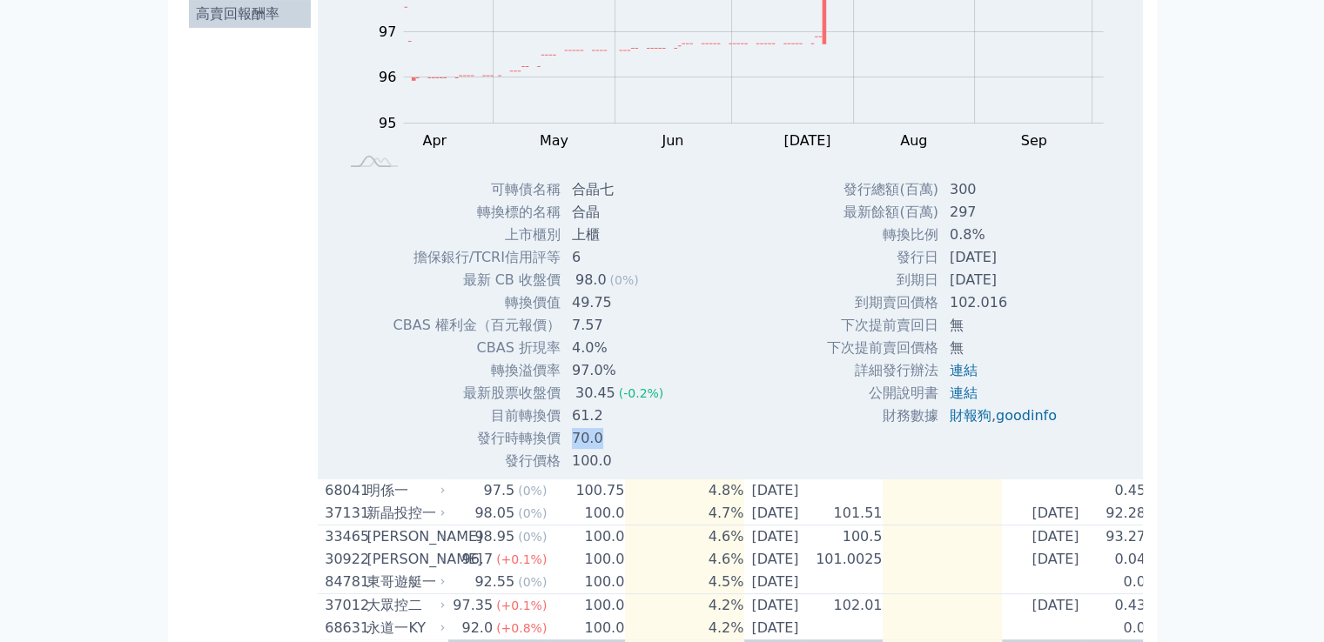
drag, startPoint x: 602, startPoint y: 449, endPoint x: 567, endPoint y: 446, distance: 34.9
click at [567, 446] on td "70.0" at bounding box center [619, 438] width 116 height 23
drag, startPoint x: 620, startPoint y: 473, endPoint x: 565, endPoint y: 472, distance: 54.8
click at [565, 472] on td "100.0" at bounding box center [619, 461] width 116 height 23
drag, startPoint x: 598, startPoint y: 441, endPoint x: 560, endPoint y: 448, distance: 38.1
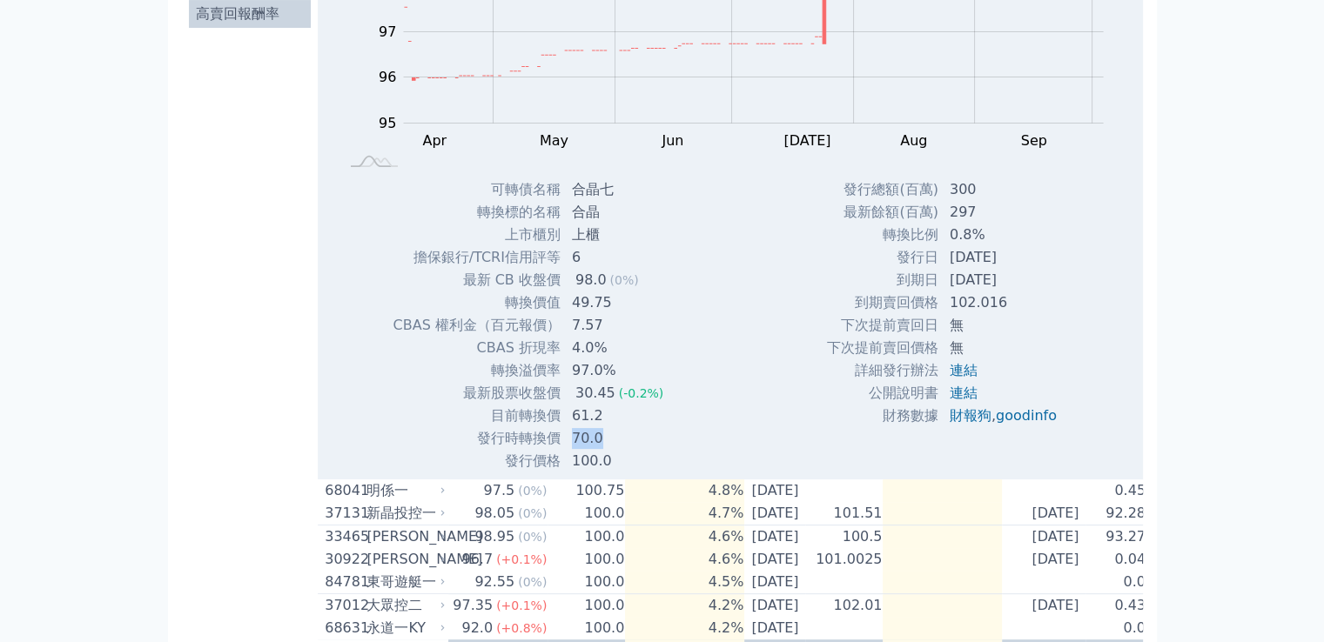
click at [561, 448] on td "70.0" at bounding box center [619, 438] width 116 height 23
drag, startPoint x: 609, startPoint y: 471, endPoint x: 560, endPoint y: 471, distance: 49.6
click at [561, 471] on td "100.0" at bounding box center [619, 461] width 116 height 23
click at [581, 427] on td "61.2" at bounding box center [619, 416] width 116 height 23
drag, startPoint x: 593, startPoint y: 426, endPoint x: 563, endPoint y: 429, distance: 29.8
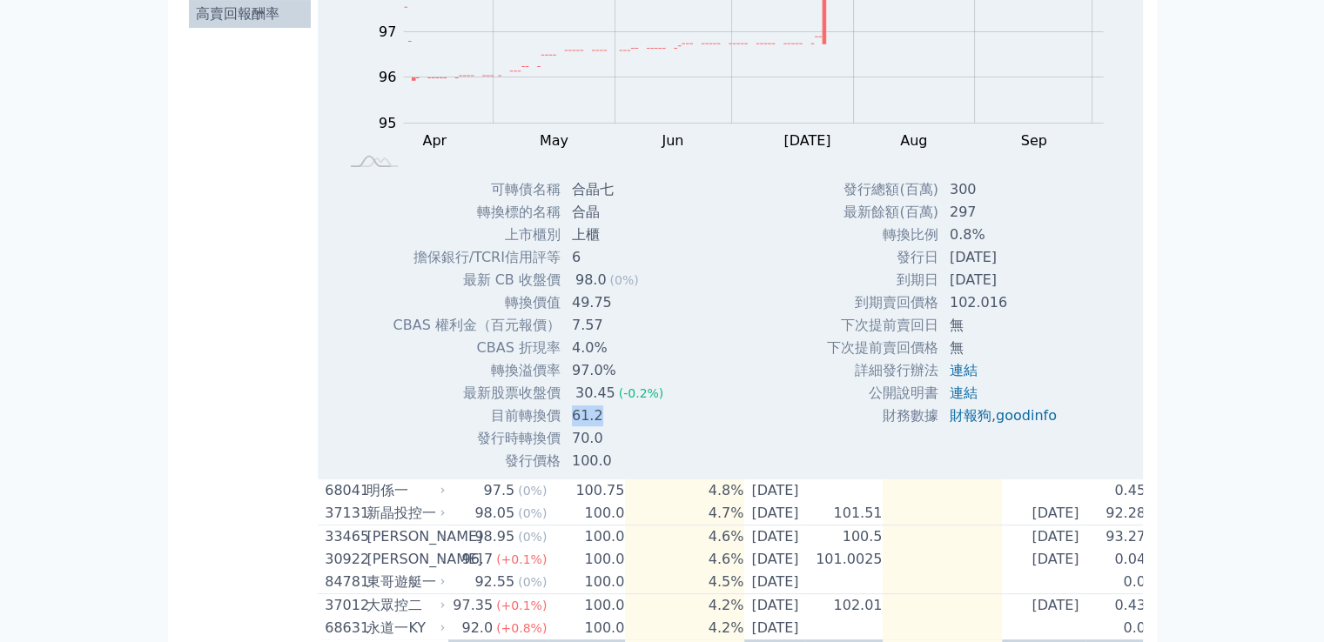
click at [563, 427] on td "61.2" at bounding box center [619, 416] width 116 height 23
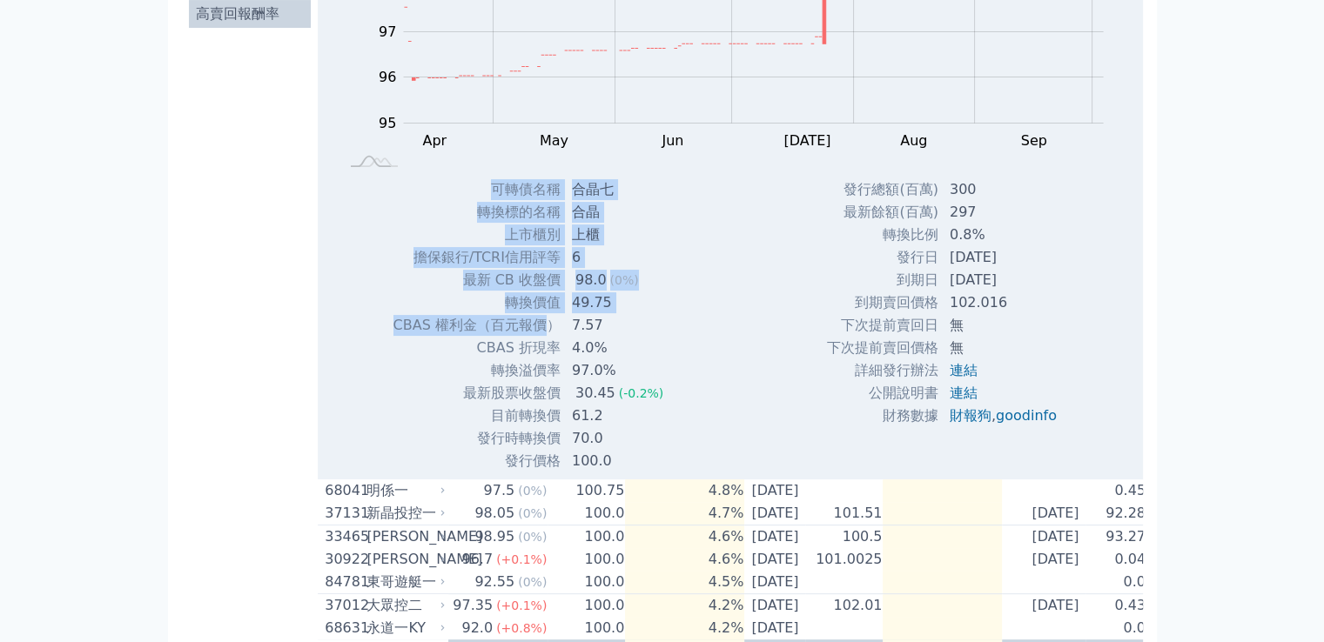
drag, startPoint x: 390, startPoint y: 335, endPoint x: 545, endPoint y: 339, distance: 155.0
click at [545, 339] on div "可轉債名稱 合晶七 轉換標的名稱 合晶 上市櫃別 上櫃 擔保銀行/TCRI信用評等 6 最新 CB 收盤價 98.0 (0%) 轉換價值 49.75 7.57" at bounding box center [535, 325] width 327 height 294
click at [543, 337] on td "CBAS 權利金（百元報價）" at bounding box center [476, 325] width 169 height 23
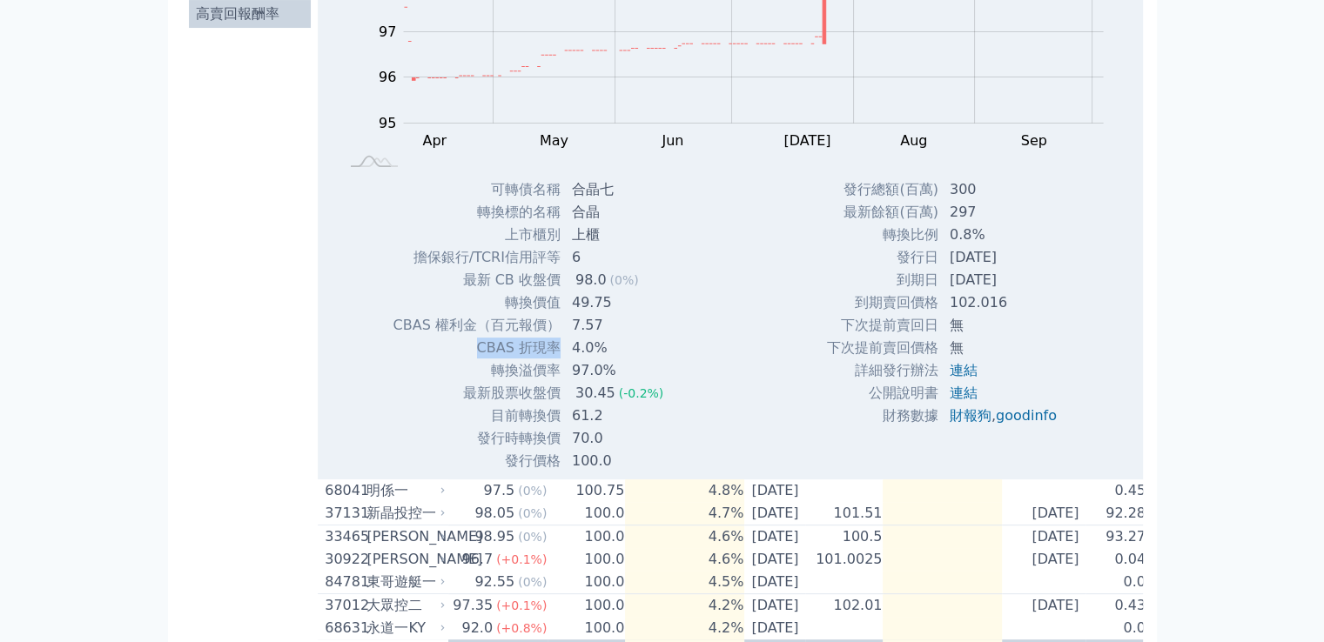
drag, startPoint x: 473, startPoint y: 359, endPoint x: 555, endPoint y: 362, distance: 82.7
click at [555, 359] on td "CBAS 折現率" at bounding box center [476, 348] width 169 height 23
drag, startPoint x: 599, startPoint y: 279, endPoint x: 569, endPoint y: 292, distance: 32.3
click at [572, 291] on div "98.0" at bounding box center [591, 280] width 38 height 21
drag, startPoint x: 992, startPoint y: 311, endPoint x: 947, endPoint y: 320, distance: 46.3
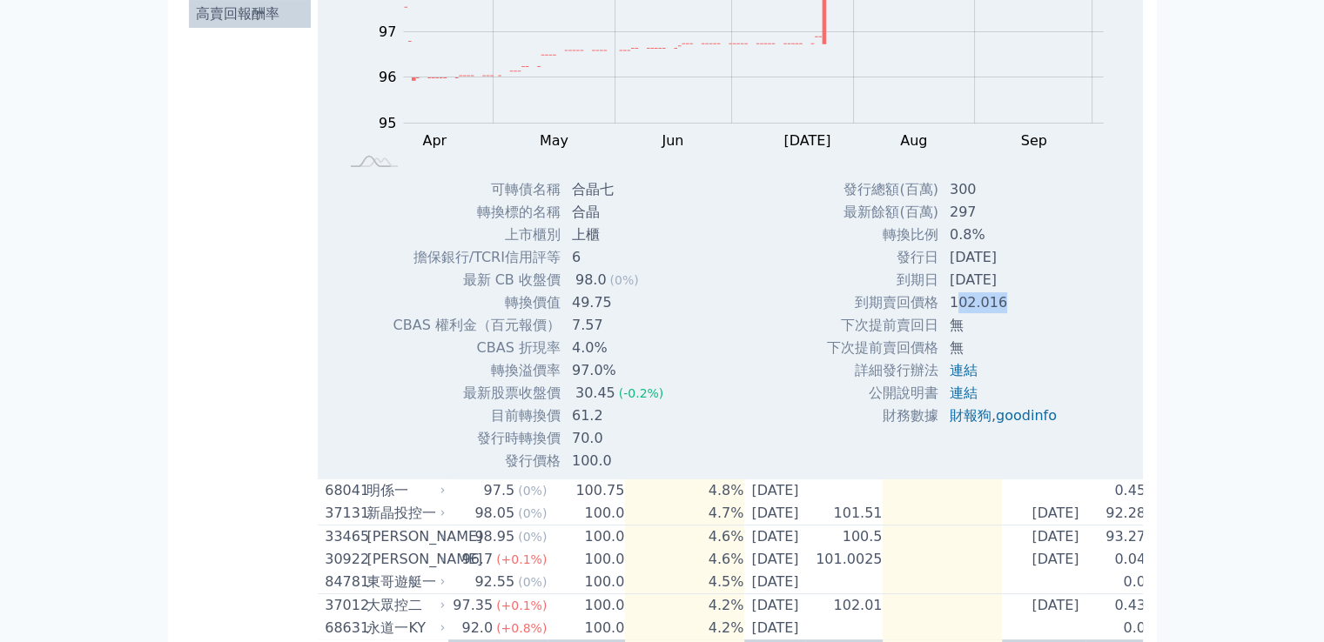
click at [947, 314] on td "102.016" at bounding box center [1004, 303] width 131 height 23
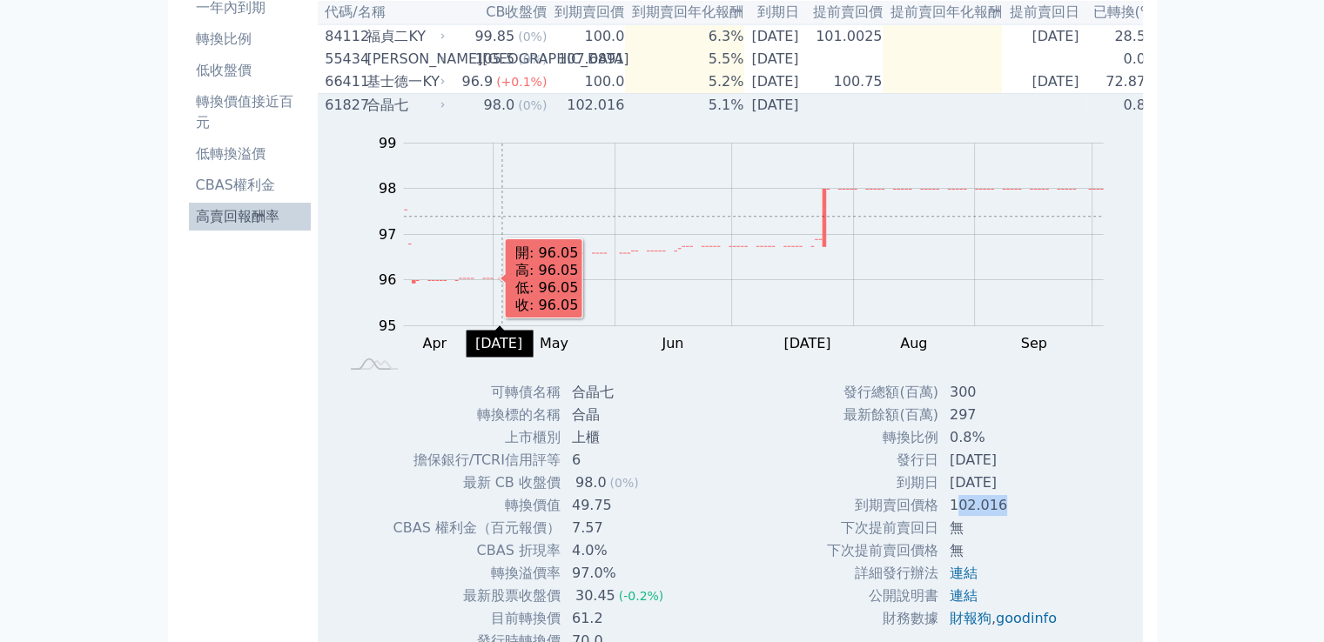
scroll to position [174, 0]
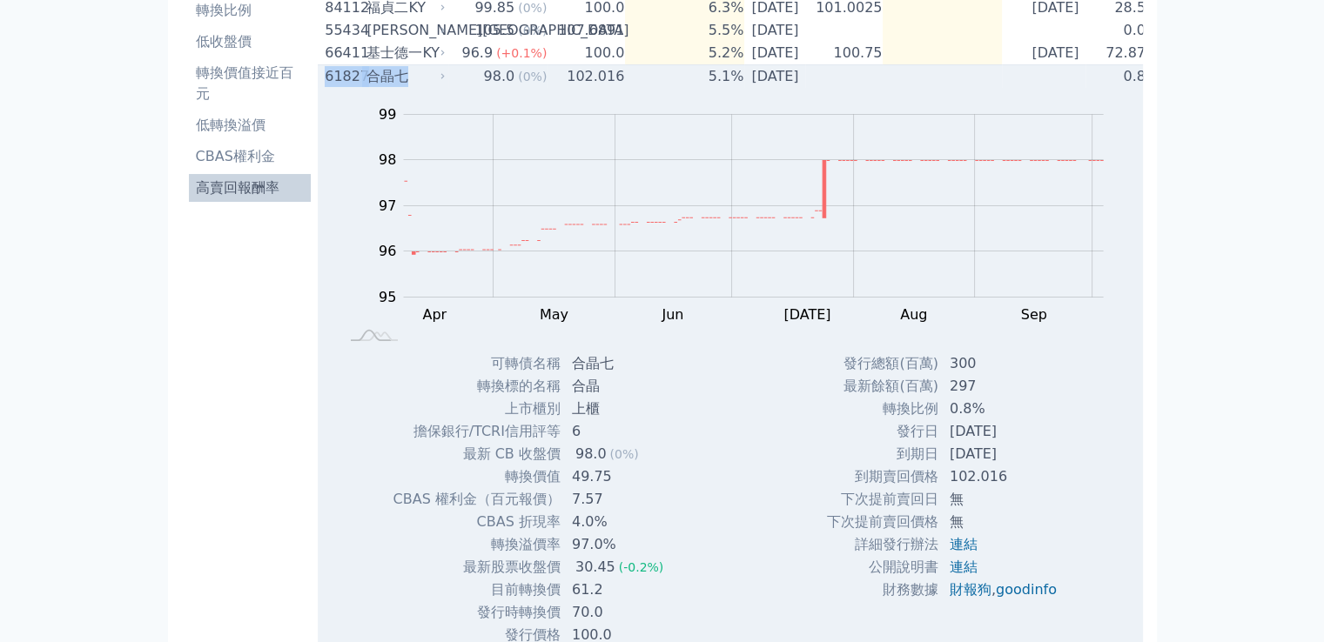
drag, startPoint x: 316, startPoint y: 81, endPoint x: 402, endPoint y: 84, distance: 86.2
click at [402, 84] on td "61827 合[PERSON_NAME]" at bounding box center [383, 76] width 131 height 23
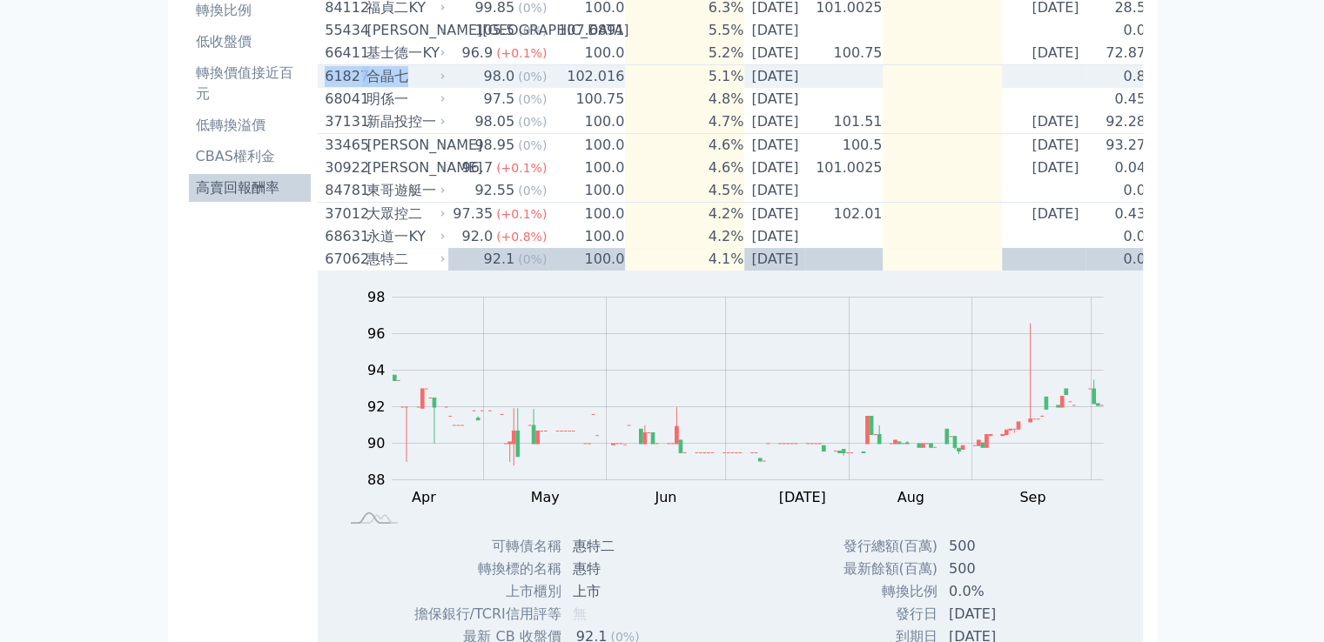
copy div "61827 合[PERSON_NAME]"
